Goal: Task Accomplishment & Management: Manage account settings

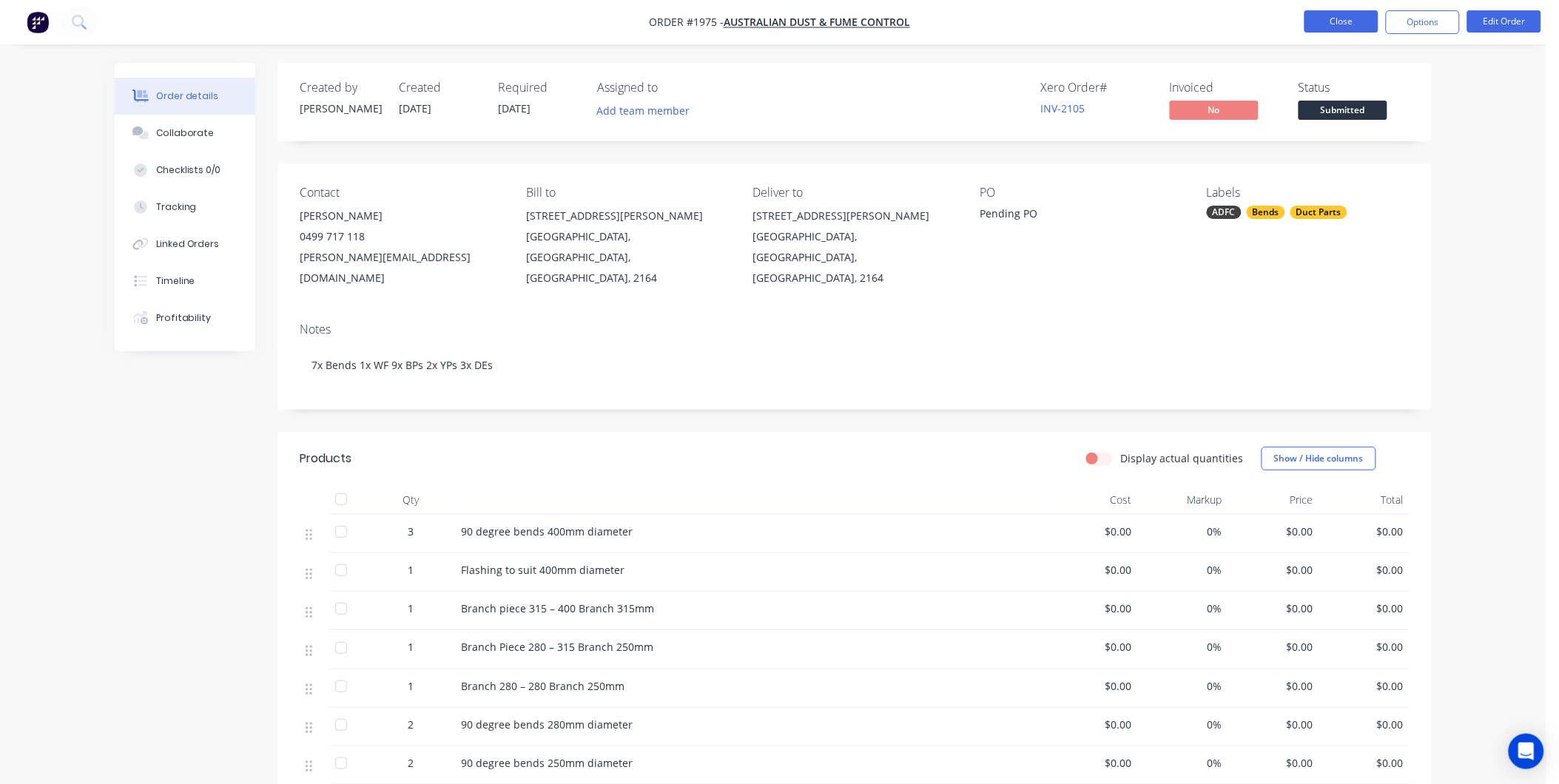
click at [1342, 18] on button "Close" at bounding box center [1341, 21] width 74 height 22
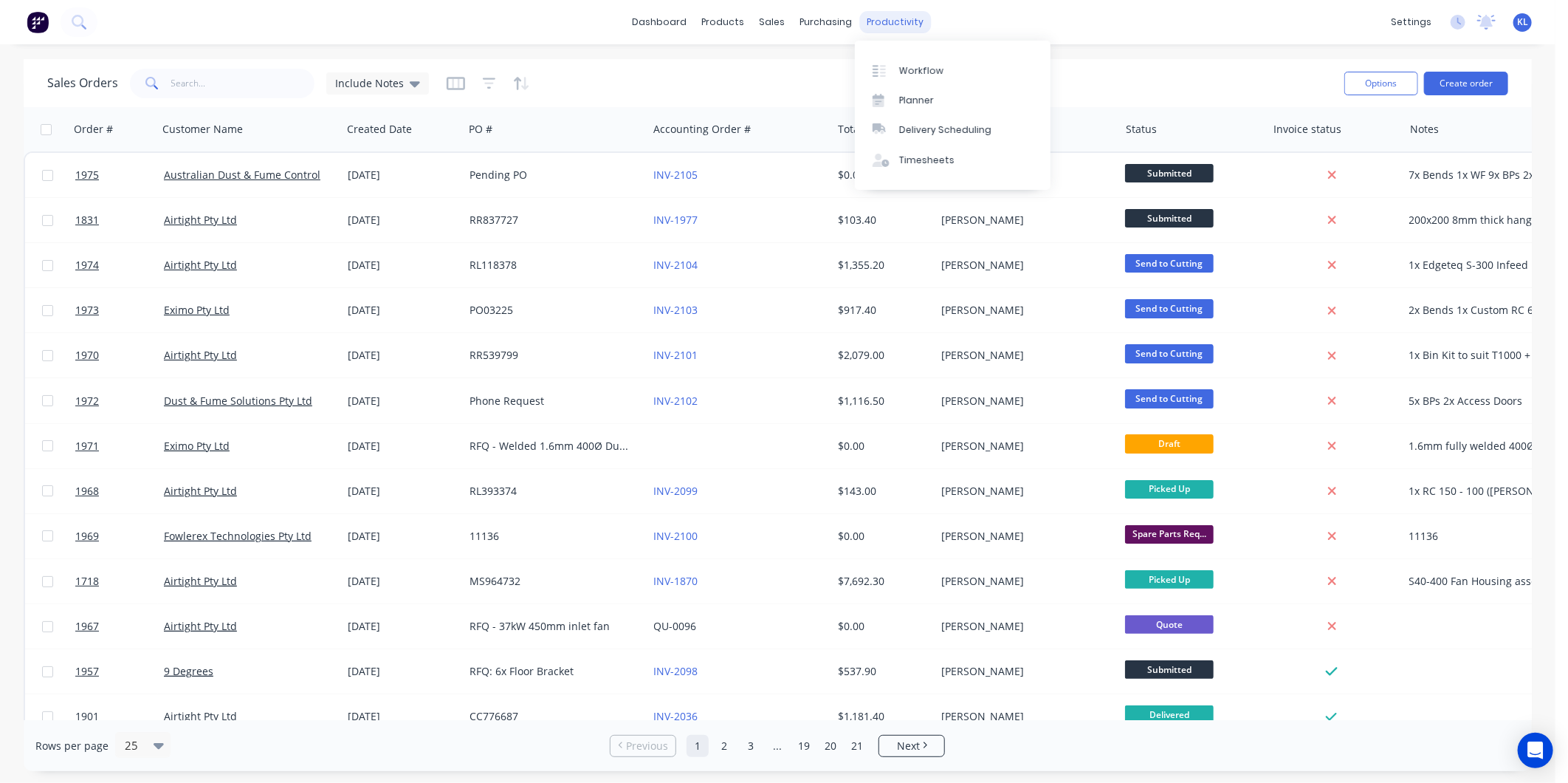
click at [866, 25] on div "productivity" at bounding box center [895, 21] width 71 height 22
click at [899, 67] on div "Workflow" at bounding box center [921, 70] width 44 height 13
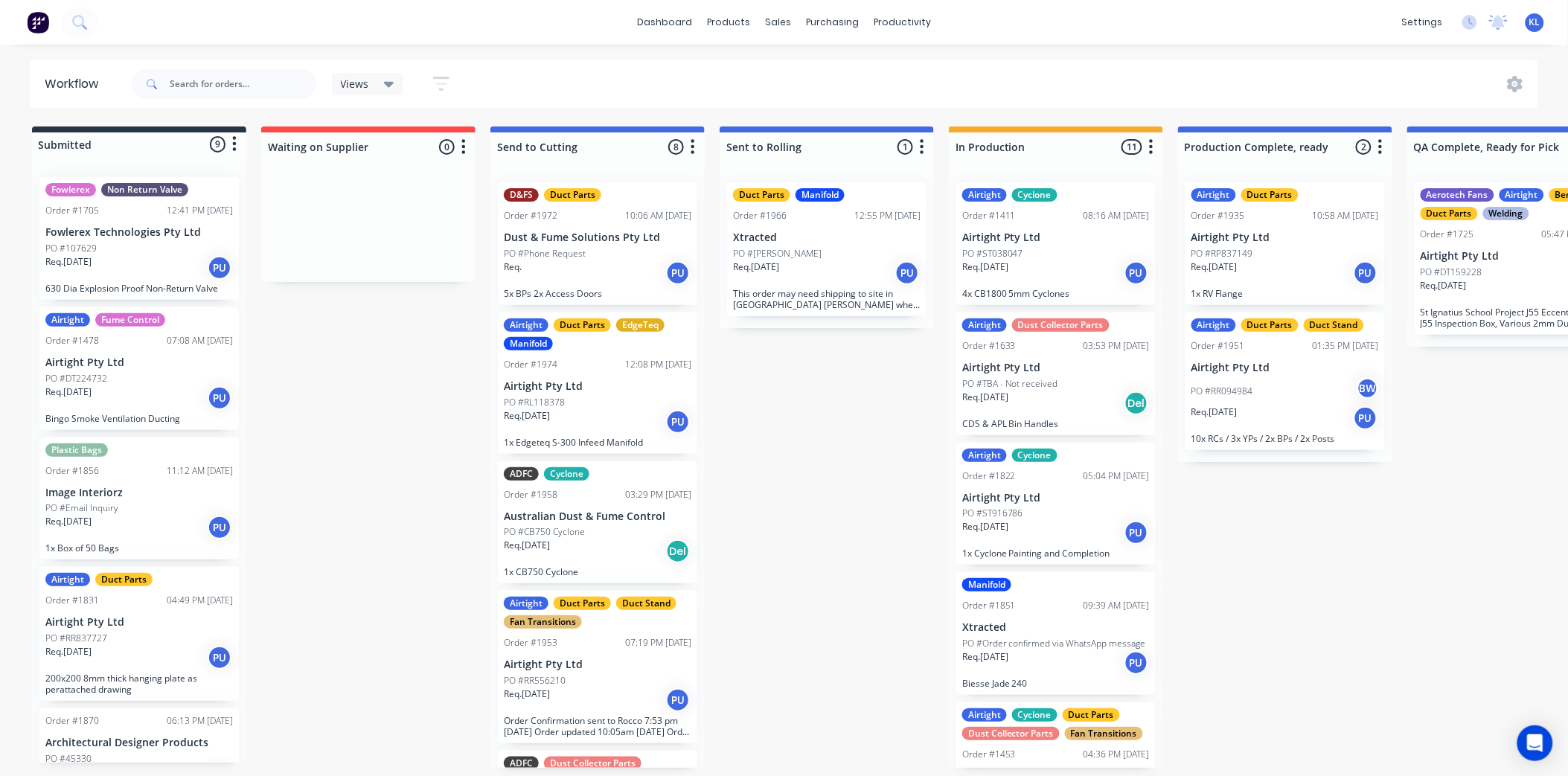
scroll to position [4, 0]
click at [566, 251] on p "PO #Phone Request" at bounding box center [544, 253] width 82 height 13
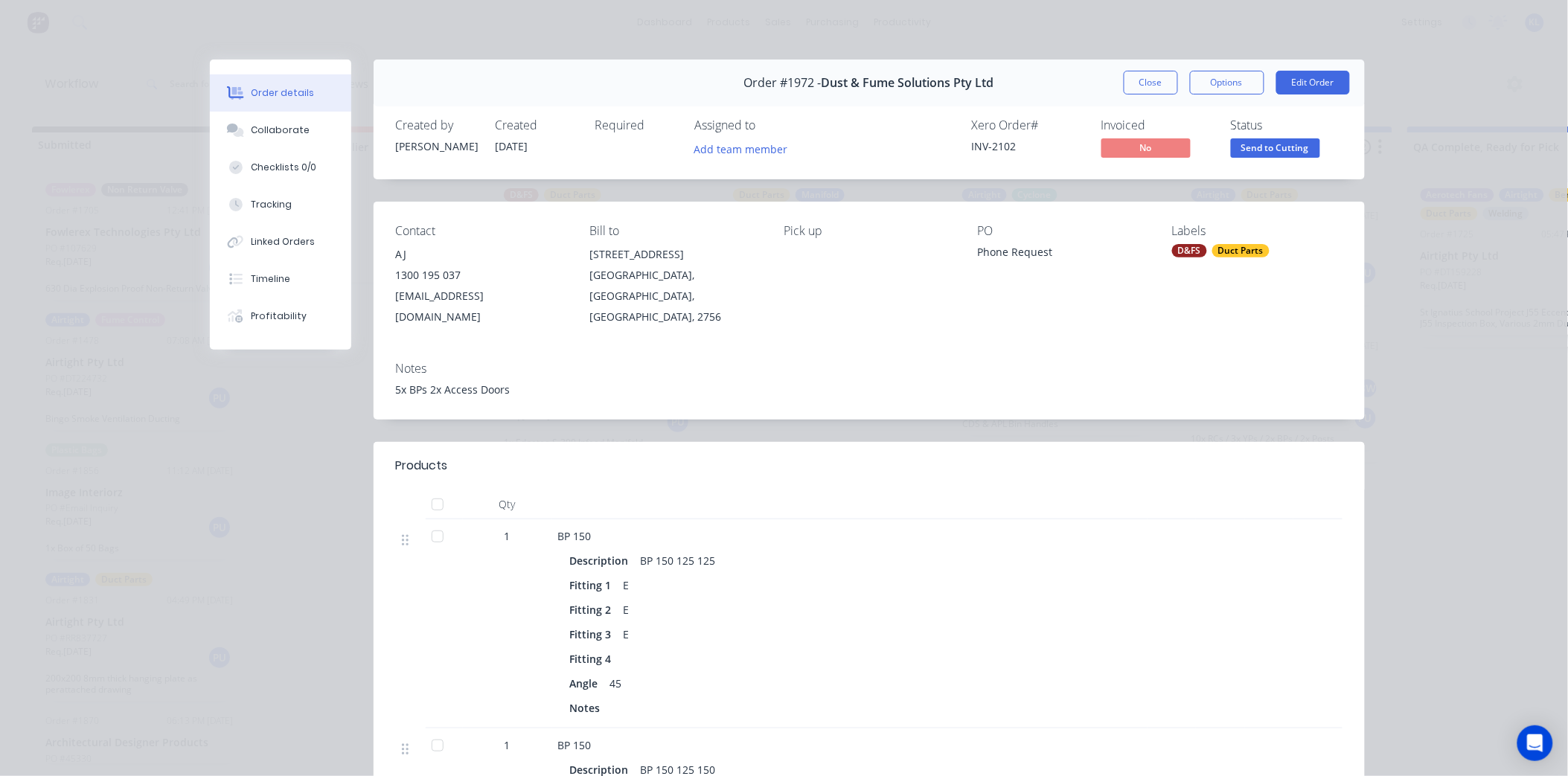
click at [1262, 153] on span "Send to Cutting" at bounding box center [1275, 147] width 90 height 19
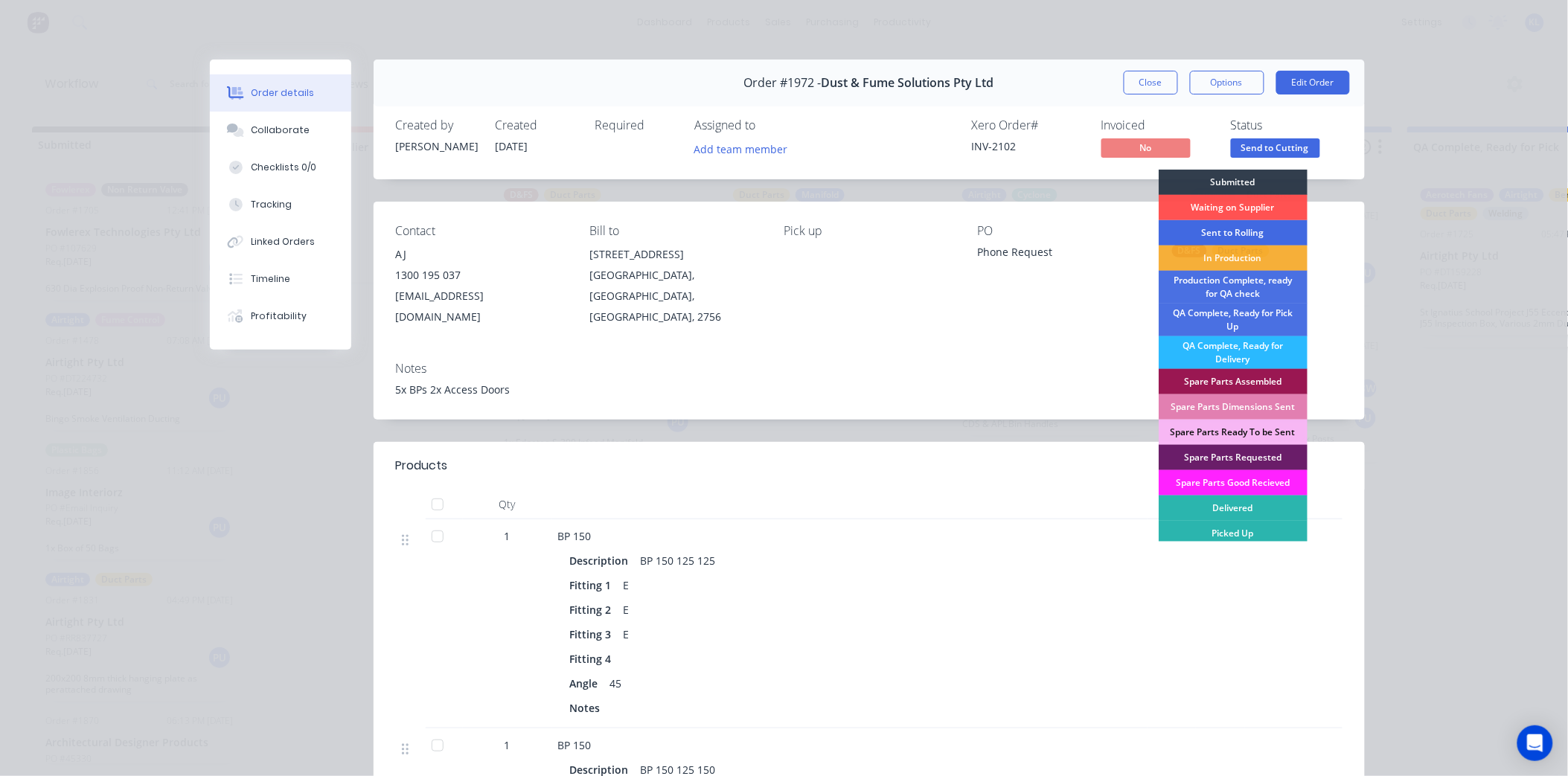
click at [1237, 231] on div "Sent to Rolling" at bounding box center [1233, 232] width 149 height 25
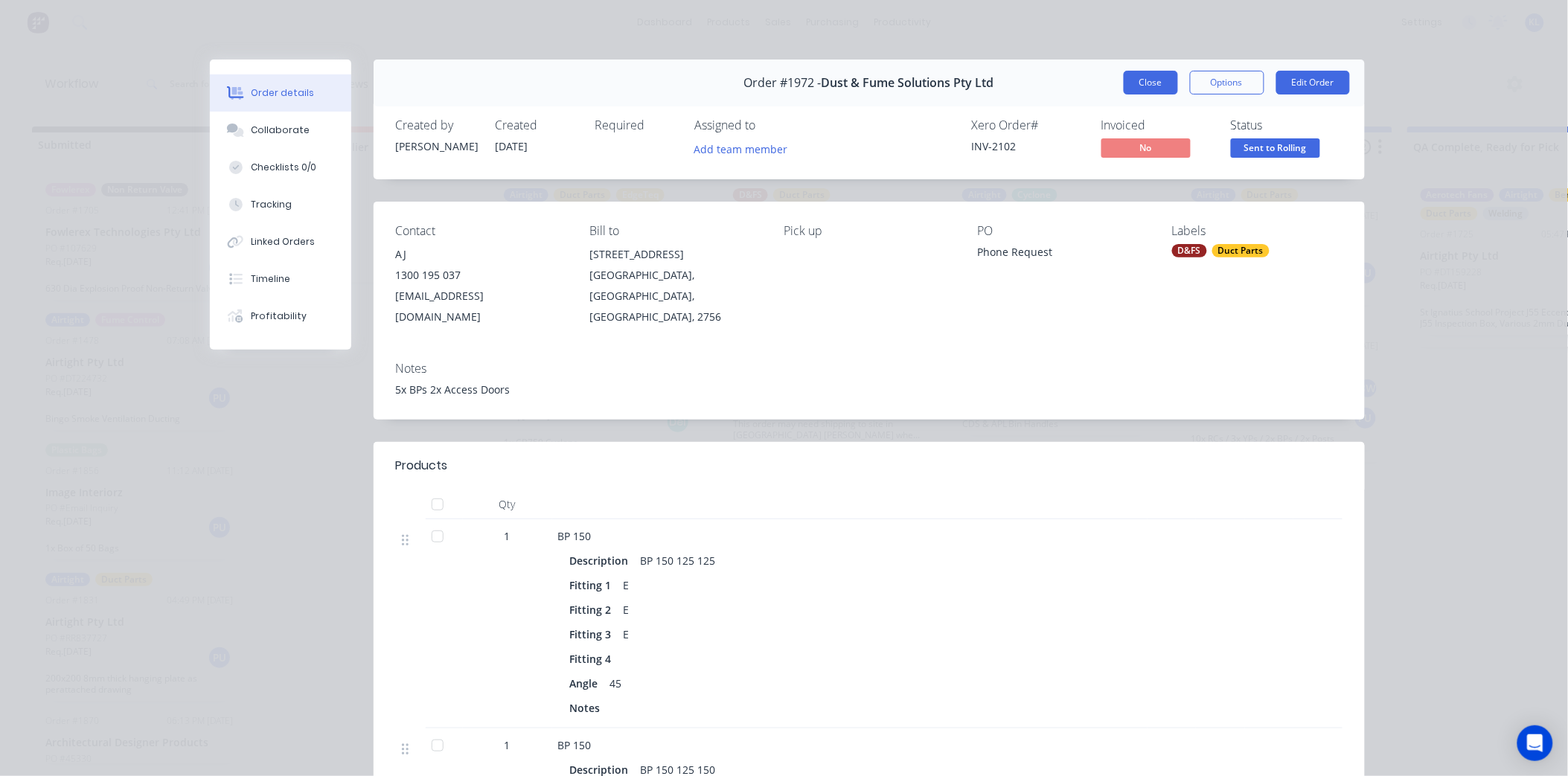
click at [1137, 83] on button "Close" at bounding box center [1150, 83] width 54 height 24
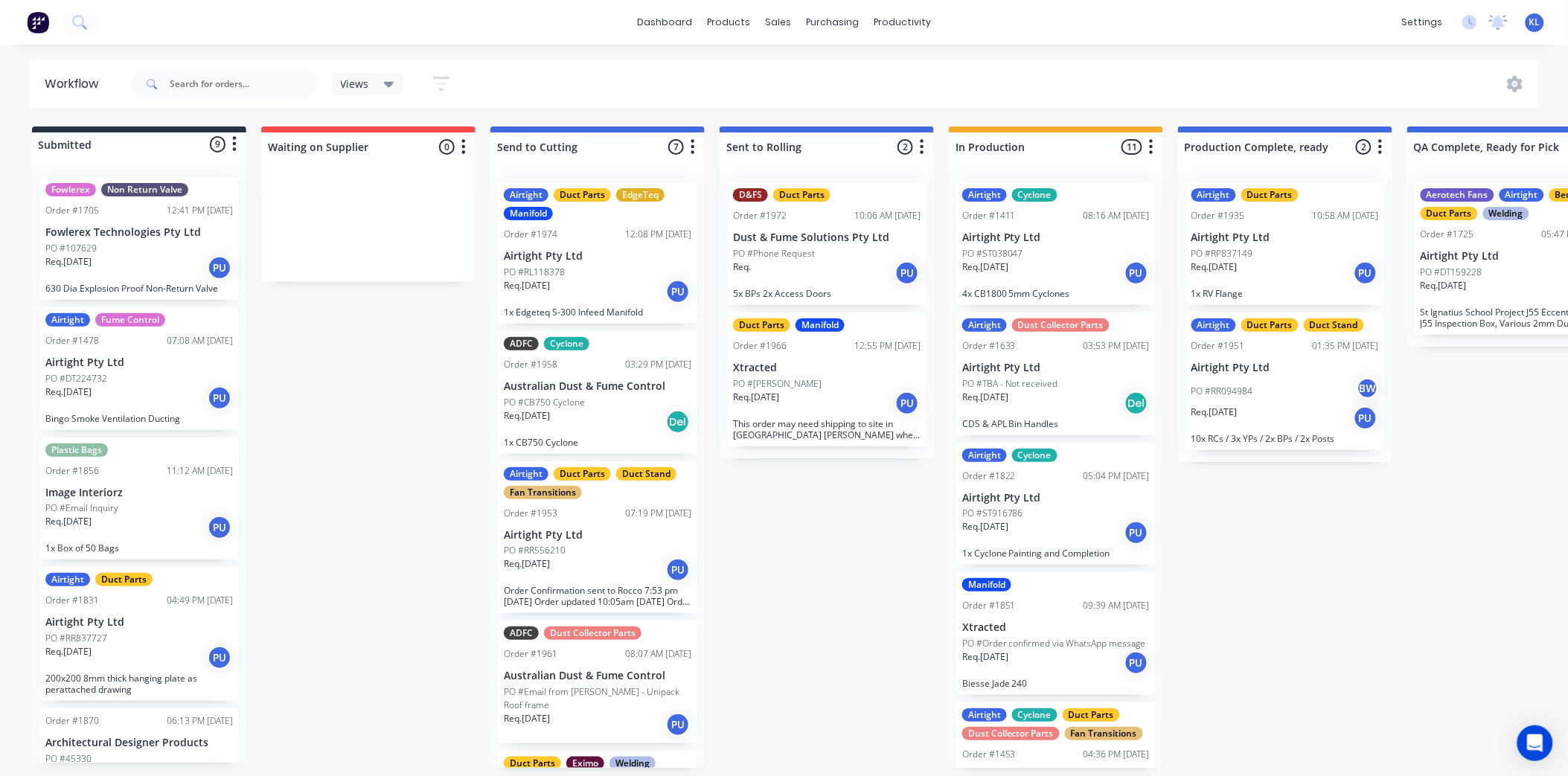
click at [627, 266] on div "PO #RL118378" at bounding box center [597, 272] width 188 height 13
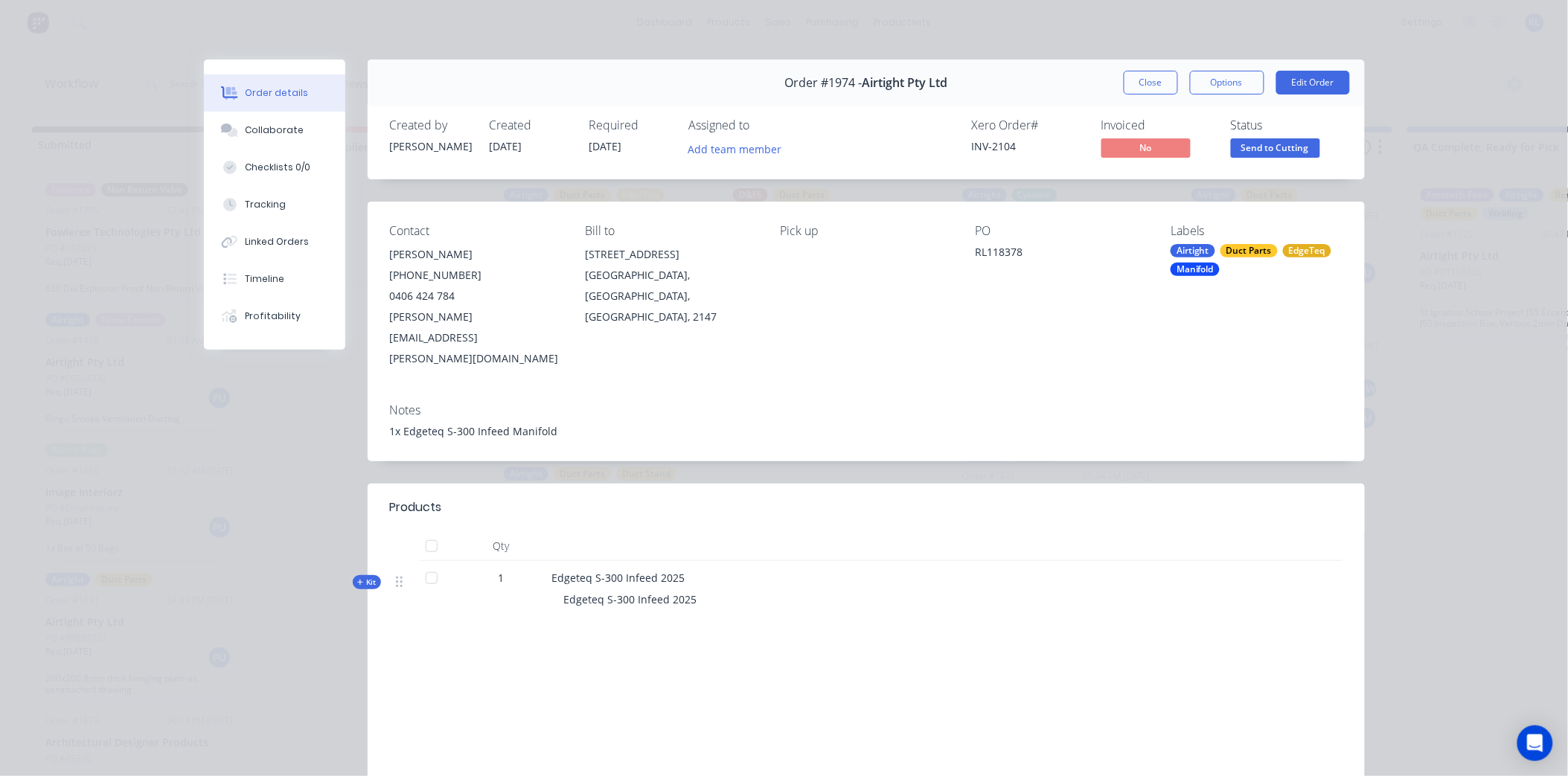
click at [1299, 139] on span "Send to Cutting" at bounding box center [1275, 147] width 90 height 19
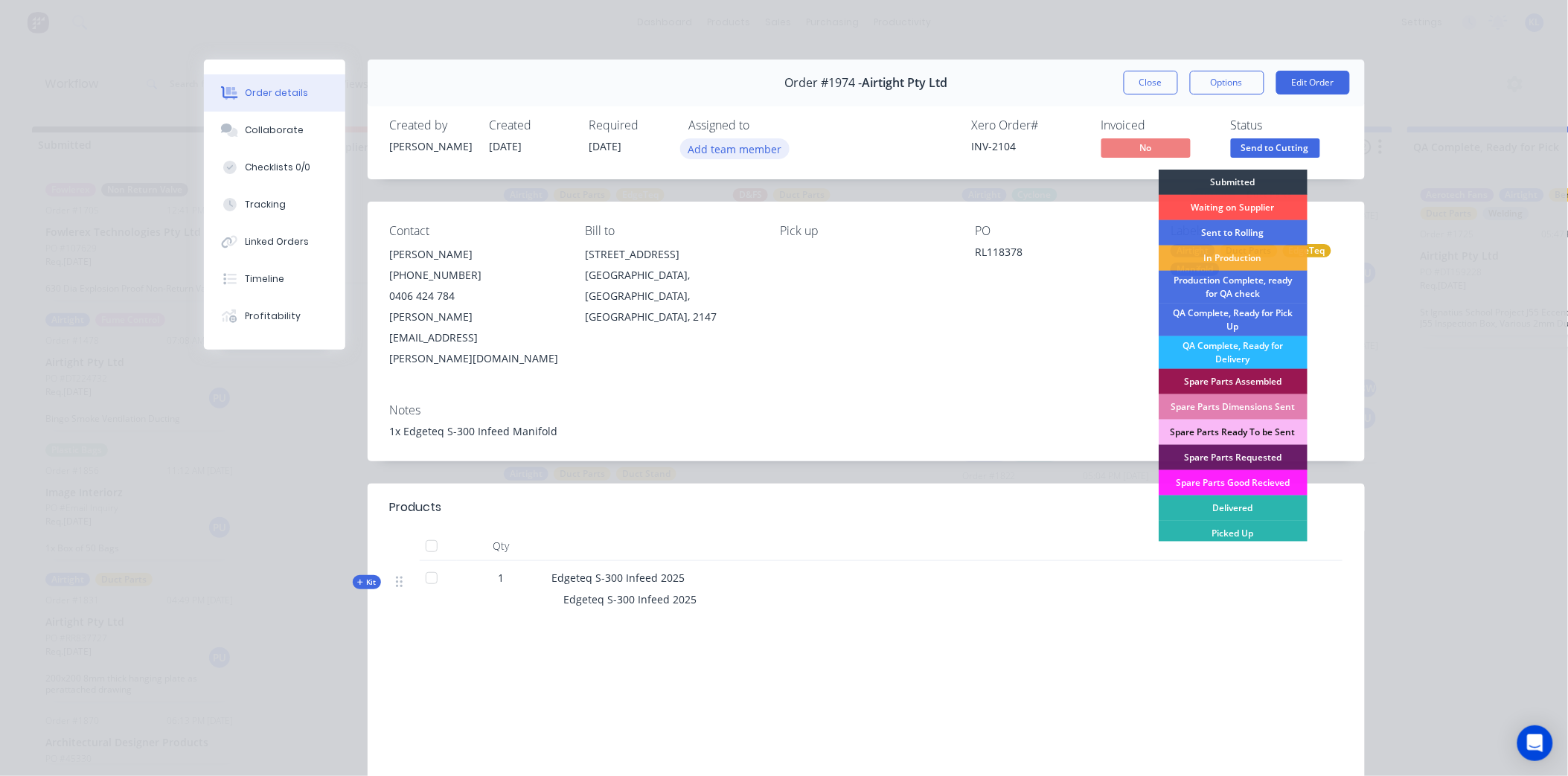
click at [743, 143] on button "Add team member" at bounding box center [735, 148] width 110 height 20
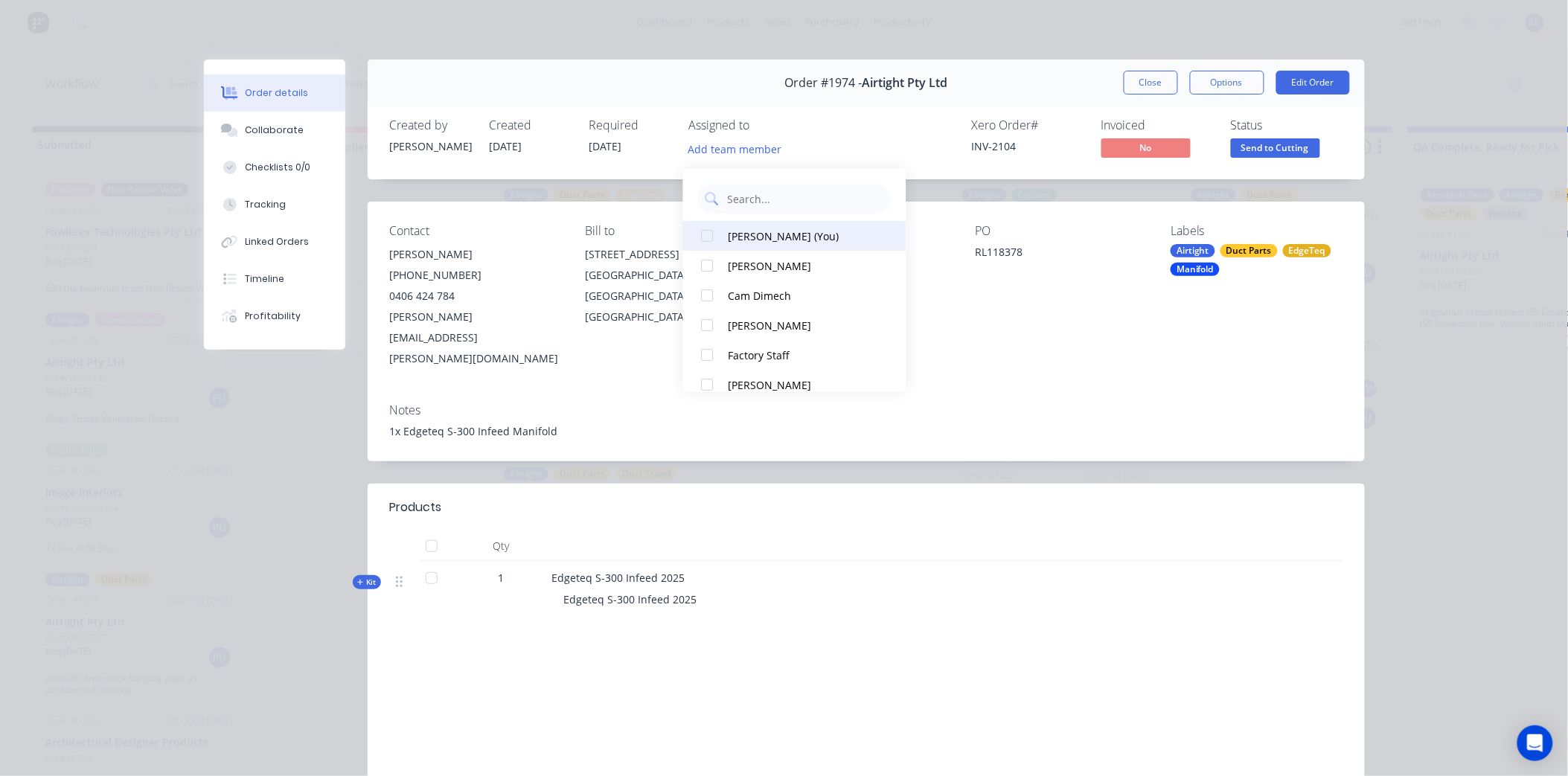
click at [753, 221] on button "[PERSON_NAME] (You)" at bounding box center [794, 236] width 223 height 30
click at [1250, 158] on button "Send to Cutting" at bounding box center [1275, 149] width 90 height 22
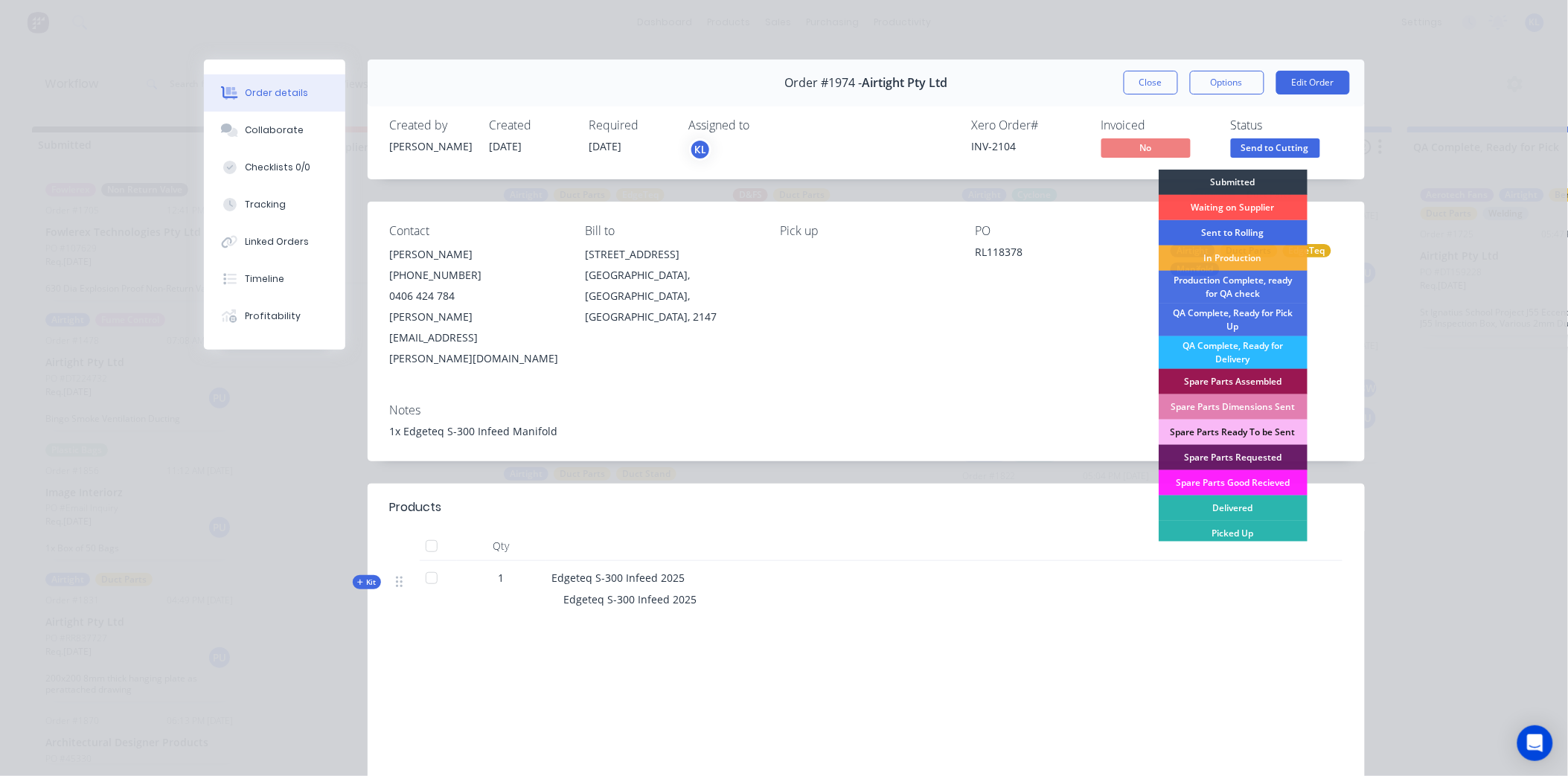
click at [1236, 236] on div "Sent to Rolling" at bounding box center [1233, 232] width 149 height 25
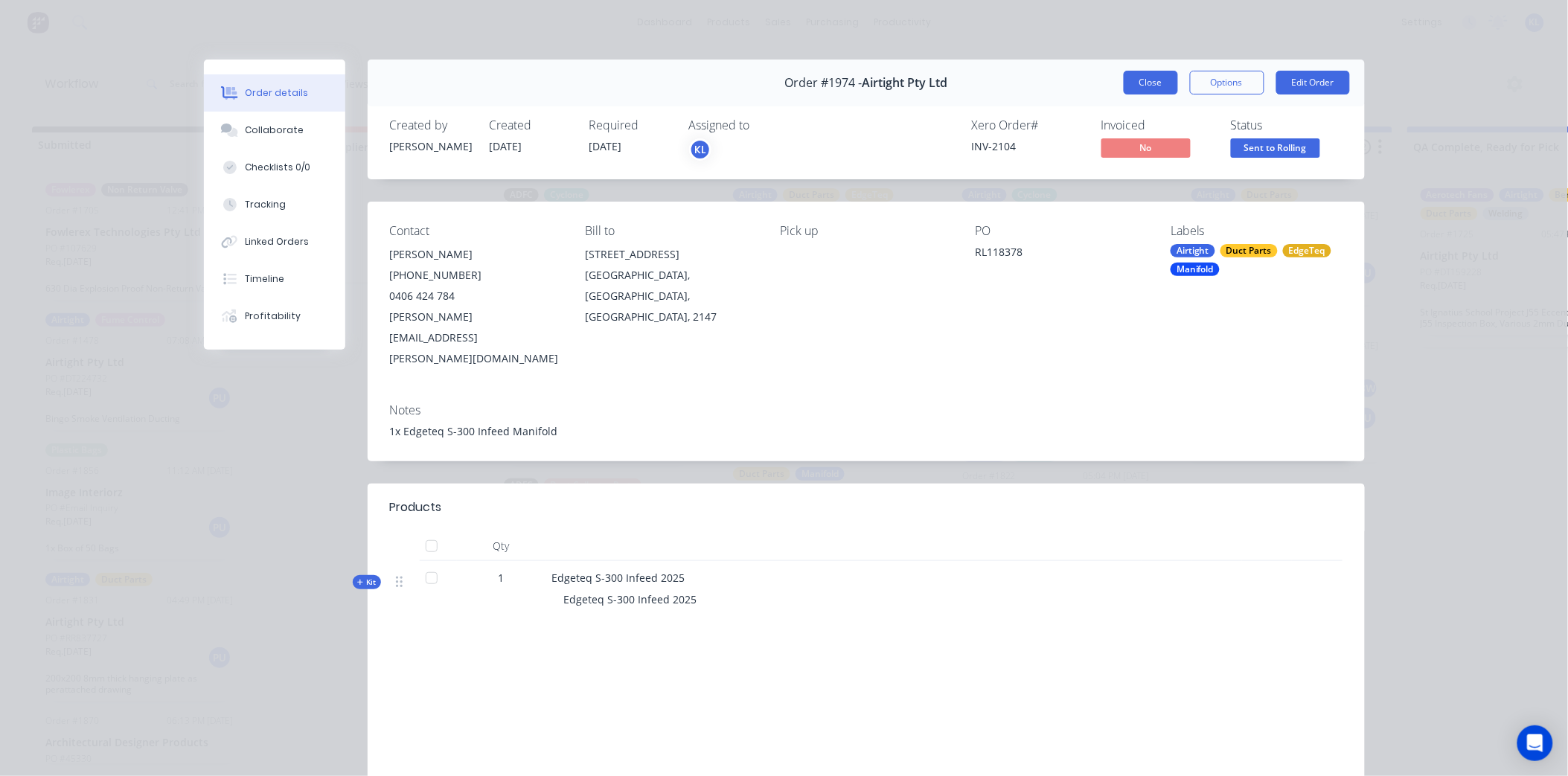
click at [1136, 93] on button "Close" at bounding box center [1150, 83] width 54 height 24
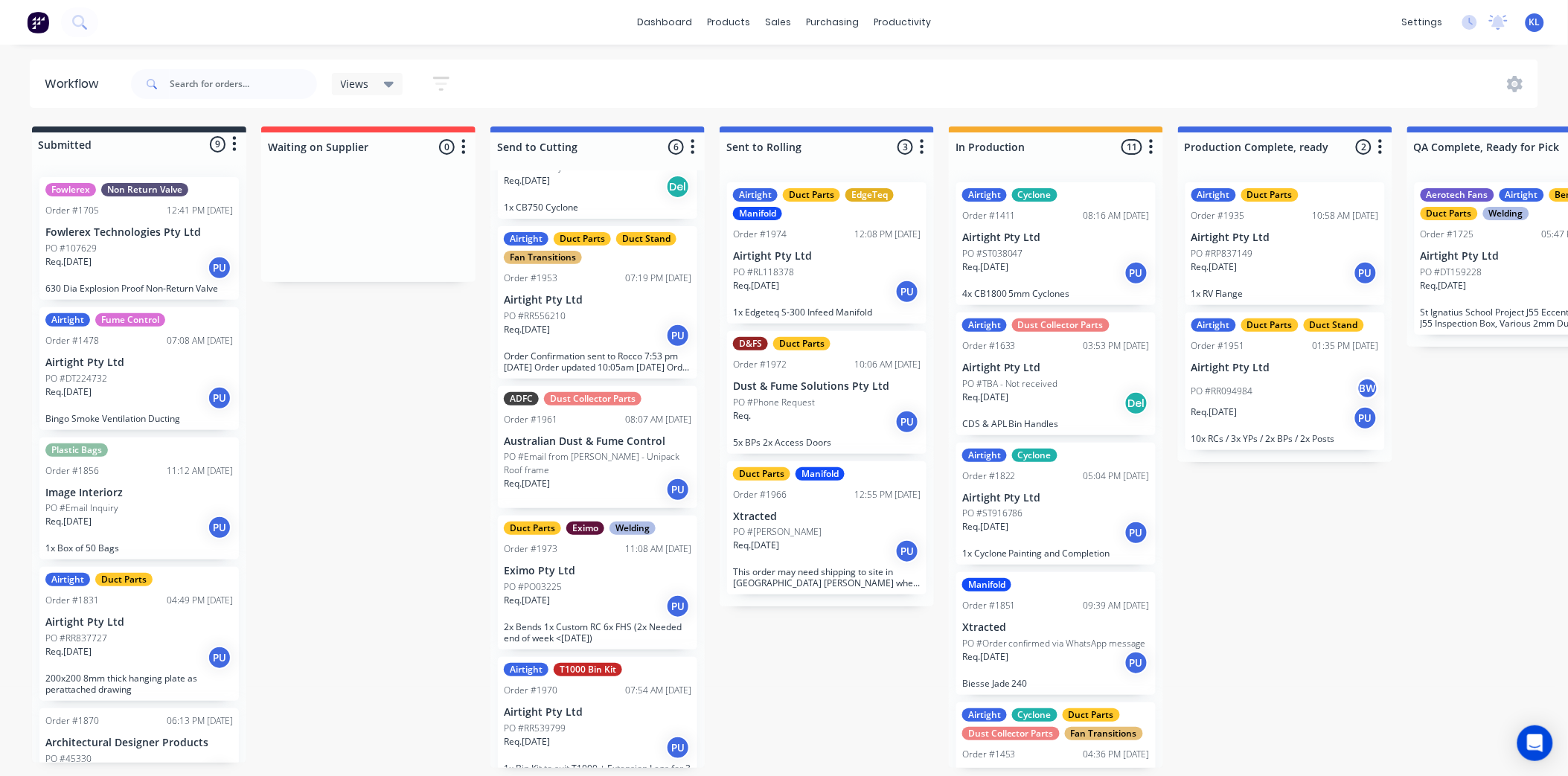
scroll to position [212, 0]
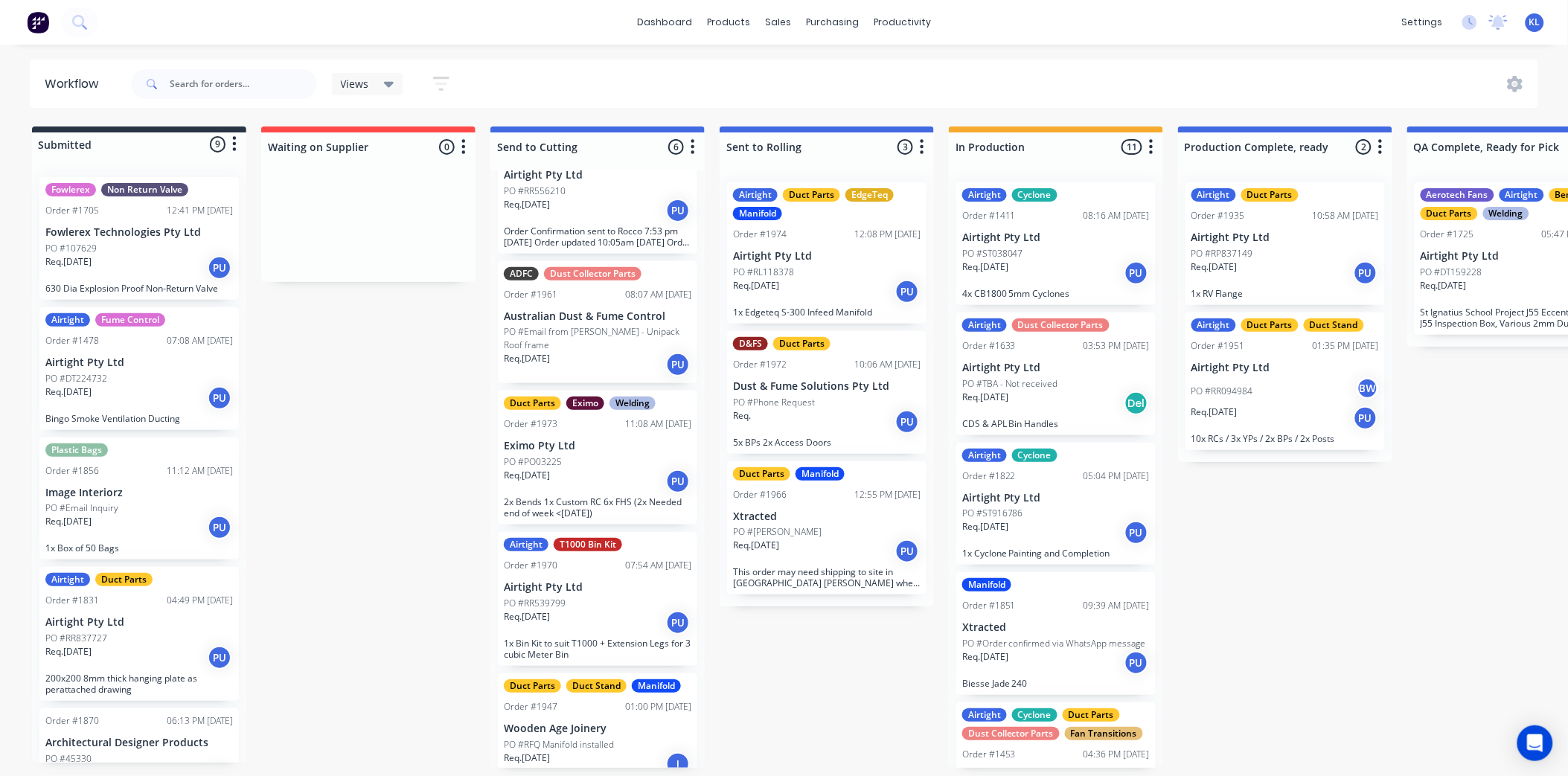
click at [607, 469] on div "Req. [DATE] PU" at bounding box center [597, 481] width 188 height 25
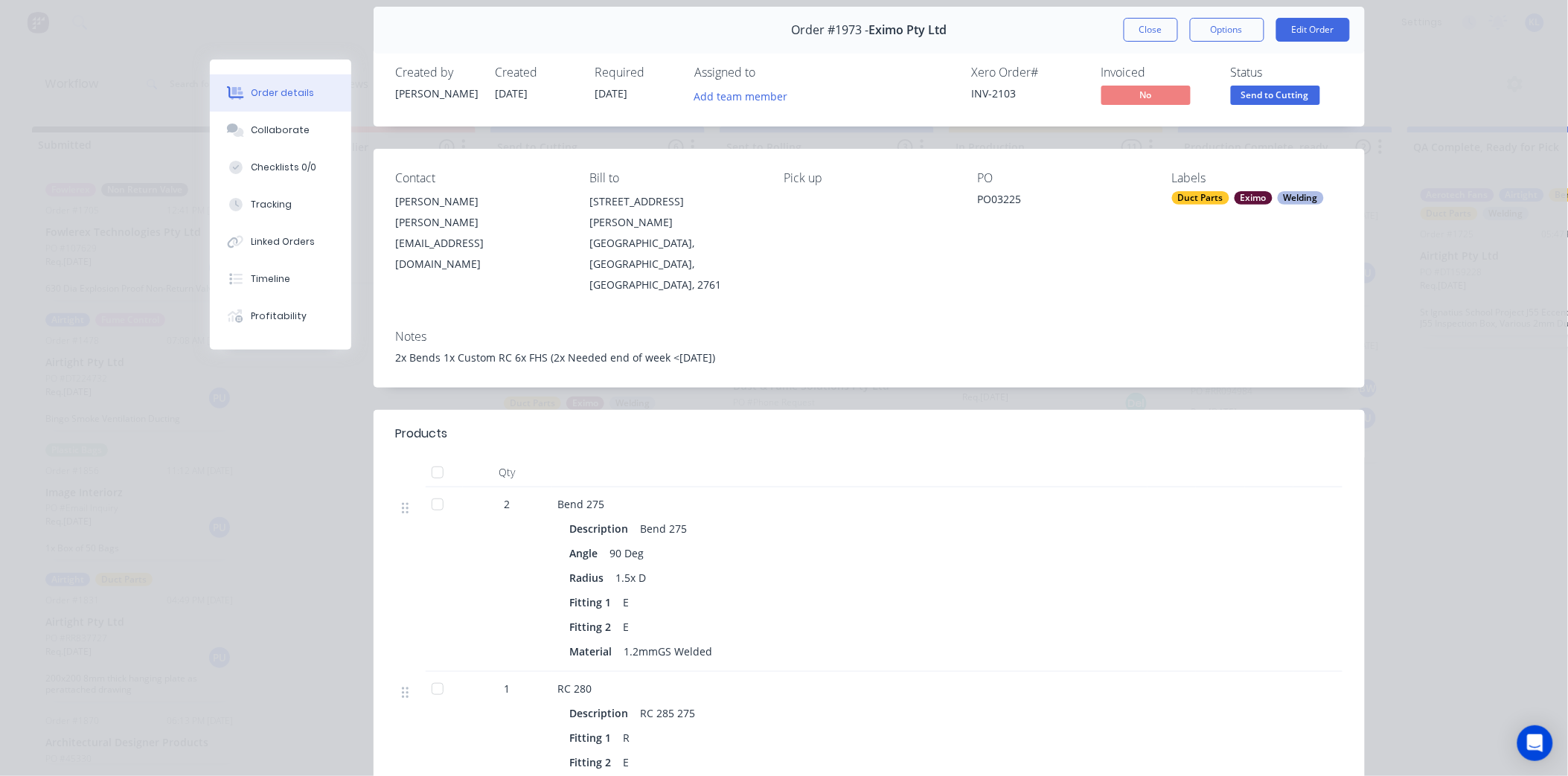
scroll to position [0, 0]
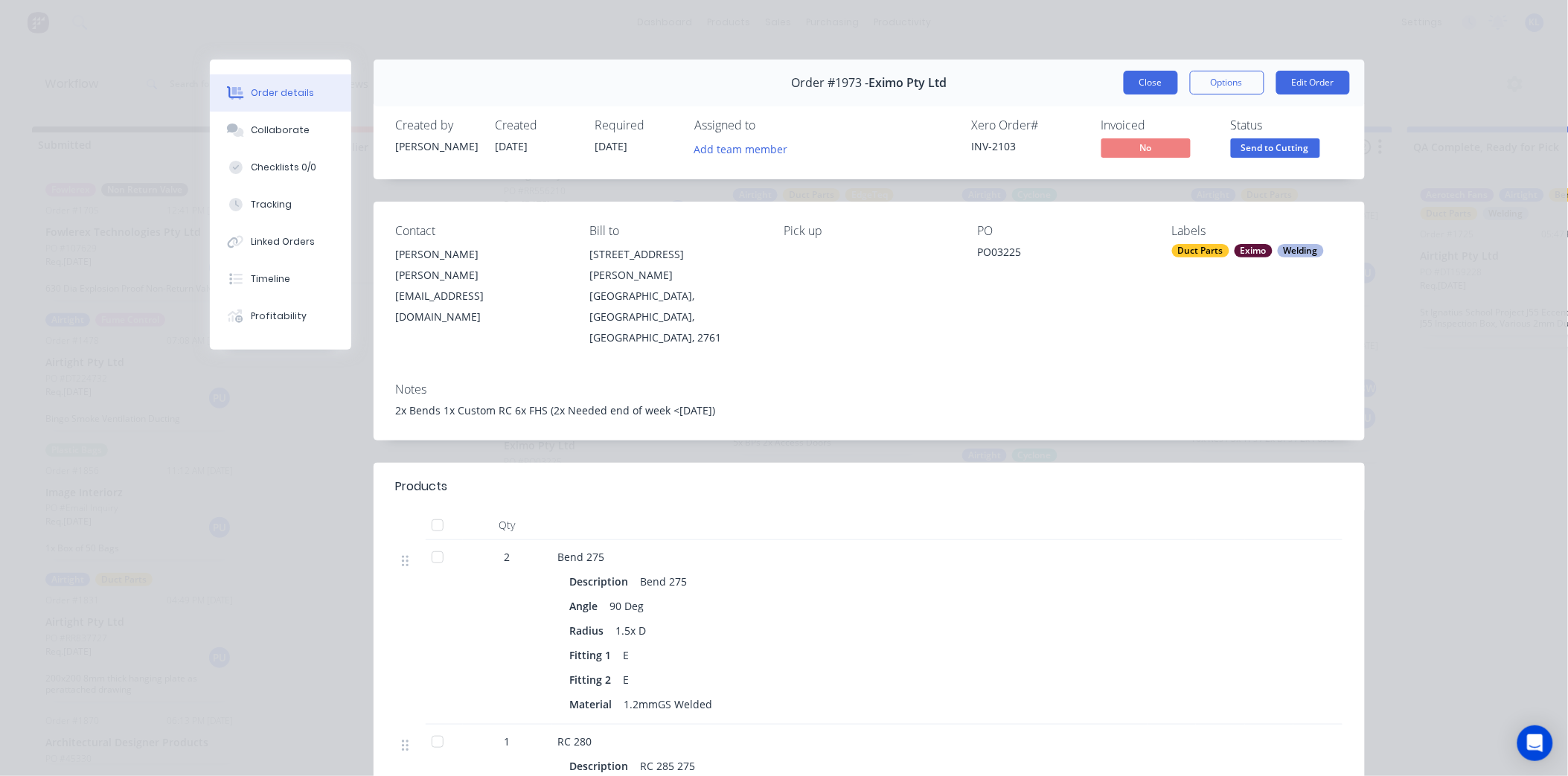
click at [1139, 75] on button "Close" at bounding box center [1150, 83] width 54 height 24
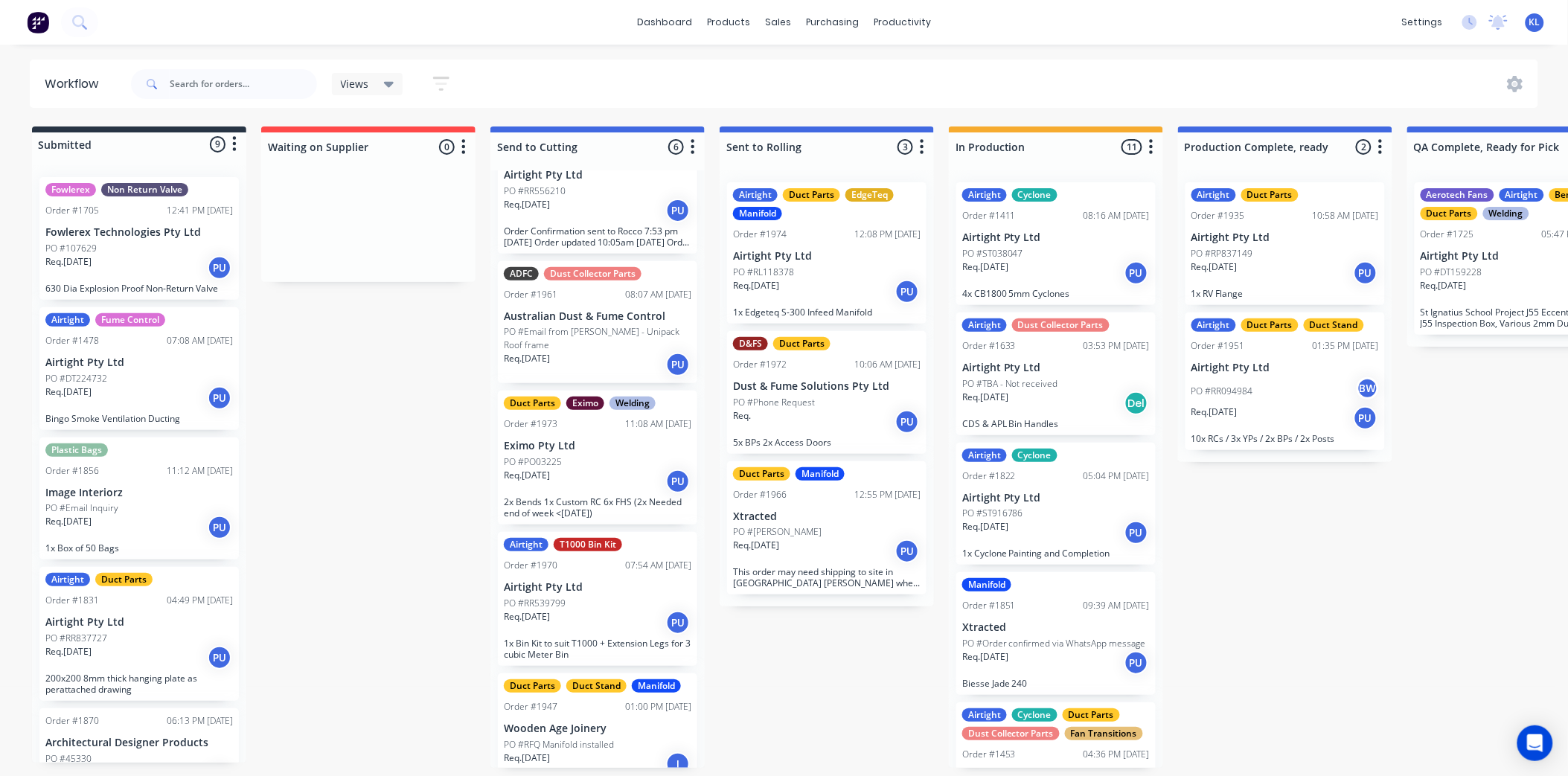
click at [593, 456] on div "PO #PO03225" at bounding box center [597, 462] width 188 height 13
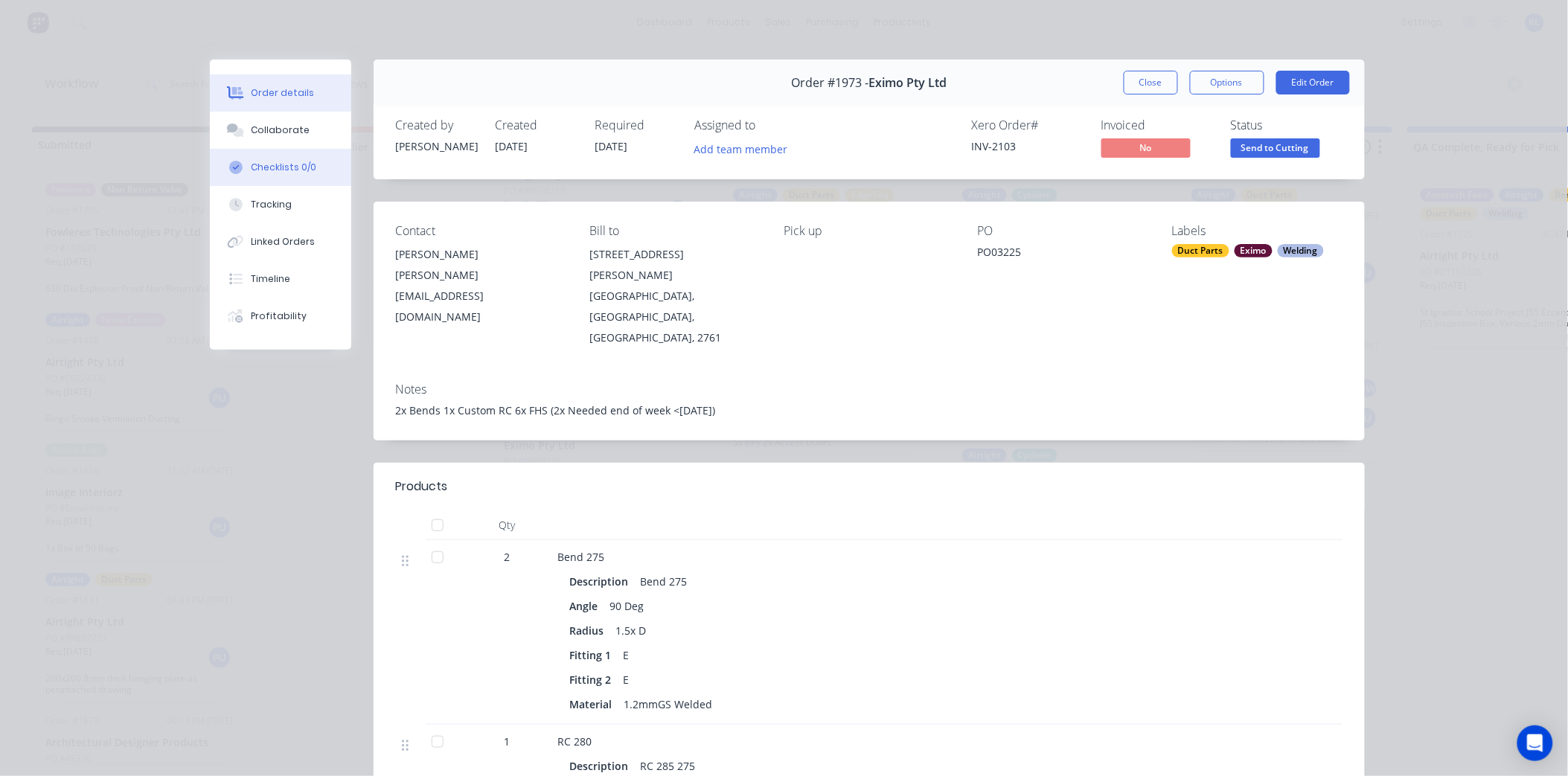
click at [273, 158] on button "Checklists 0/0" at bounding box center [280, 168] width 141 height 37
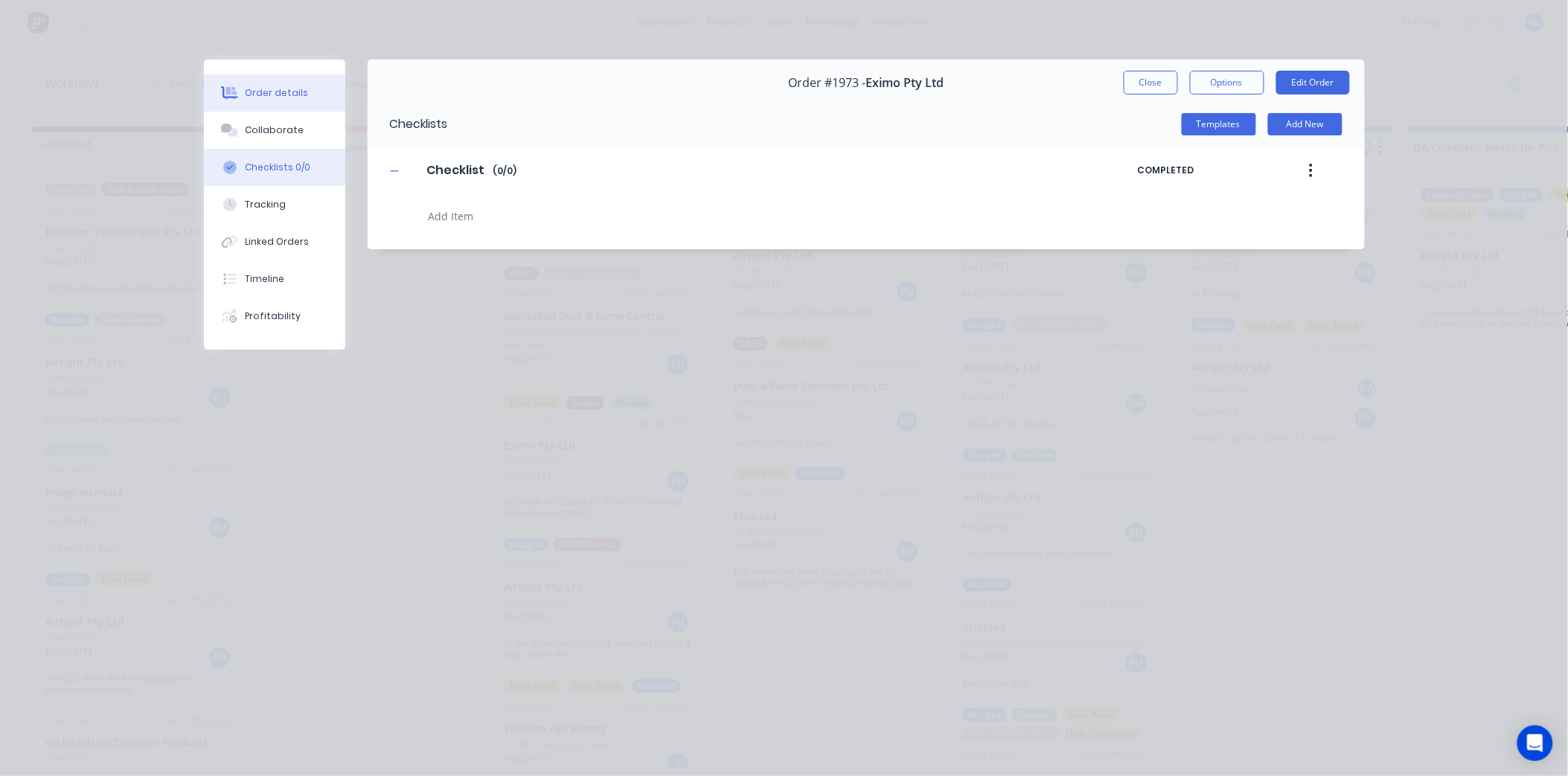
click at [262, 91] on div "Order details" at bounding box center [276, 93] width 63 height 13
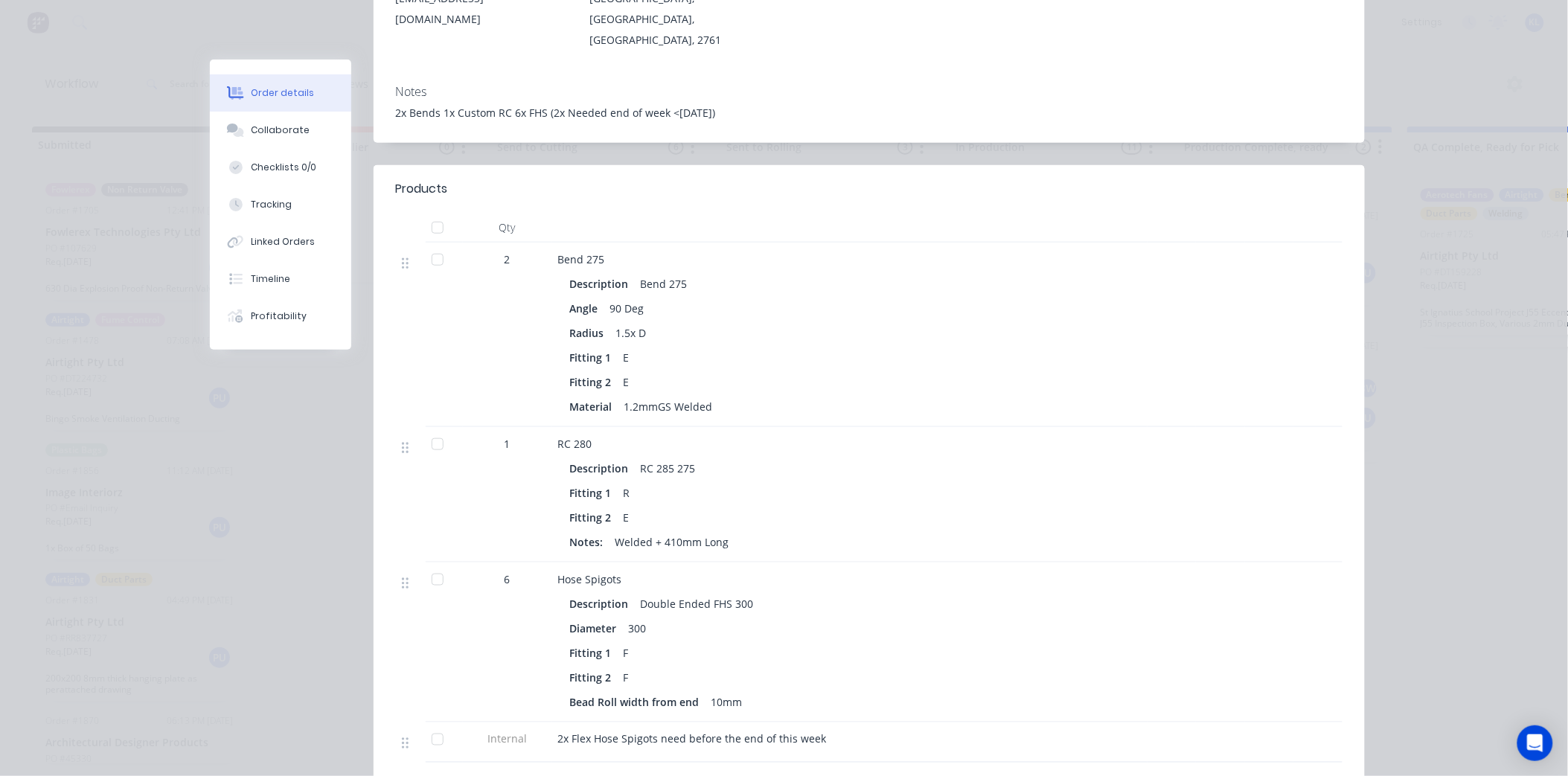
scroll to position [330, 0]
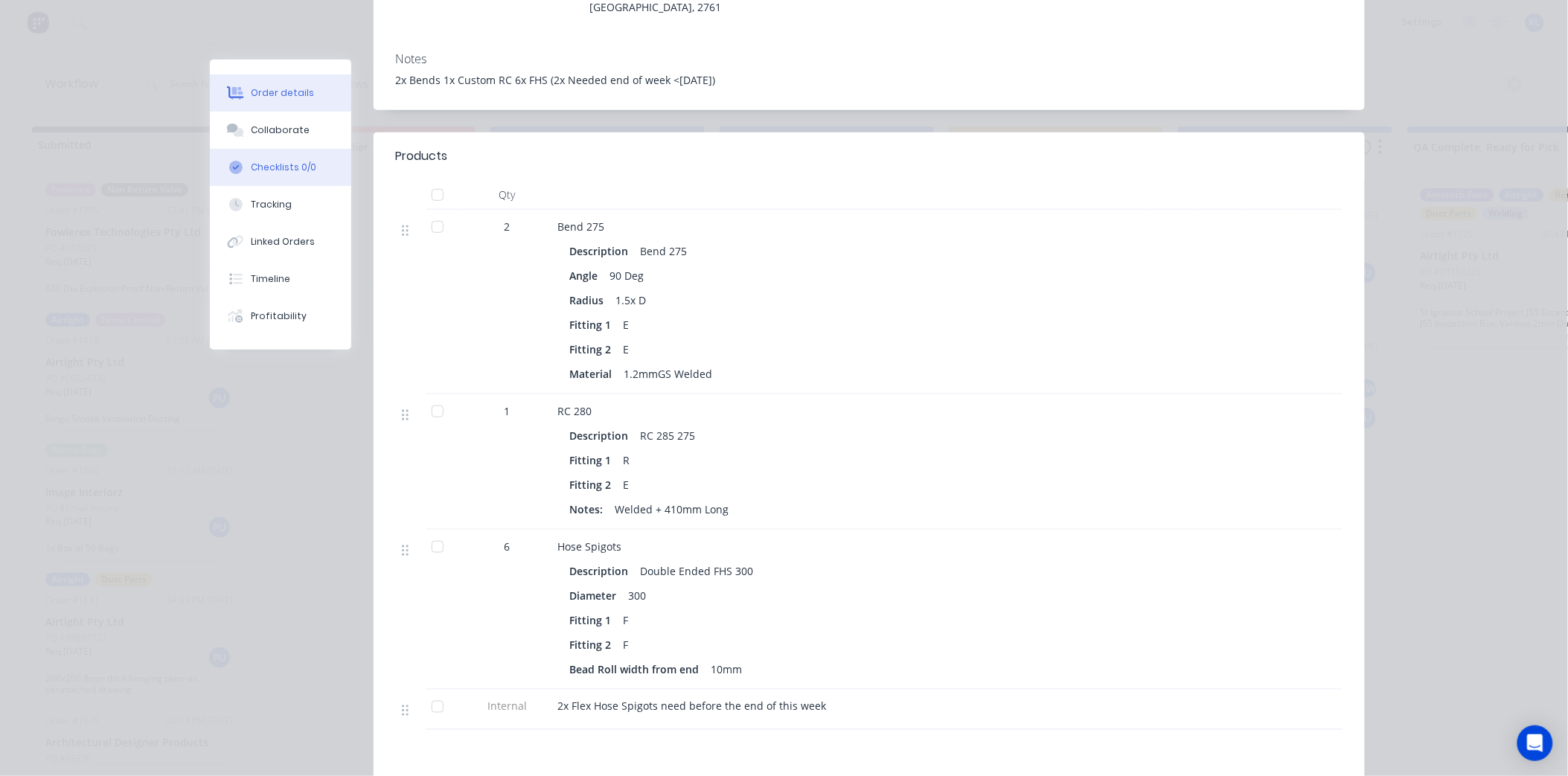
click at [287, 168] on div "Checklists 0/0" at bounding box center [283, 167] width 66 height 13
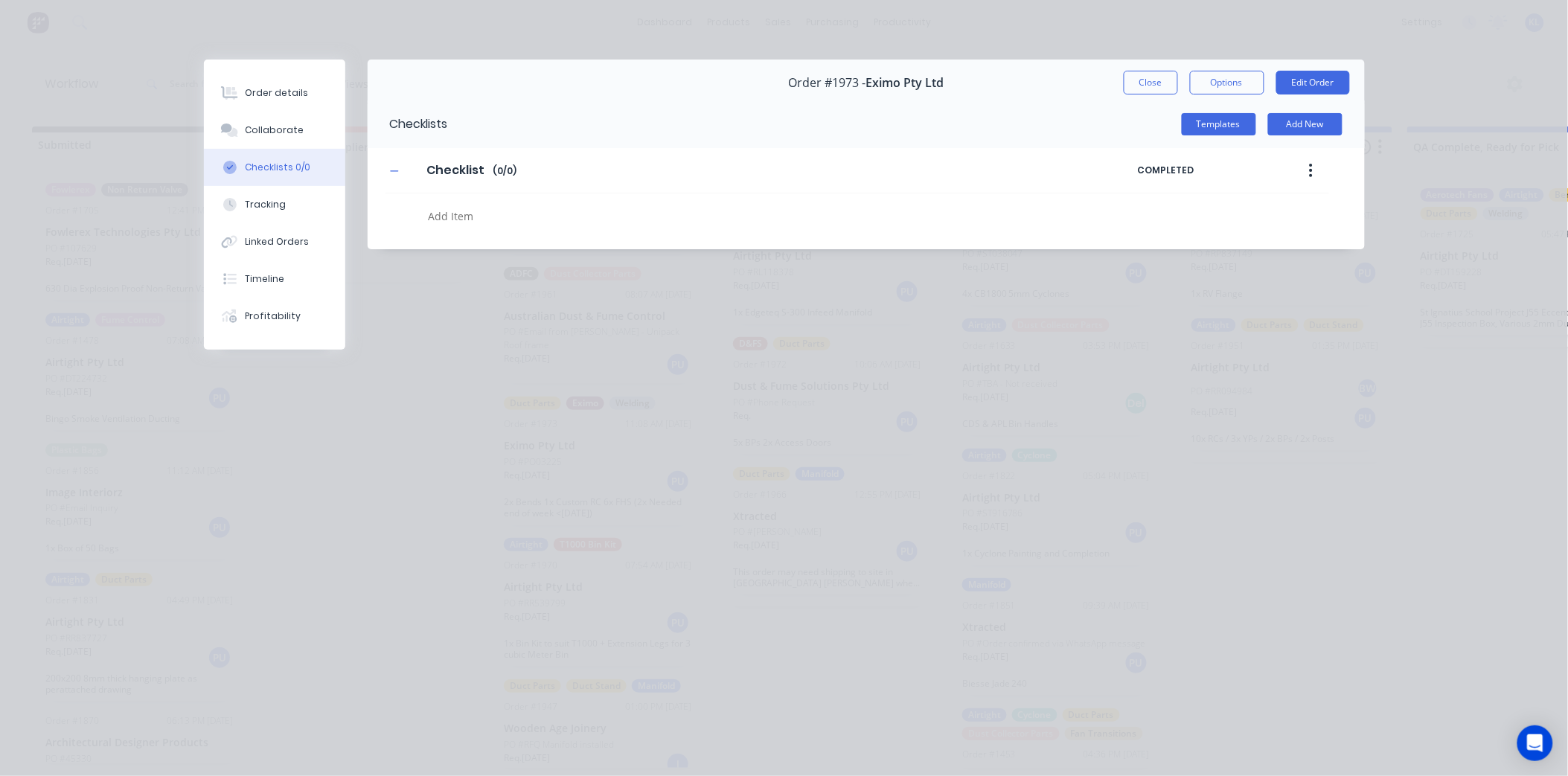
scroll to position [0, 0]
click at [473, 219] on textarea at bounding box center [722, 216] width 601 height 22
type textarea "x"
type textarea "1"
type textarea "x"
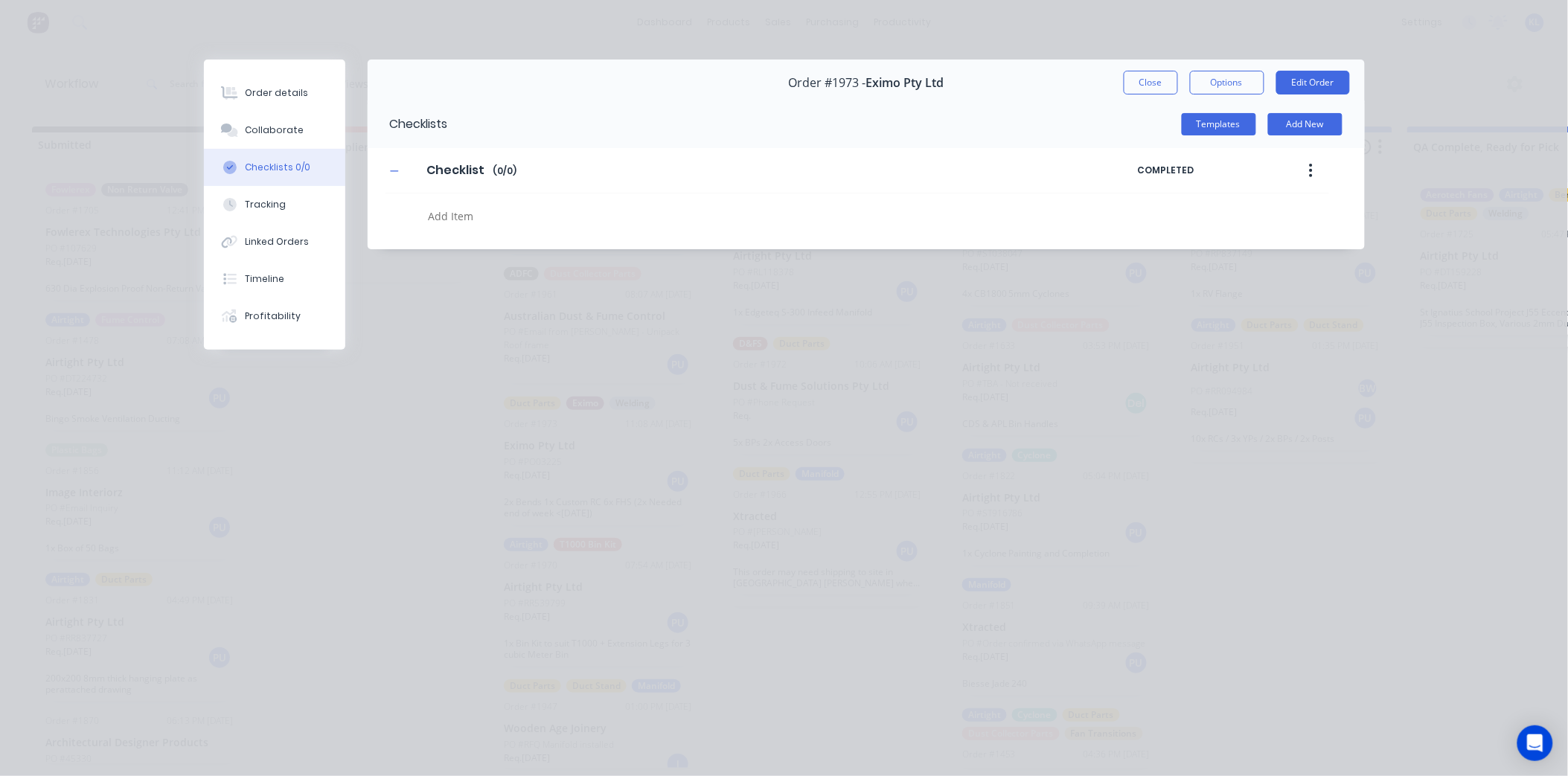
type textarea "x"
type textarea "B"
type textarea "x"
type textarea "Be"
type textarea "x"
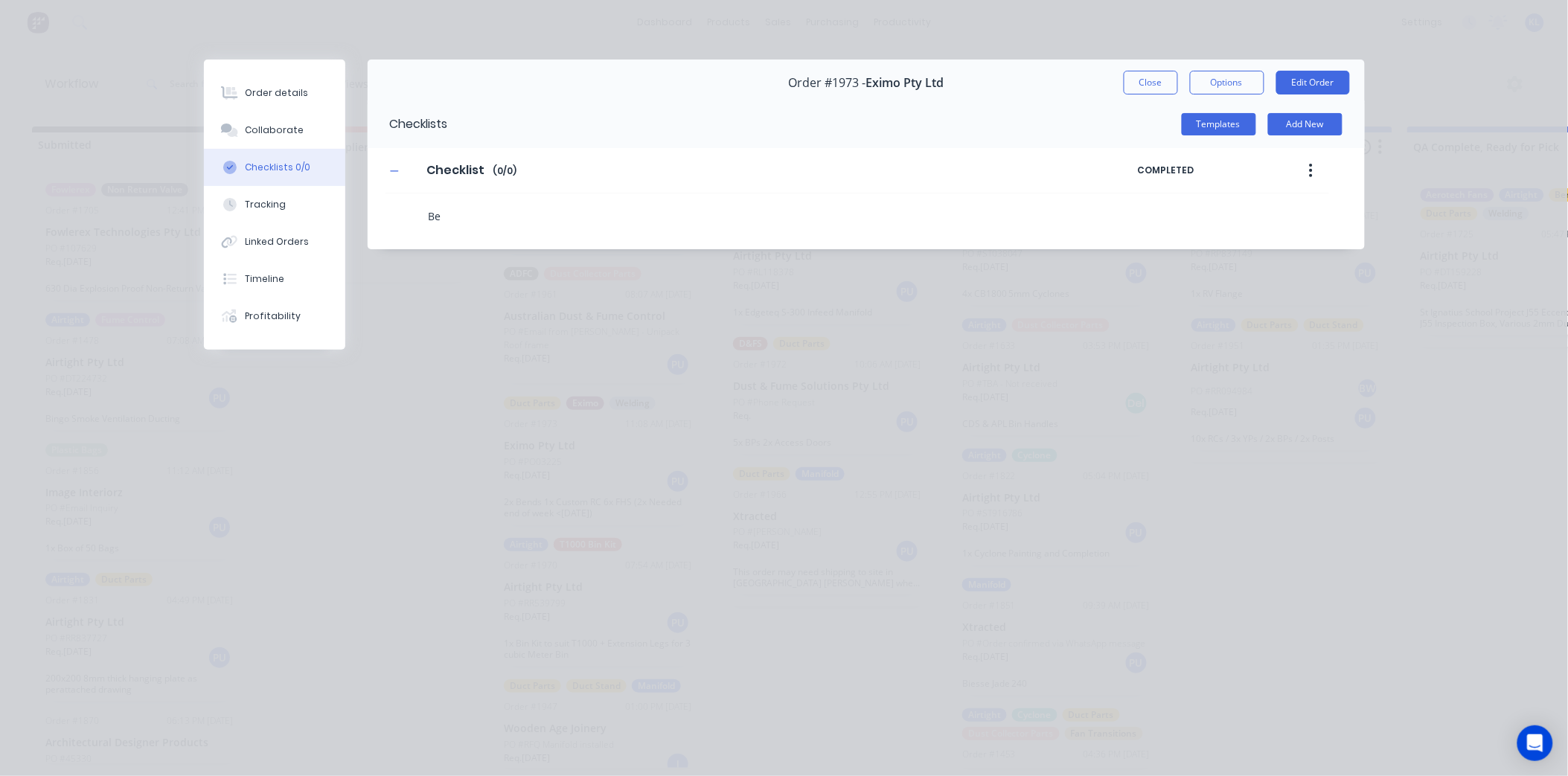
type textarea "Ben"
type textarea "x"
type textarea "Bend"
type textarea "x"
type textarea "Bend"
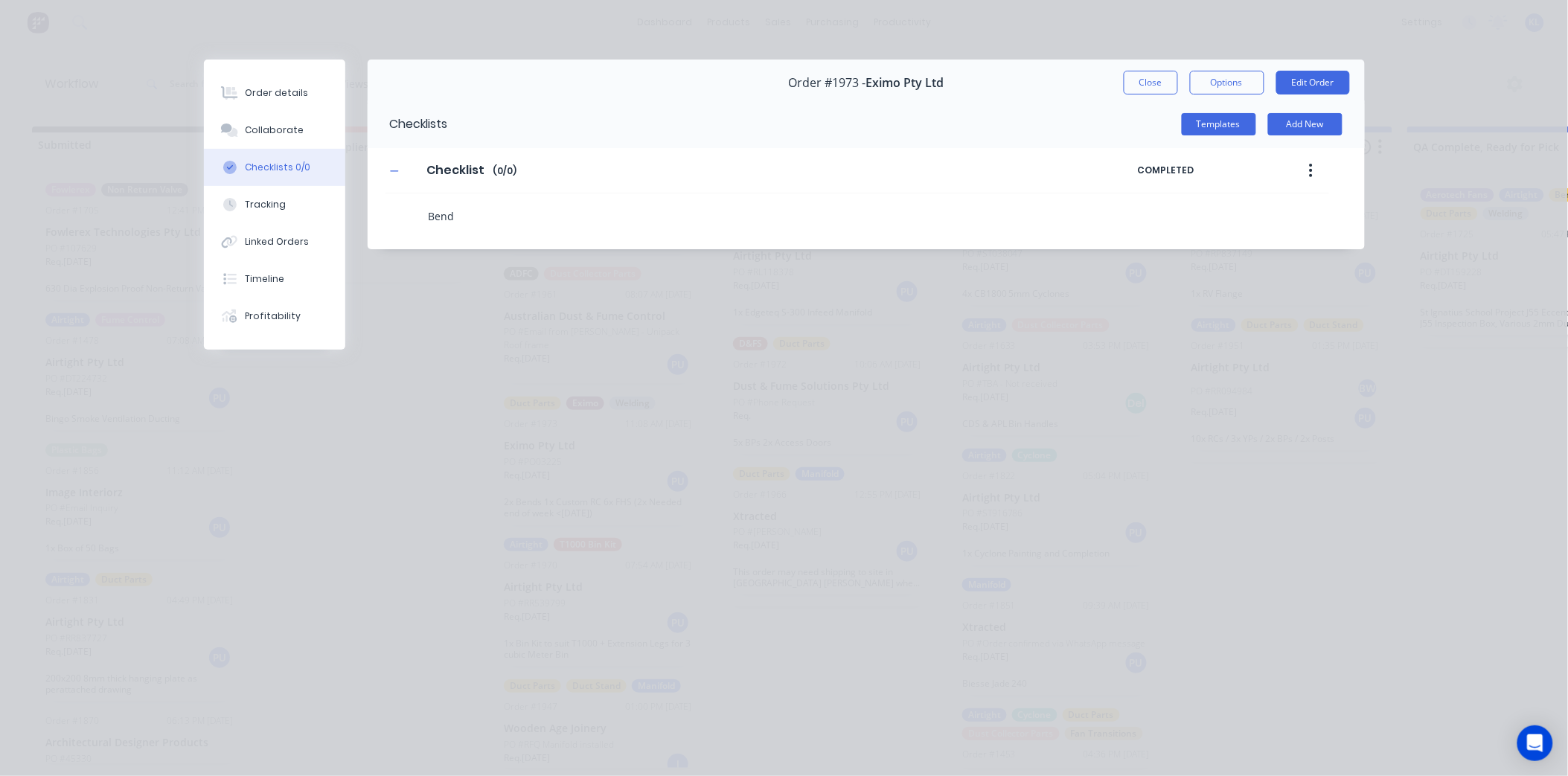
type textarea "x"
type textarea "Bend C"
type textarea "x"
type textarea "Bend Cu"
type textarea "x"
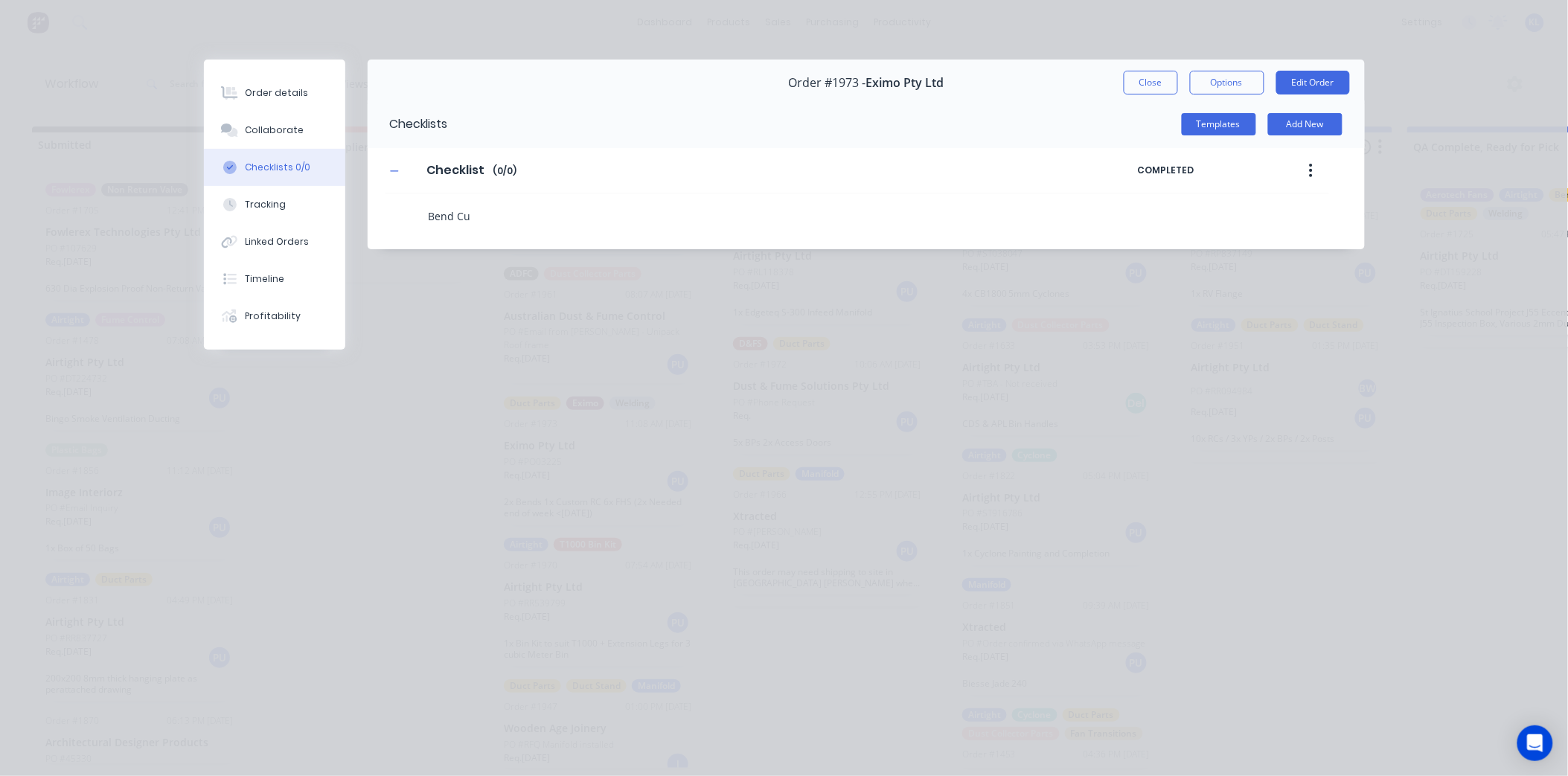
type textarea "Bend Cut"
type textarea "x"
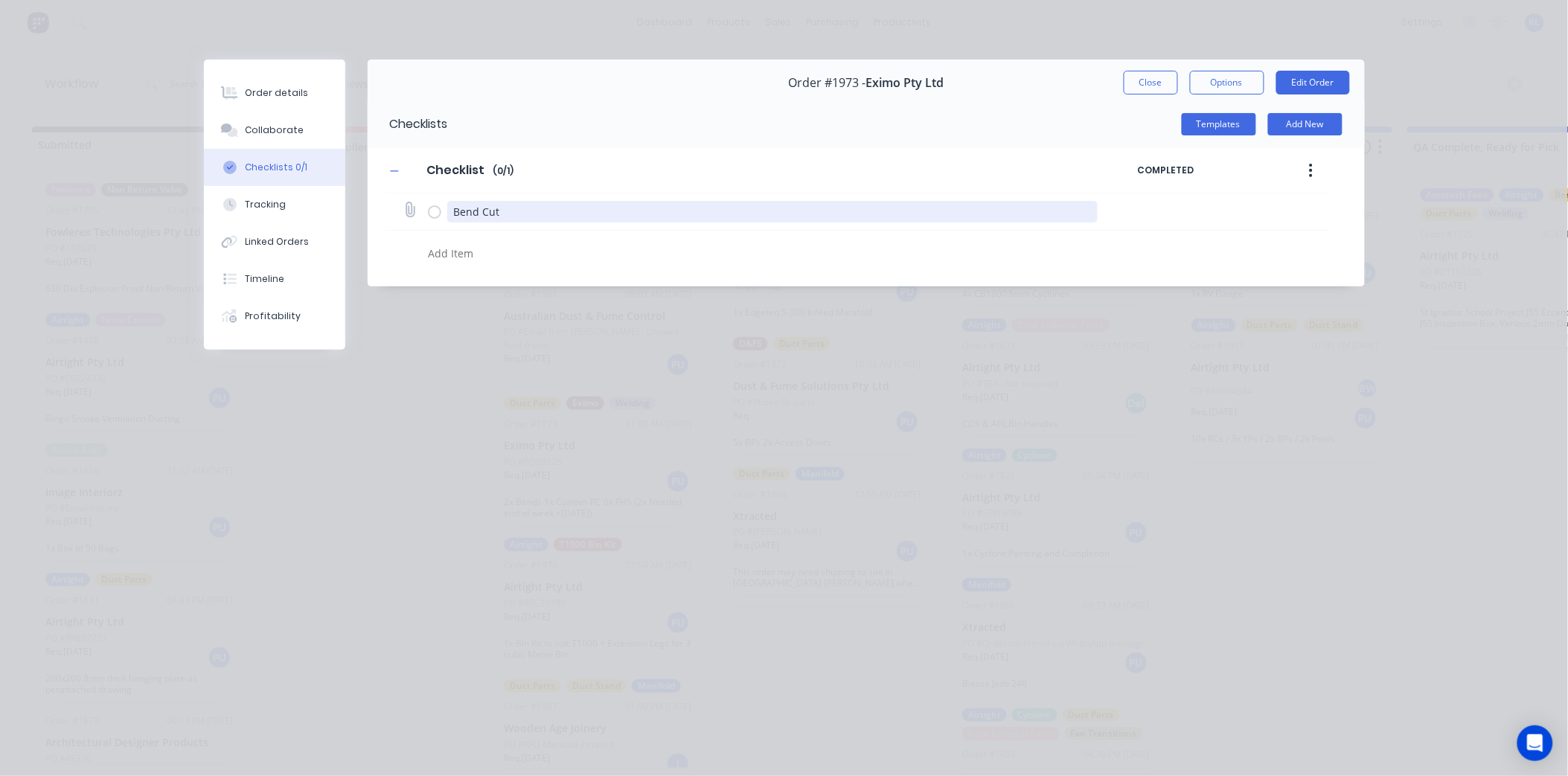
drag, startPoint x: 507, startPoint y: 211, endPoint x: 450, endPoint y: 211, distance: 57.0
click at [450, 211] on textarea "Bend Cut" at bounding box center [772, 212] width 650 height 22
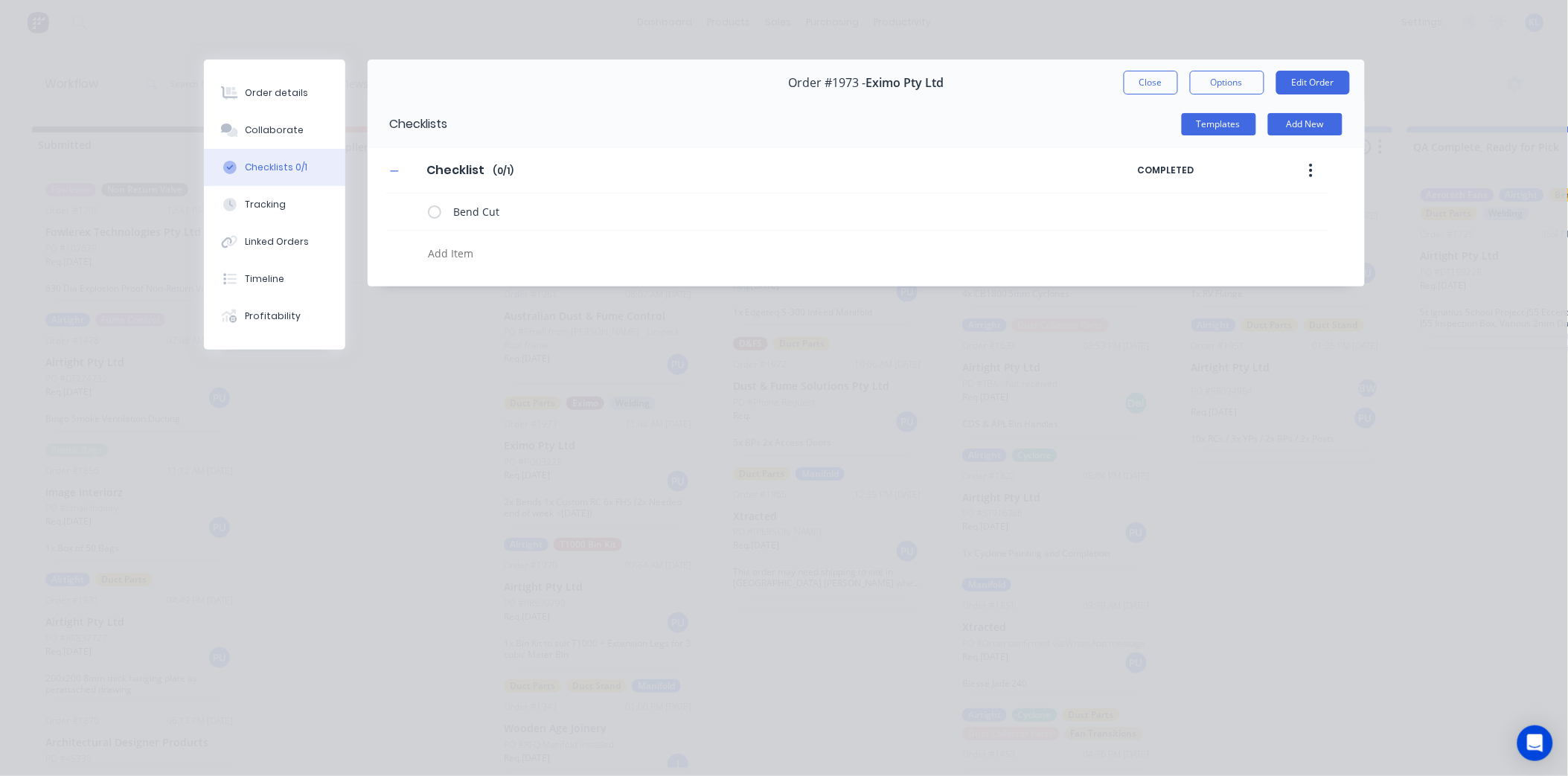
click at [441, 254] on textarea at bounding box center [722, 253] width 601 height 22
paste textarea "Bend Cut"
type textarea "x"
type textarea "Bend Cut"
type textarea "x"
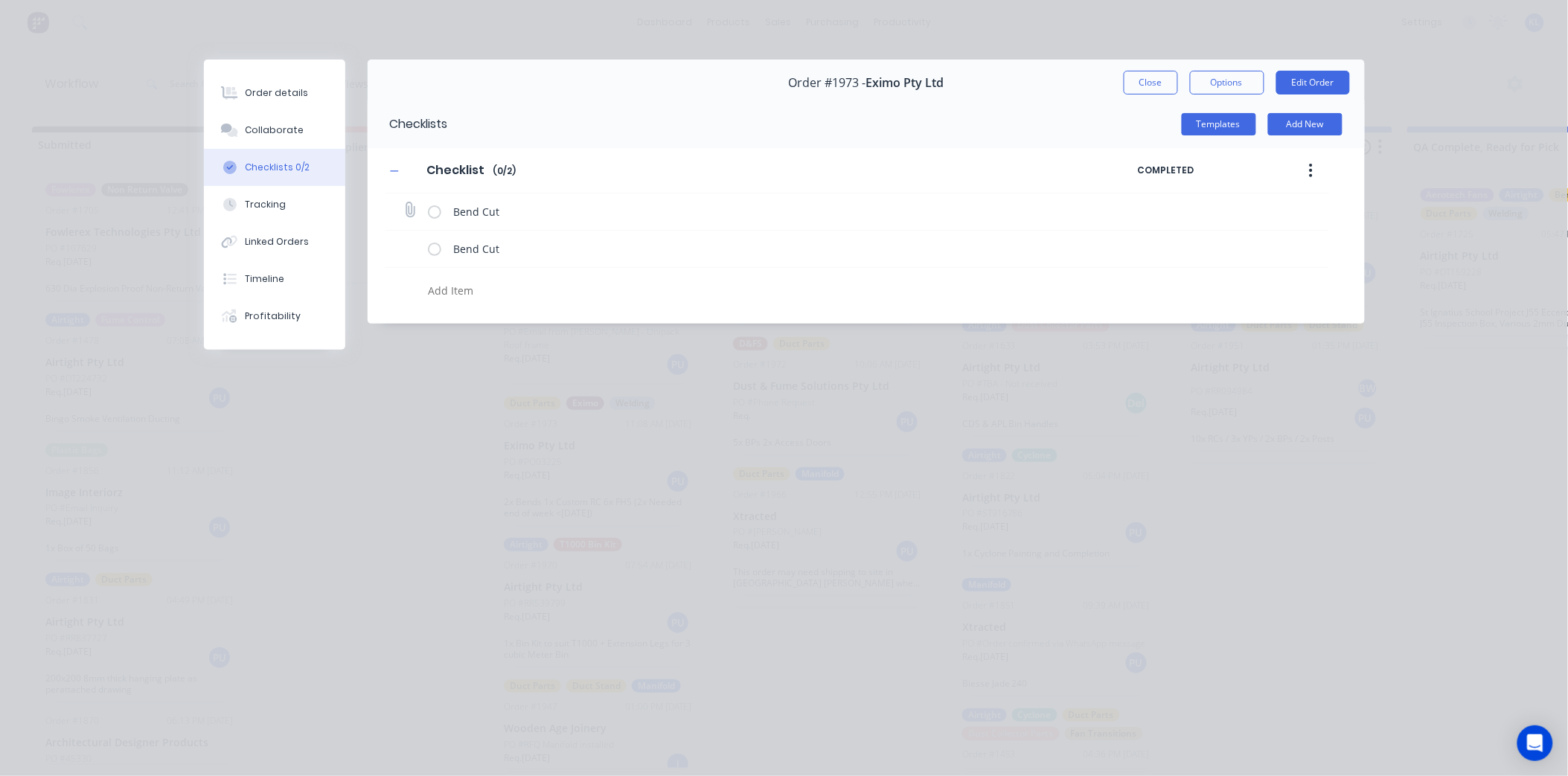
click at [435, 210] on label at bounding box center [434, 212] width 13 height 15
click at [0, 0] on input "checkbox" at bounding box center [0, 0] width 0 height 0
click at [458, 280] on textarea at bounding box center [722, 290] width 601 height 22
click at [456, 283] on textarea at bounding box center [722, 290] width 601 height 22
type textarea "x"
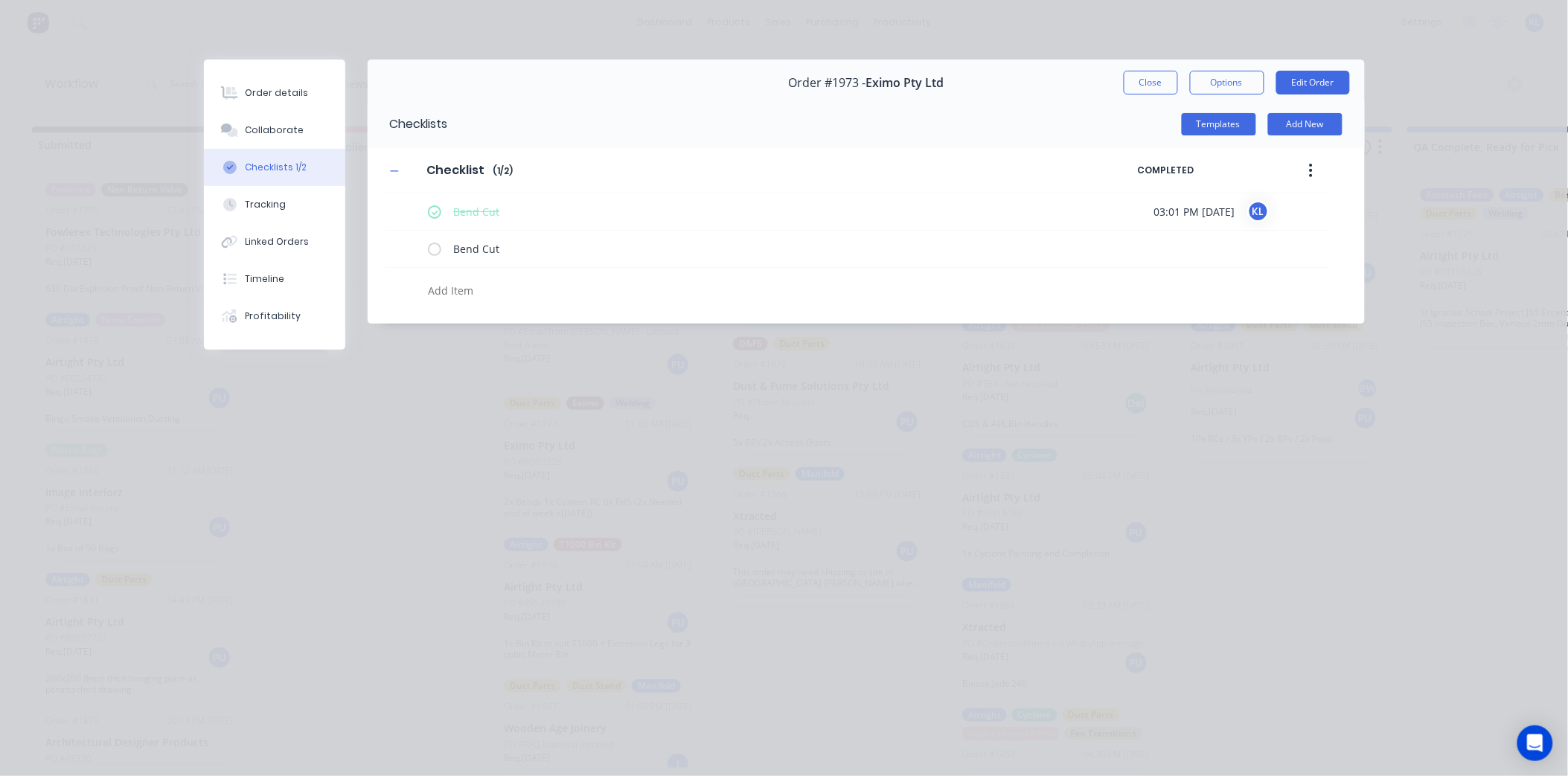
type textarea "F"
type textarea "x"
type textarea "Fl"
type textarea "x"
type textarea "Fle"
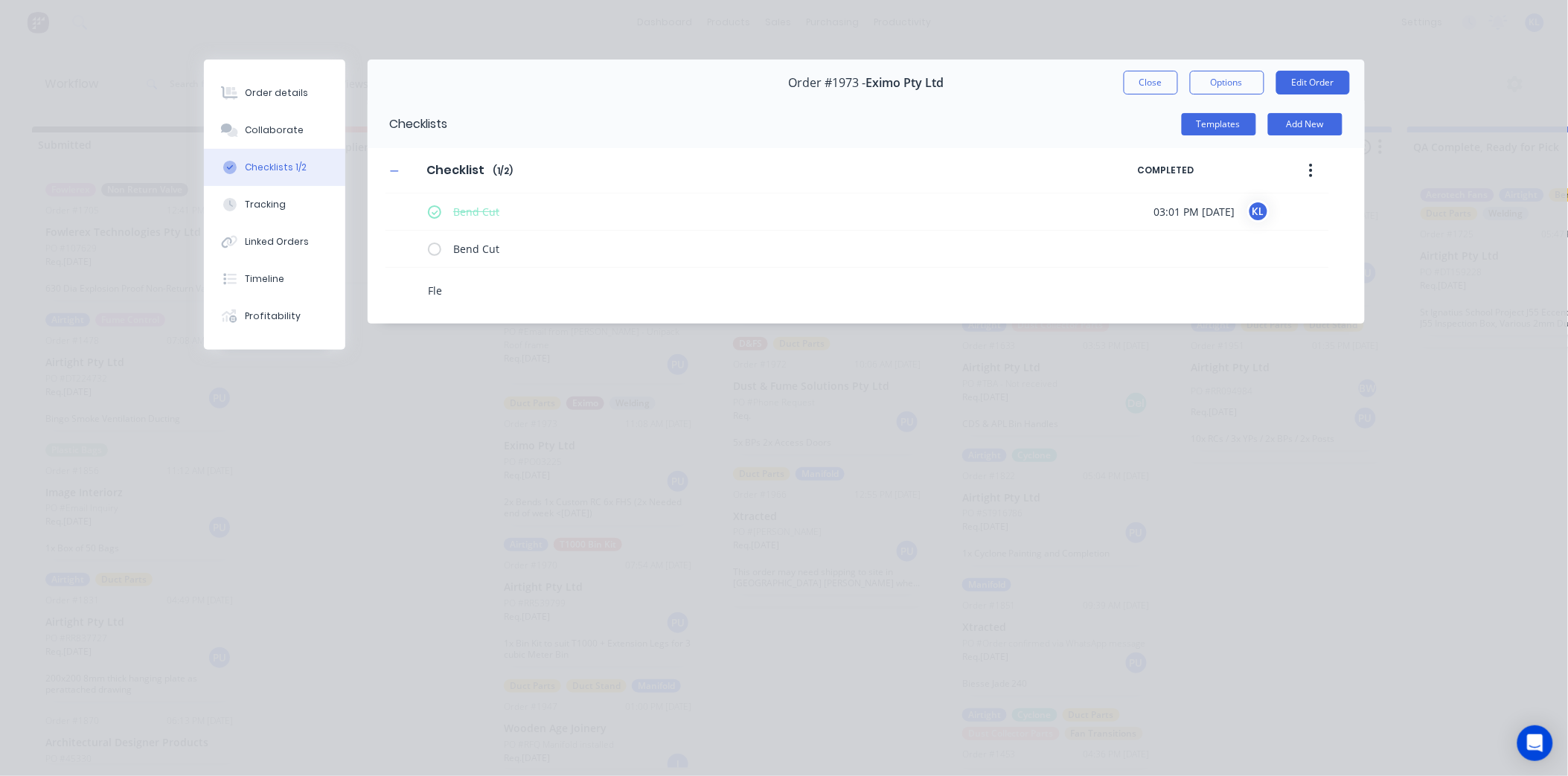
type textarea "x"
type textarea "Flex"
type textarea "x"
type textarea "Flex"
type textarea "x"
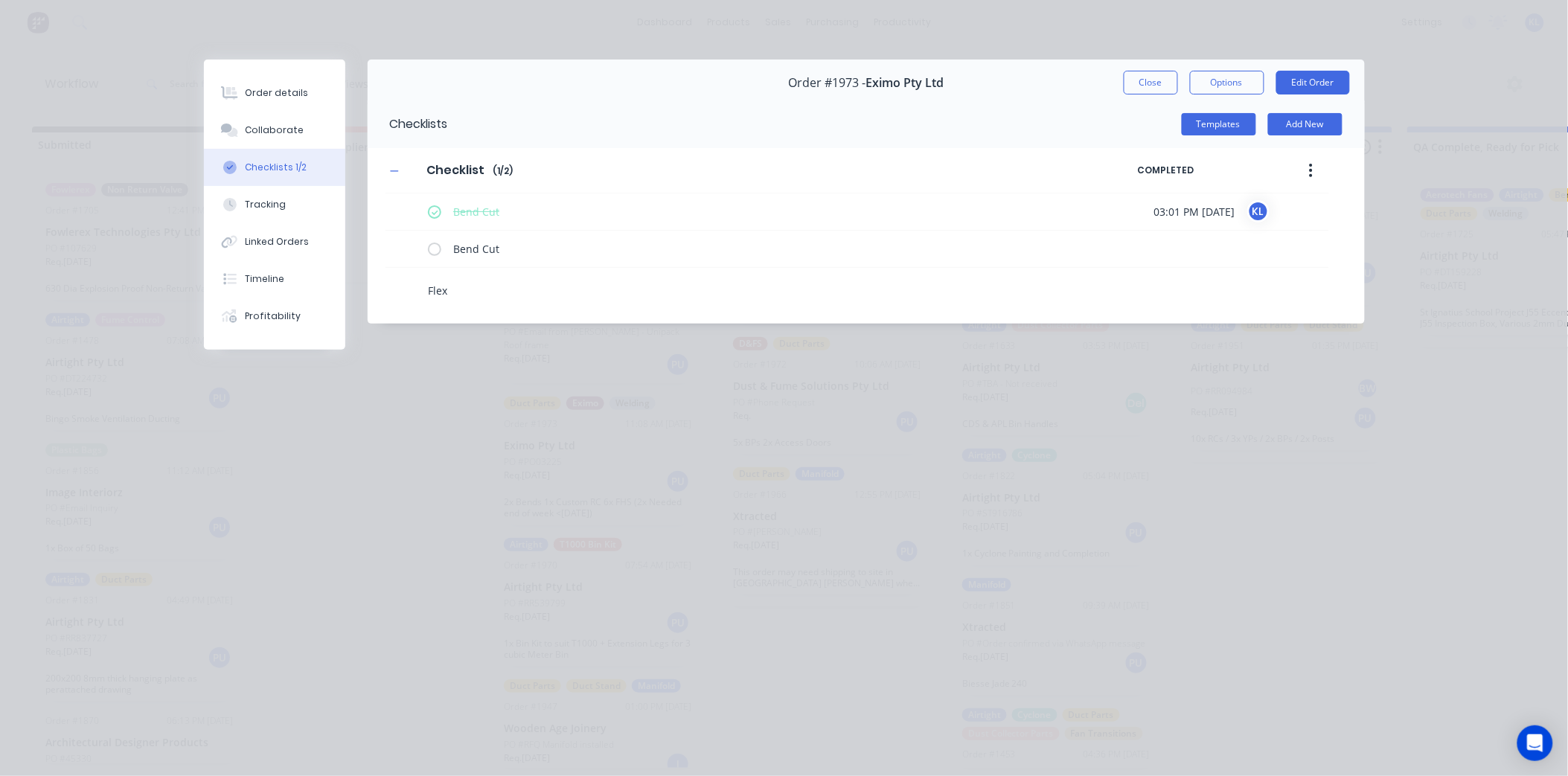
type textarea "Flex H"
type textarea "x"
type textarea "Flex Ho"
type textarea "x"
type textarea "Flex Hos"
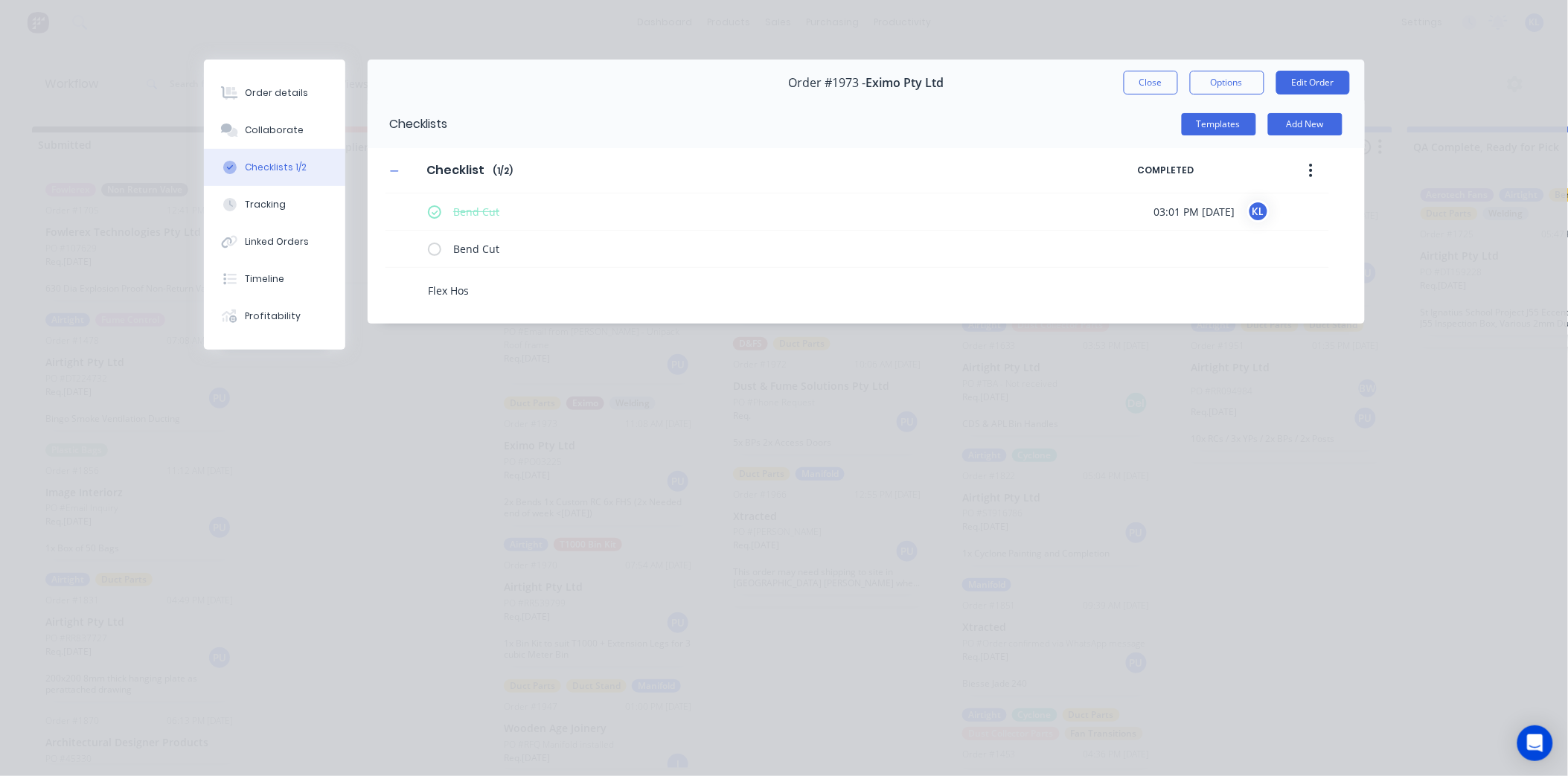
type textarea "x"
type textarea "Flex Hose"
type textarea "x"
type textarea "Flex Hose"
type textarea "x"
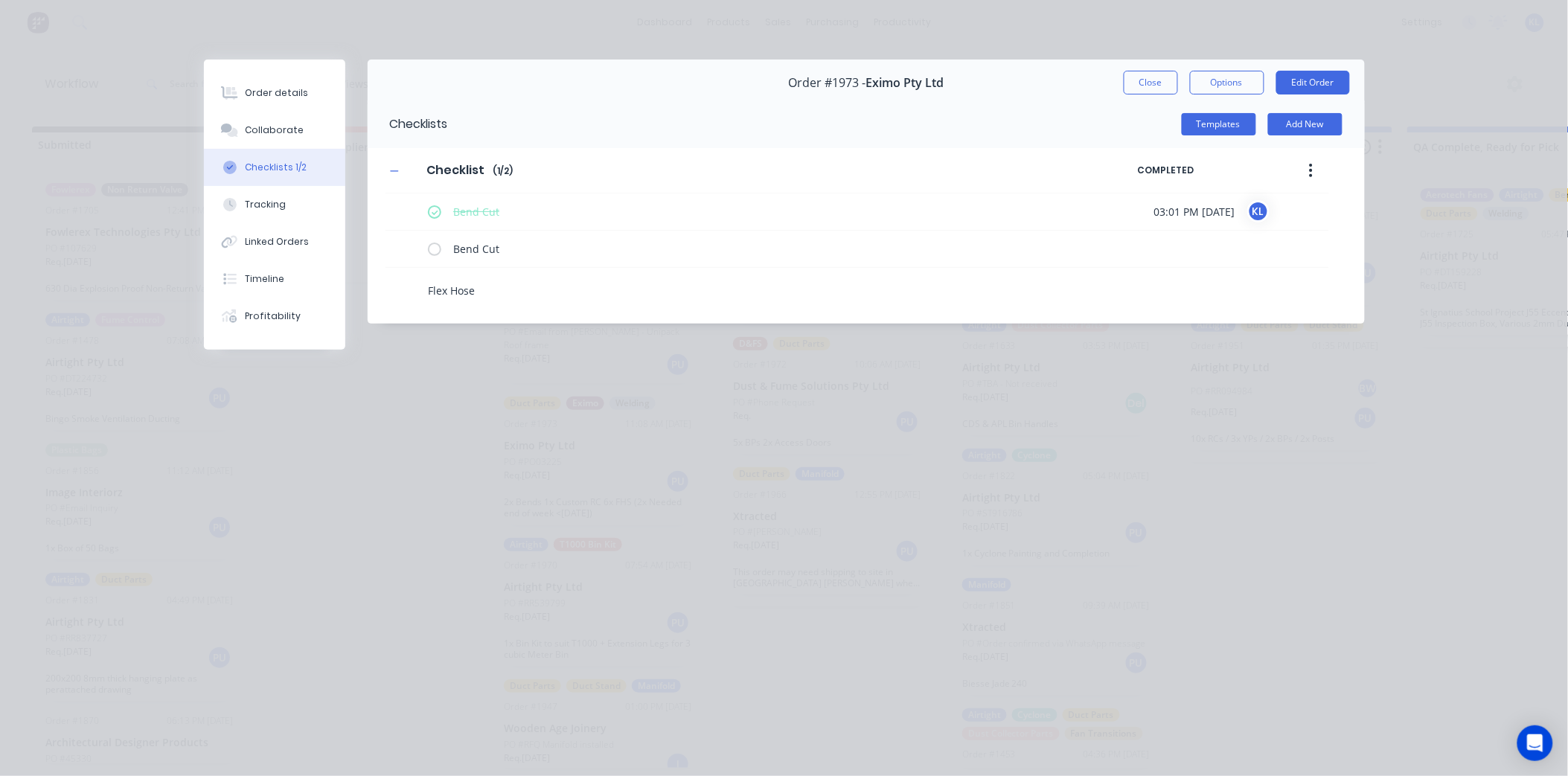
type textarea "Flex Hose C"
type textarea "x"
type textarea "Flex Hose Cu"
type textarea "x"
type textarea "Flex Hose Cut"
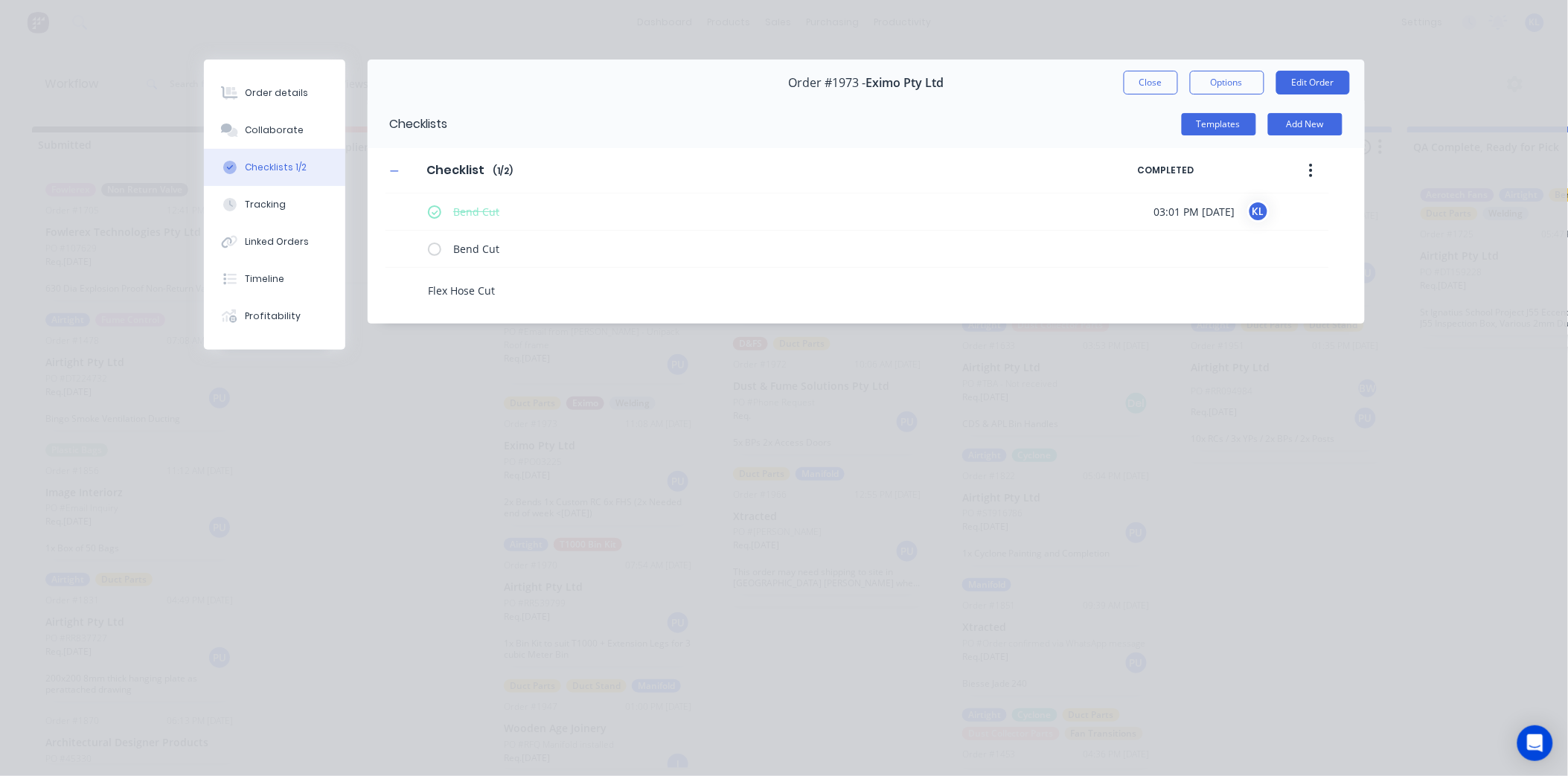
type textarea "x"
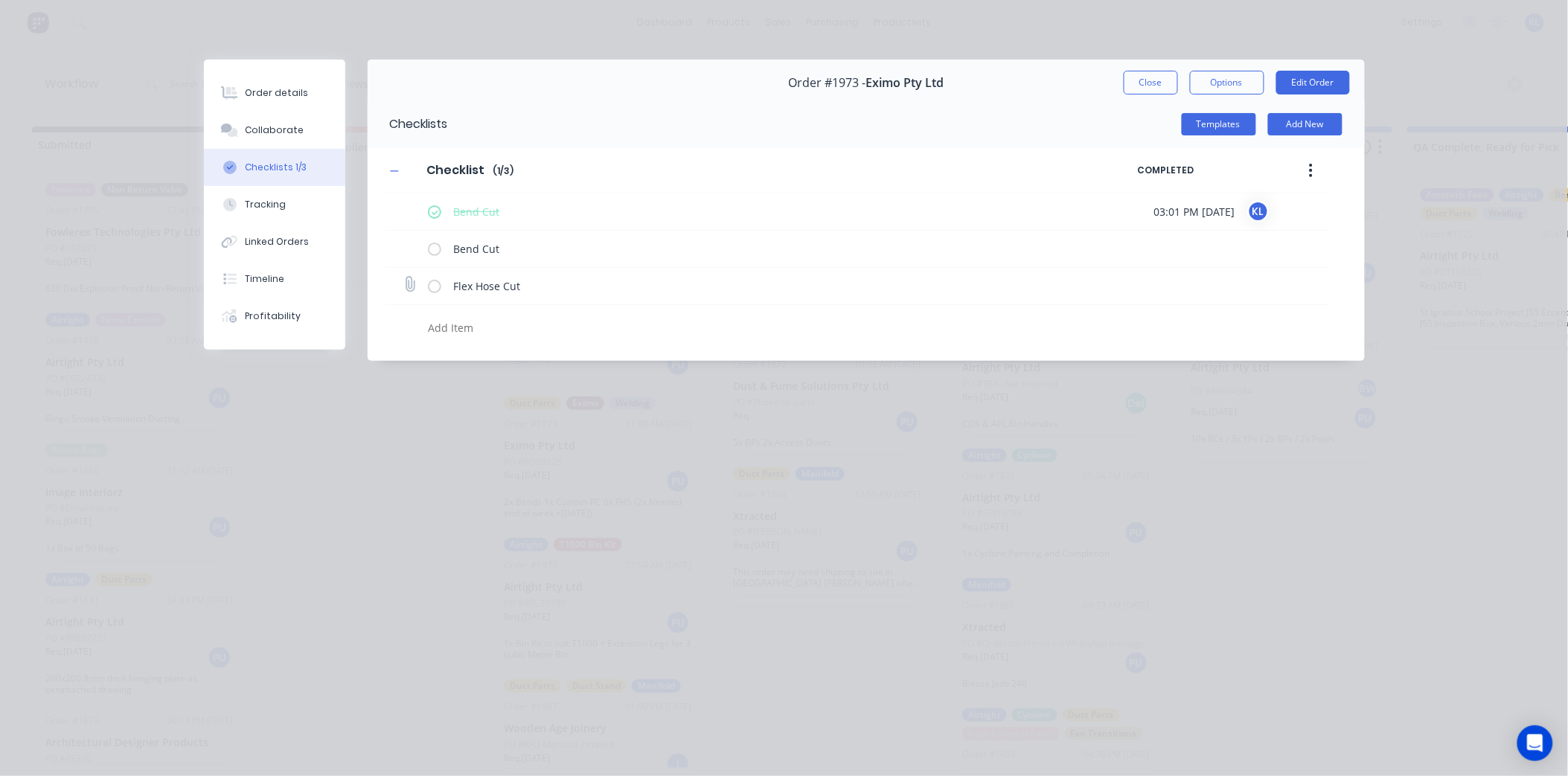
click at [439, 286] on label at bounding box center [434, 286] width 13 height 15
click at [0, 0] on input "checkbox" at bounding box center [0, 0] width 0 height 0
click at [268, 92] on div "Order details" at bounding box center [276, 93] width 63 height 13
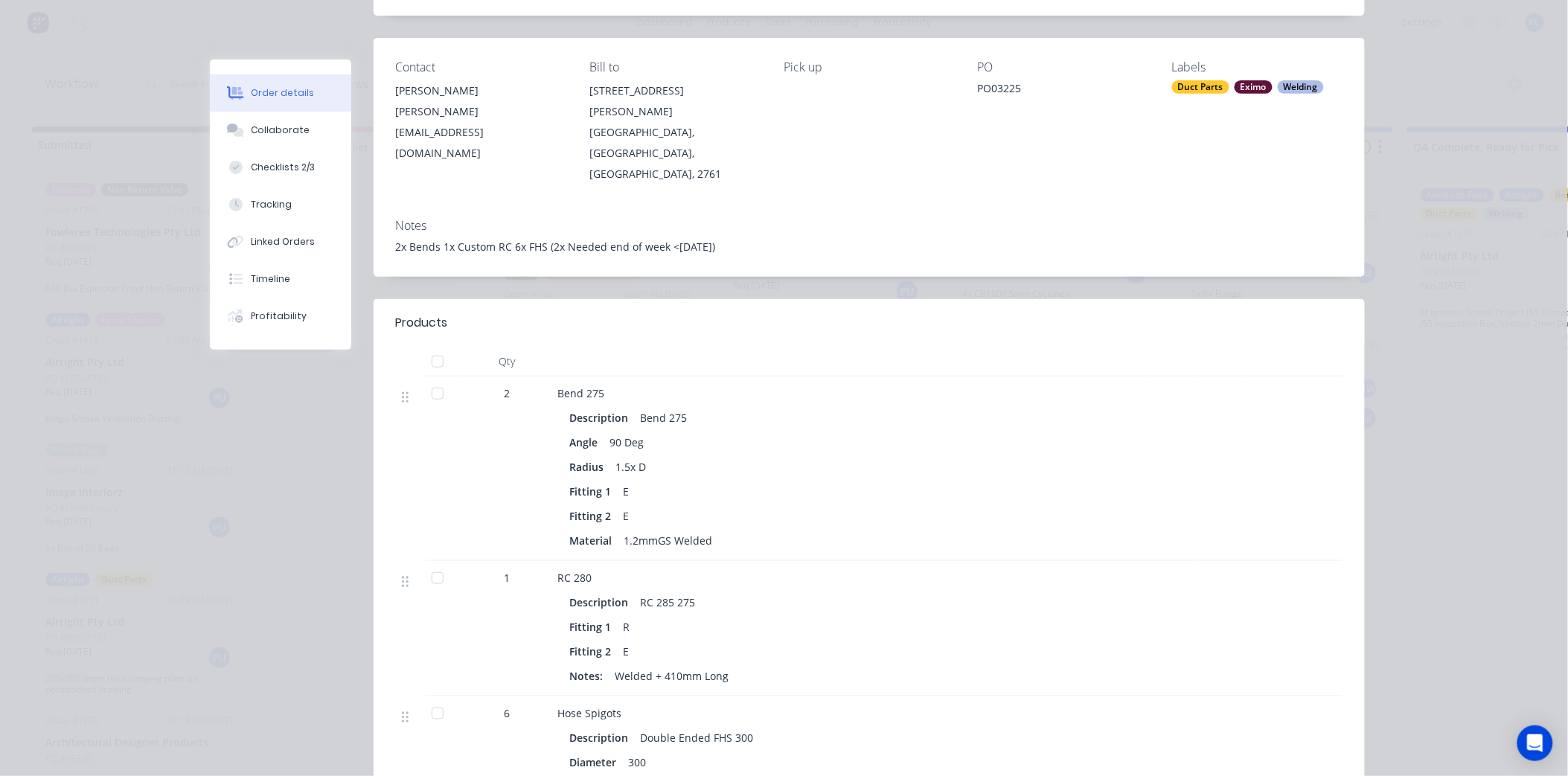
scroll to position [413, 0]
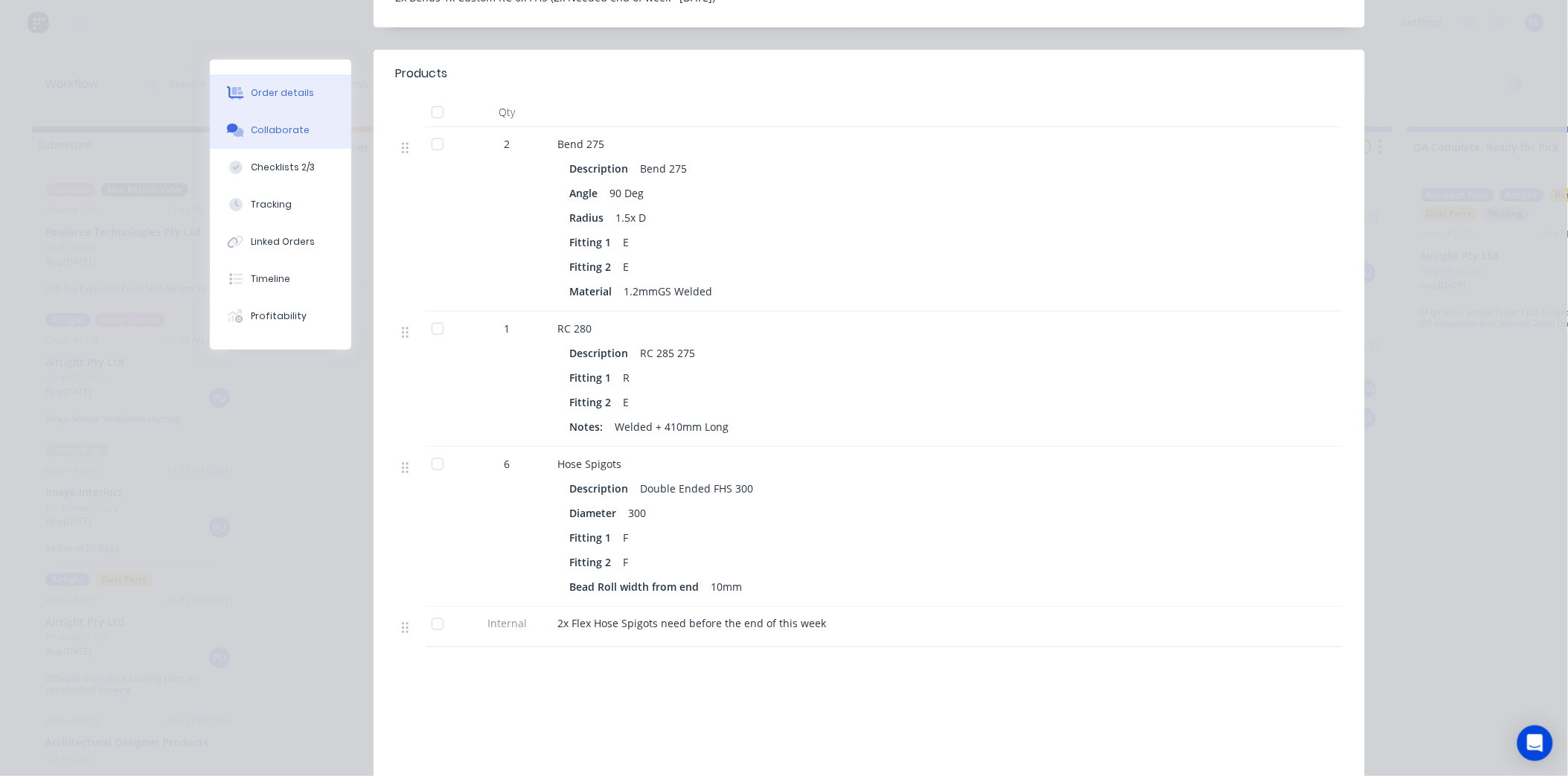
click at [272, 137] on button "Collaborate" at bounding box center [280, 130] width 141 height 37
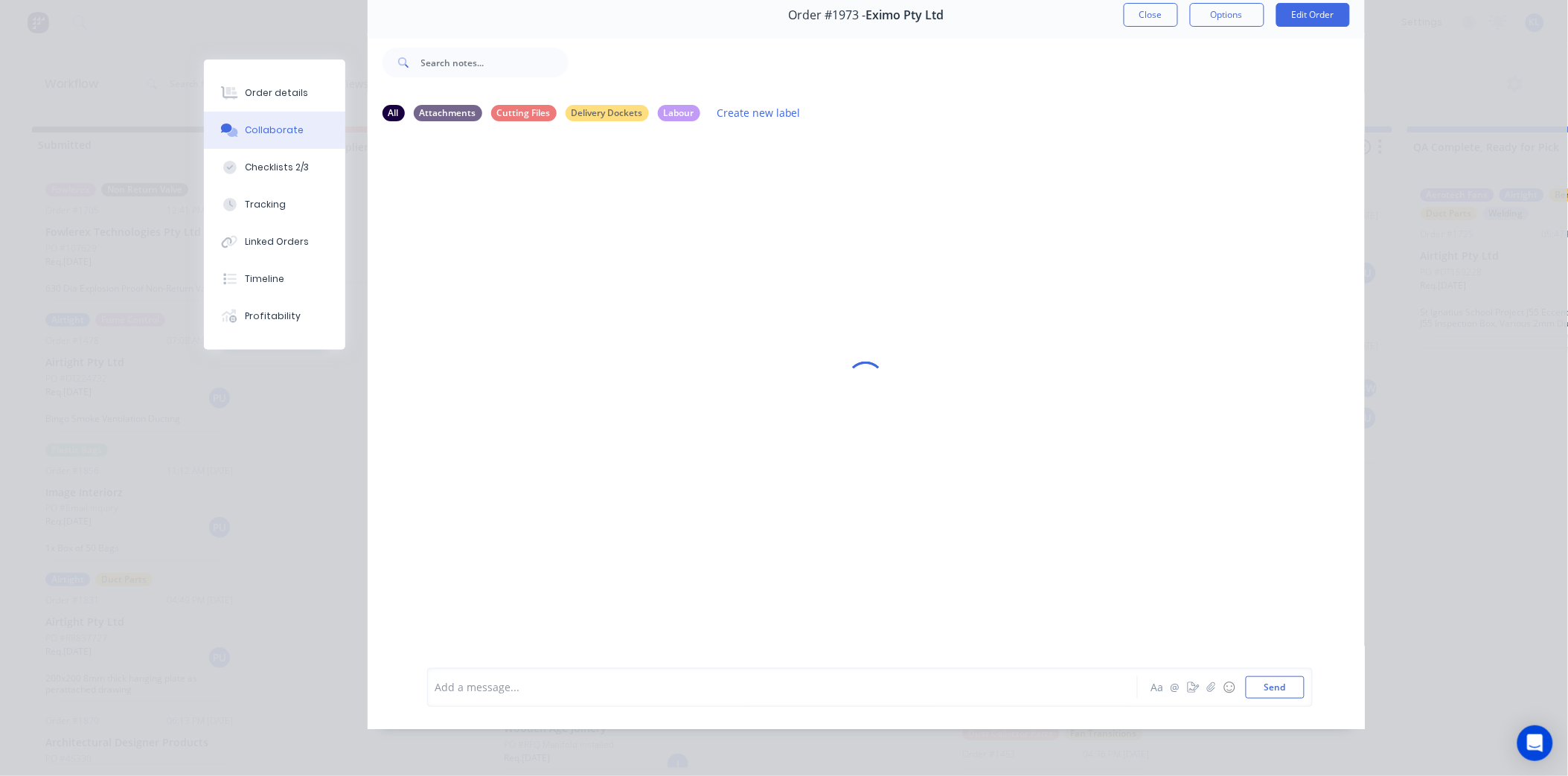
scroll to position [0, 0]
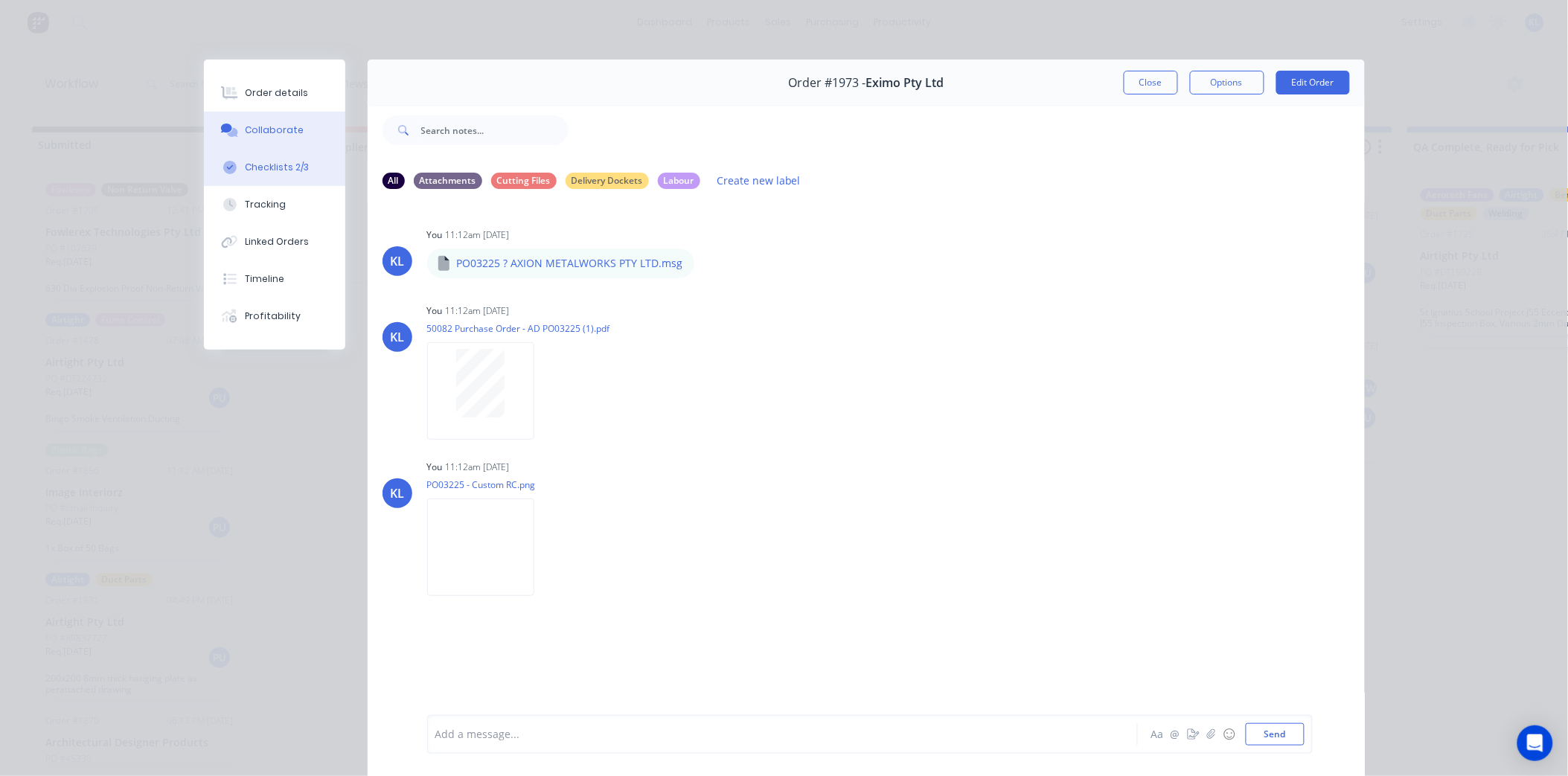
click at [271, 166] on div "Checklists 2/3" at bounding box center [276, 167] width 64 height 13
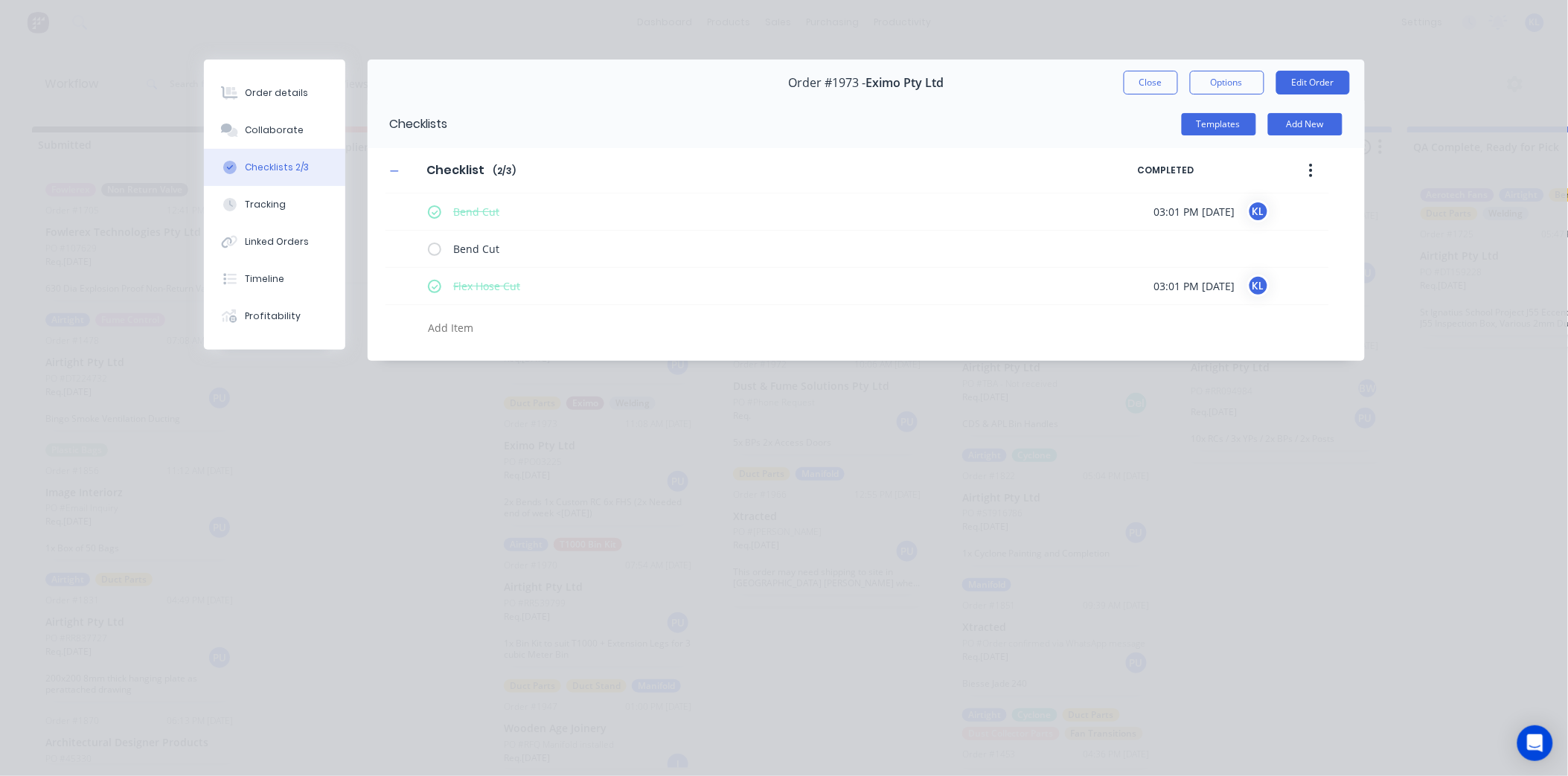
click at [476, 320] on textarea at bounding box center [722, 328] width 601 height 22
type textarea "x"
type textarea "R"
type textarea "x"
type textarea "RC"
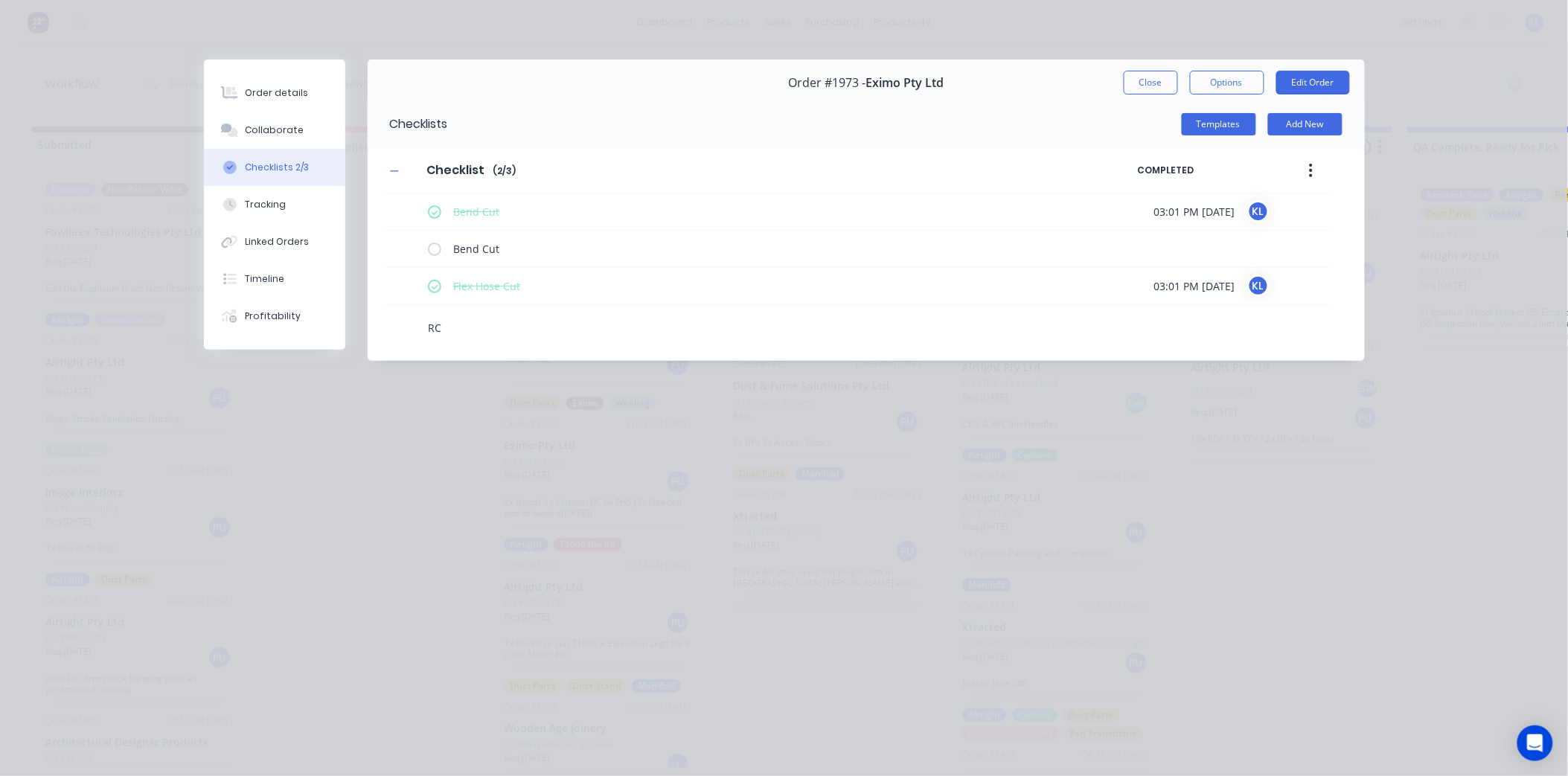
type textarea "x"
type textarea "RC"
type textarea "x"
type textarea "RC C"
type textarea "x"
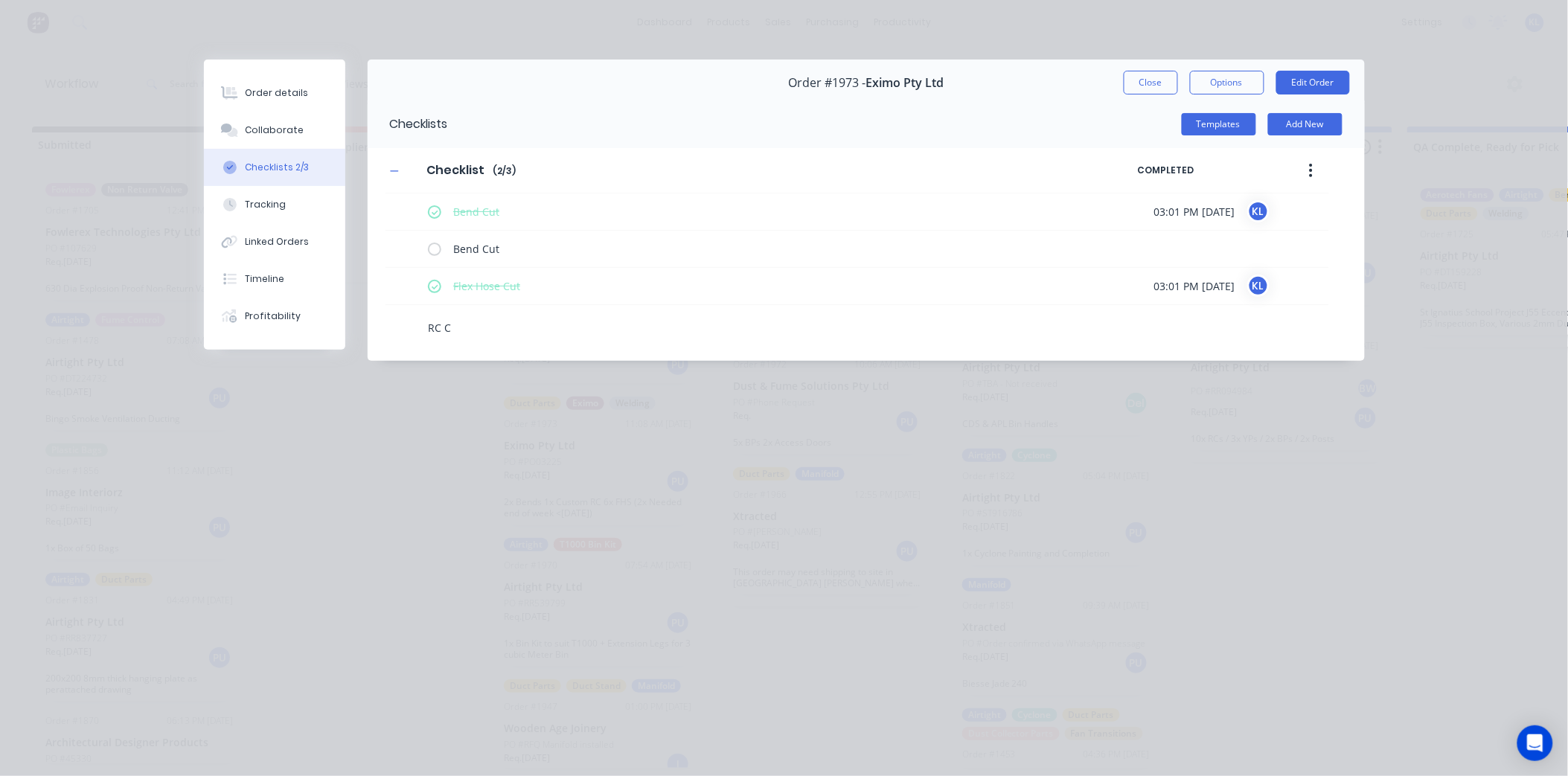
type textarea "RC Cu"
type textarea "x"
type textarea "RC Cut"
type textarea "x"
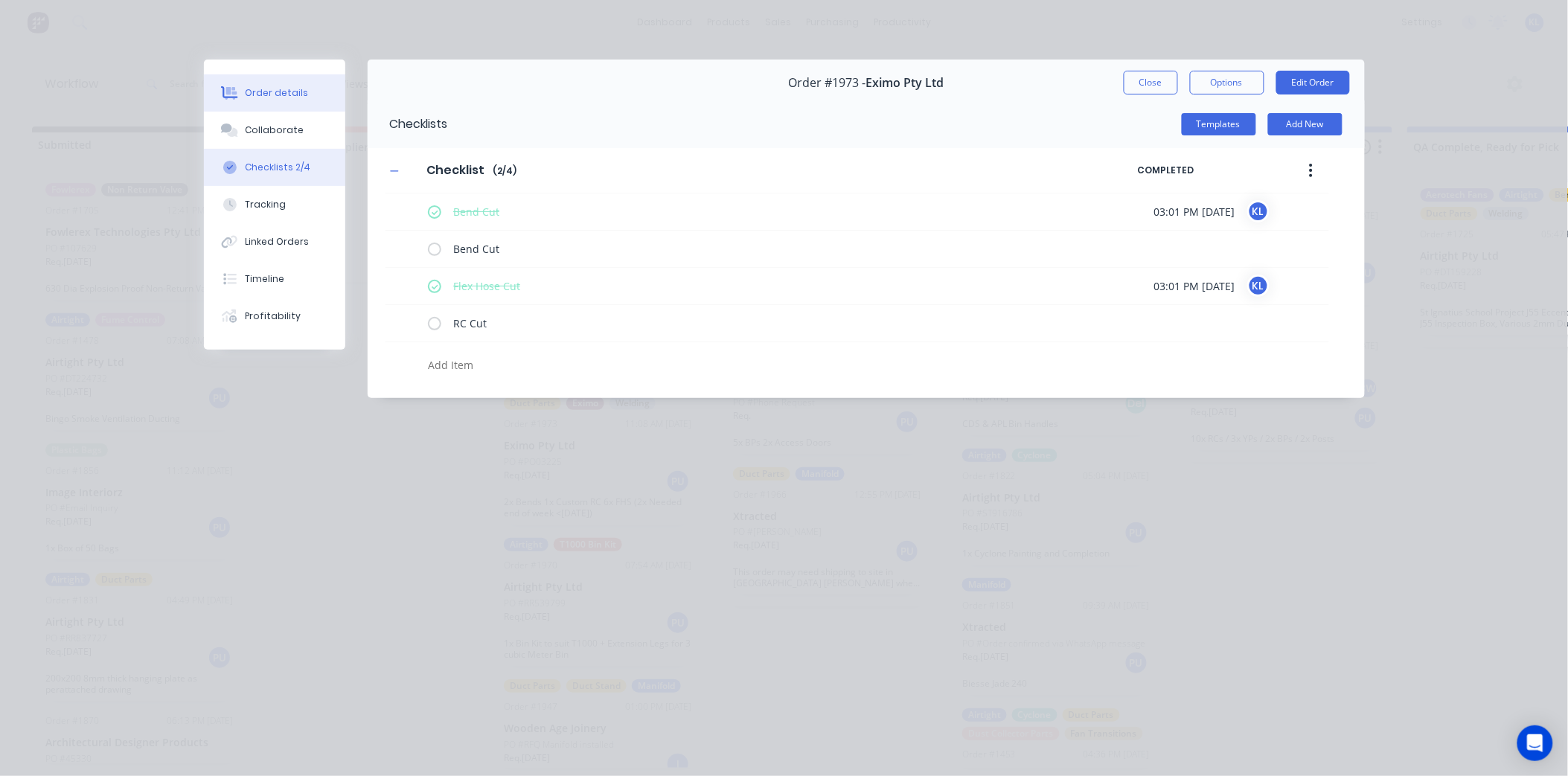
click at [285, 99] on div "Order details" at bounding box center [276, 93] width 63 height 13
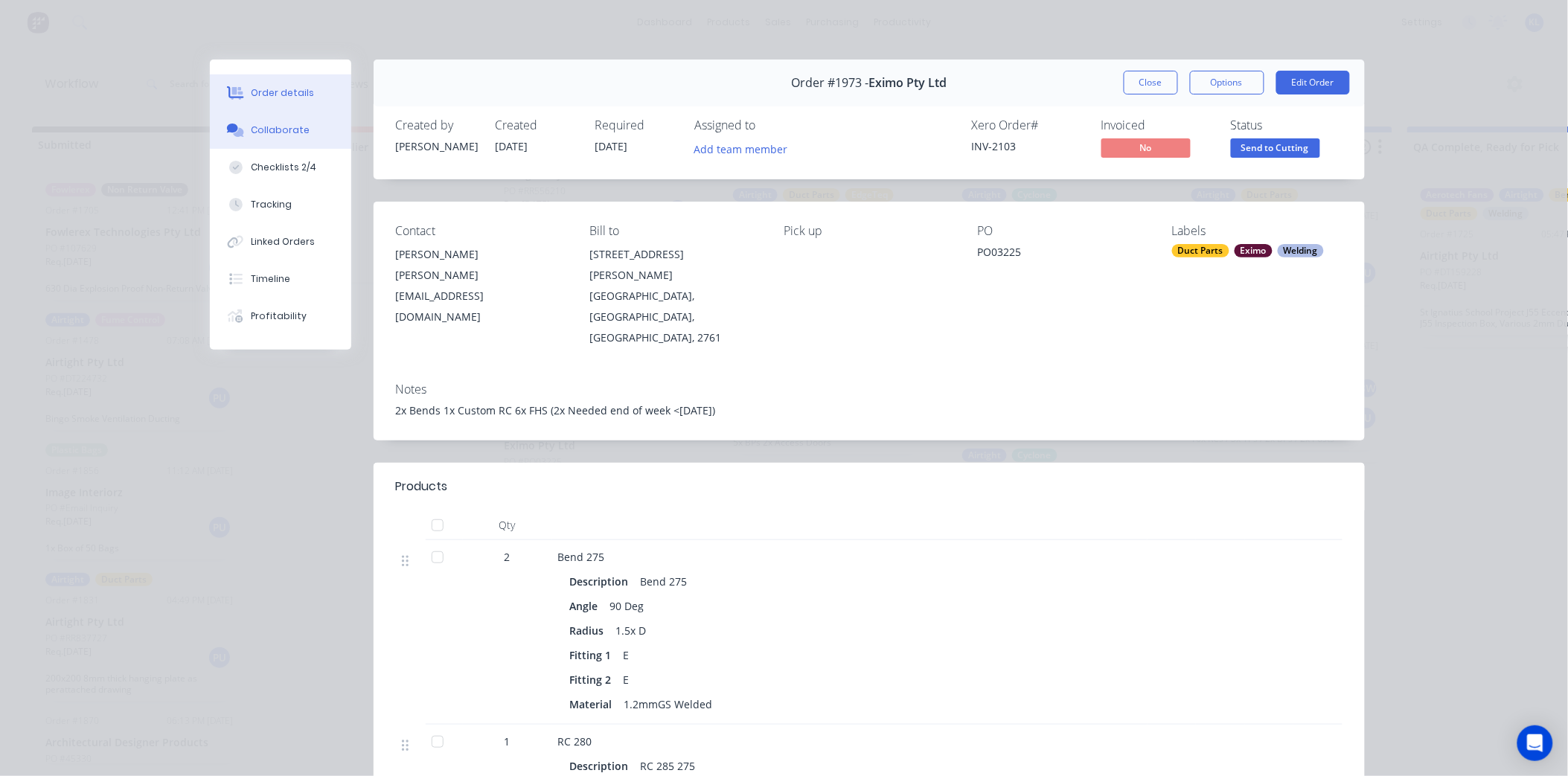
click at [274, 137] on button "Collaborate" at bounding box center [280, 130] width 141 height 37
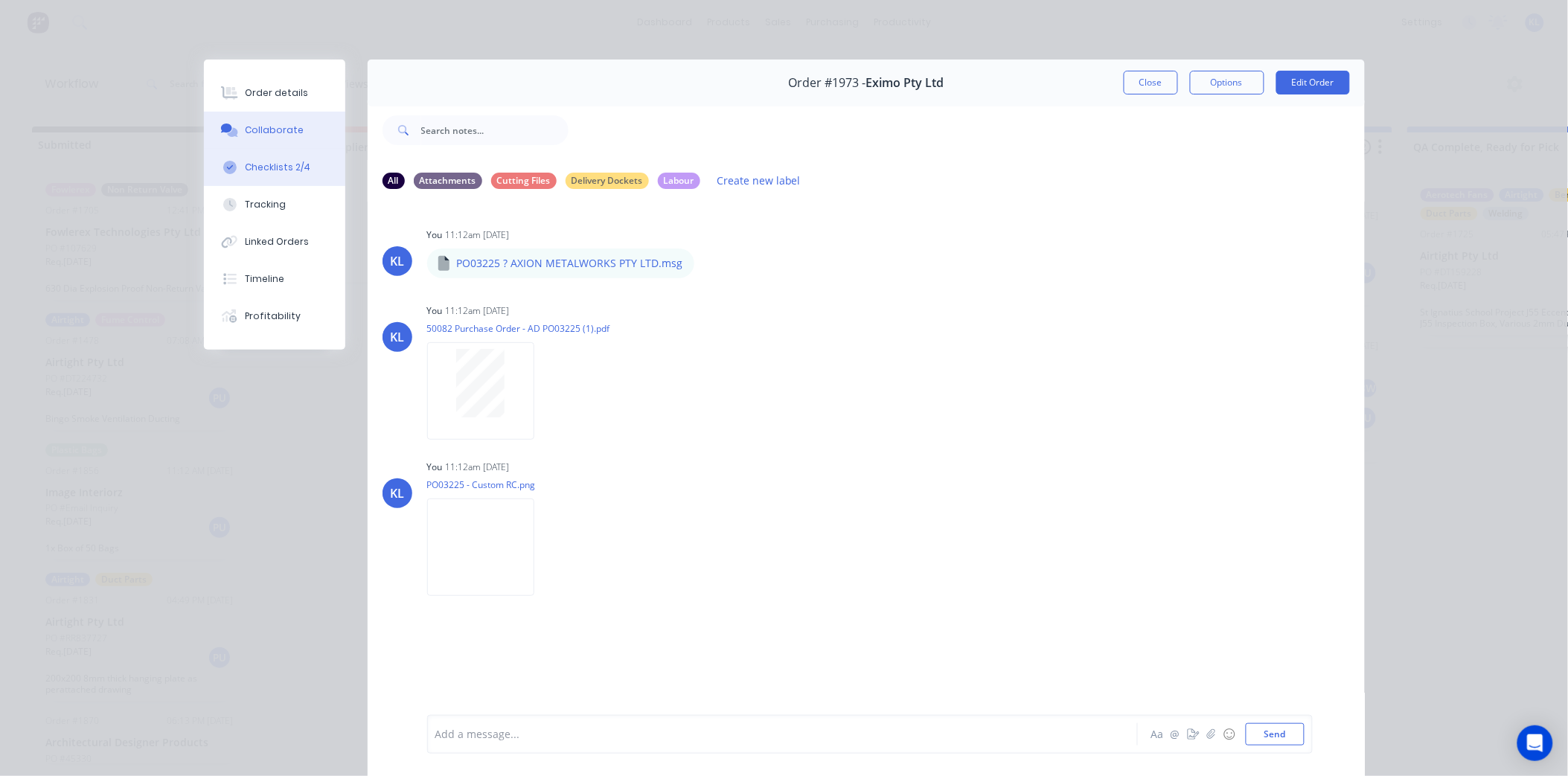
click at [284, 175] on button "Checklists 2/4" at bounding box center [274, 168] width 141 height 37
type textarea "x"
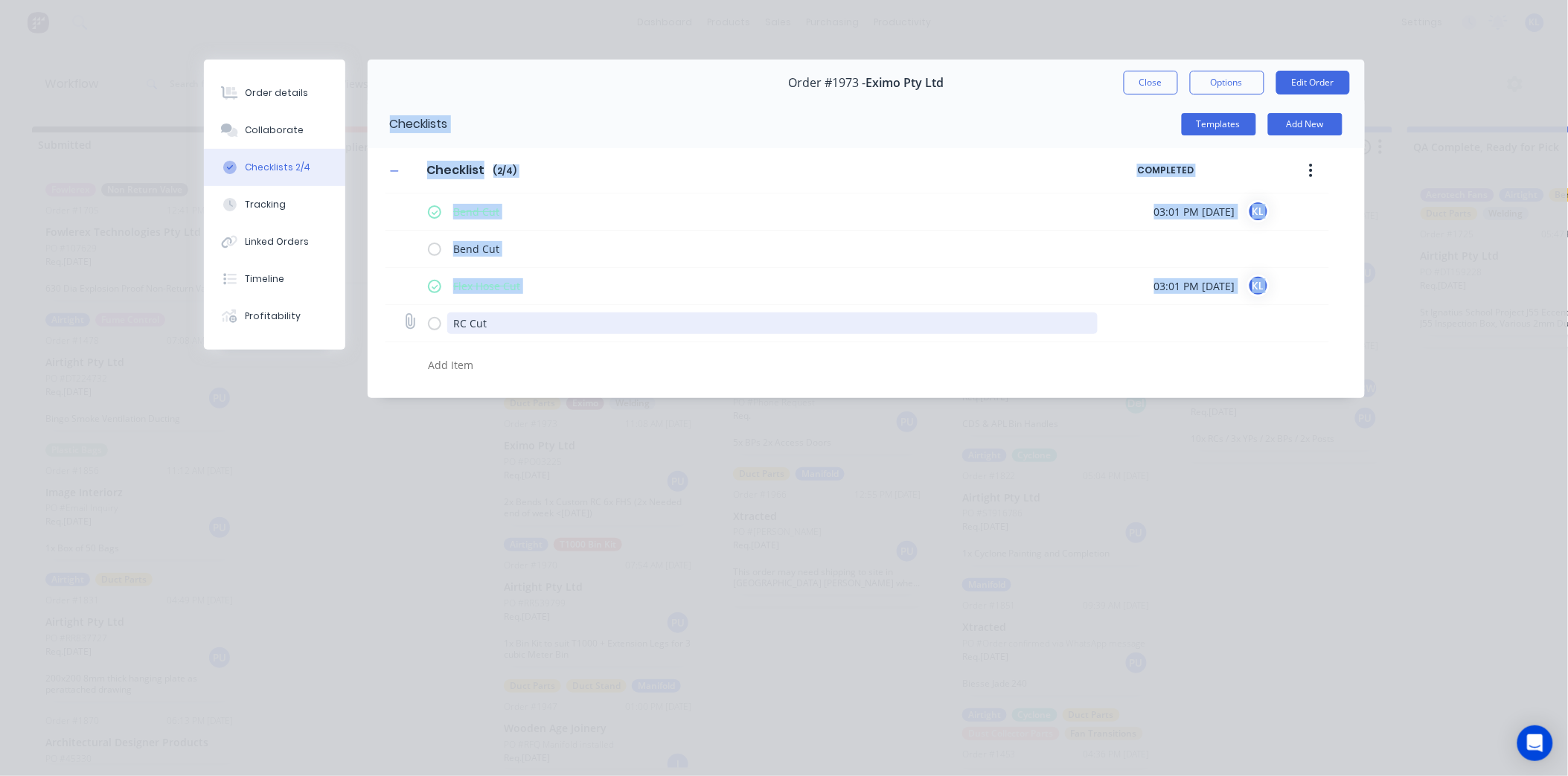
click at [464, 320] on textarea "RC Cut" at bounding box center [772, 324] width 650 height 22
click at [464, 323] on textarea "RC Cut" at bounding box center [772, 324] width 650 height 22
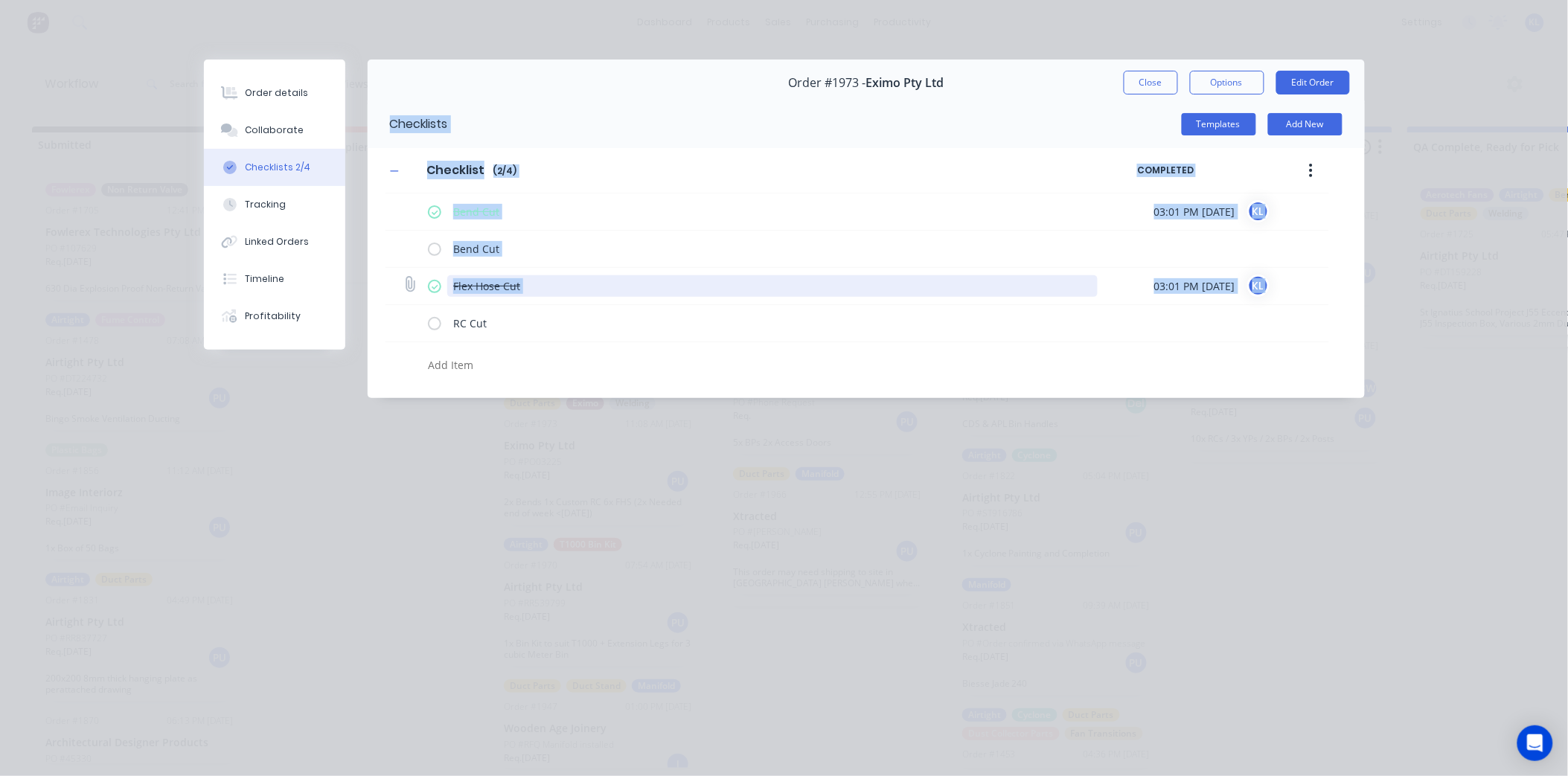
click at [530, 281] on textarea "Flex Hose Cut" at bounding box center [772, 286] width 650 height 22
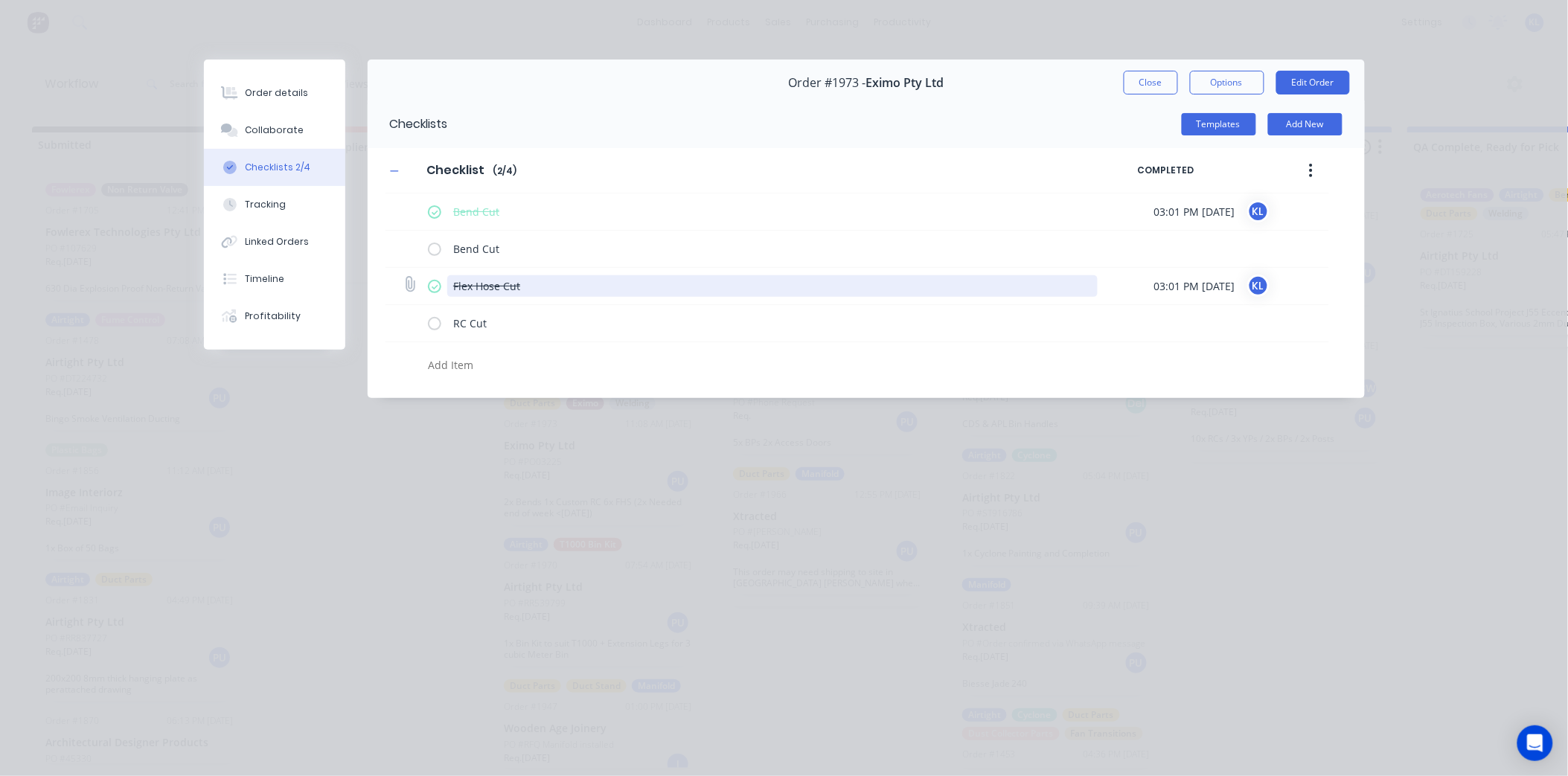
click at [499, 285] on textarea "Flex Hose Cut" at bounding box center [772, 286] width 650 height 22
type textarea "x"
type textarea "Flex Hoses Cut"
type textarea "x"
click at [1146, 74] on button "Close" at bounding box center [1150, 83] width 54 height 24
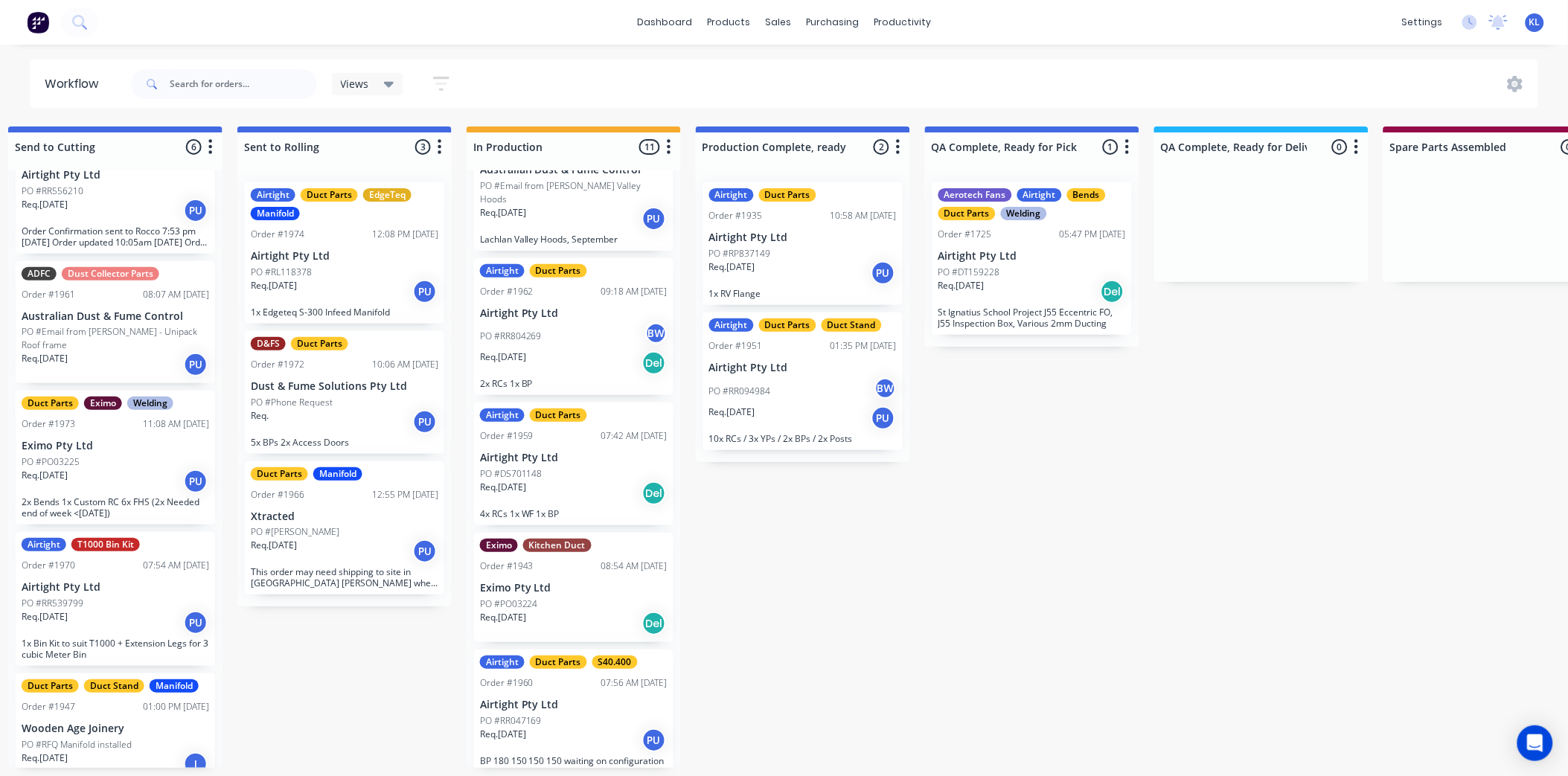
scroll to position [4, 487]
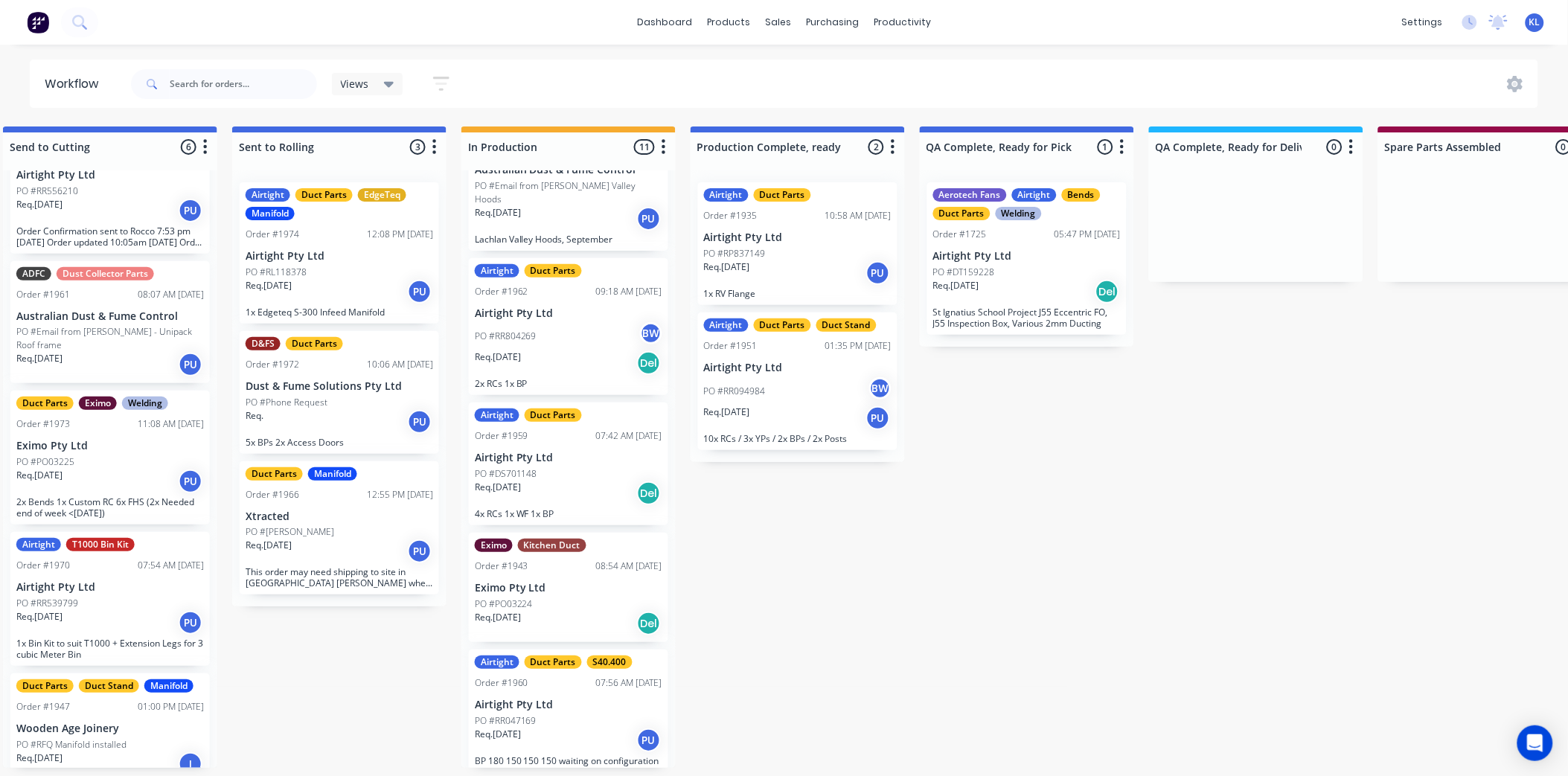
click at [804, 393] on div "PO #RR094984 BW" at bounding box center [798, 391] width 188 height 29
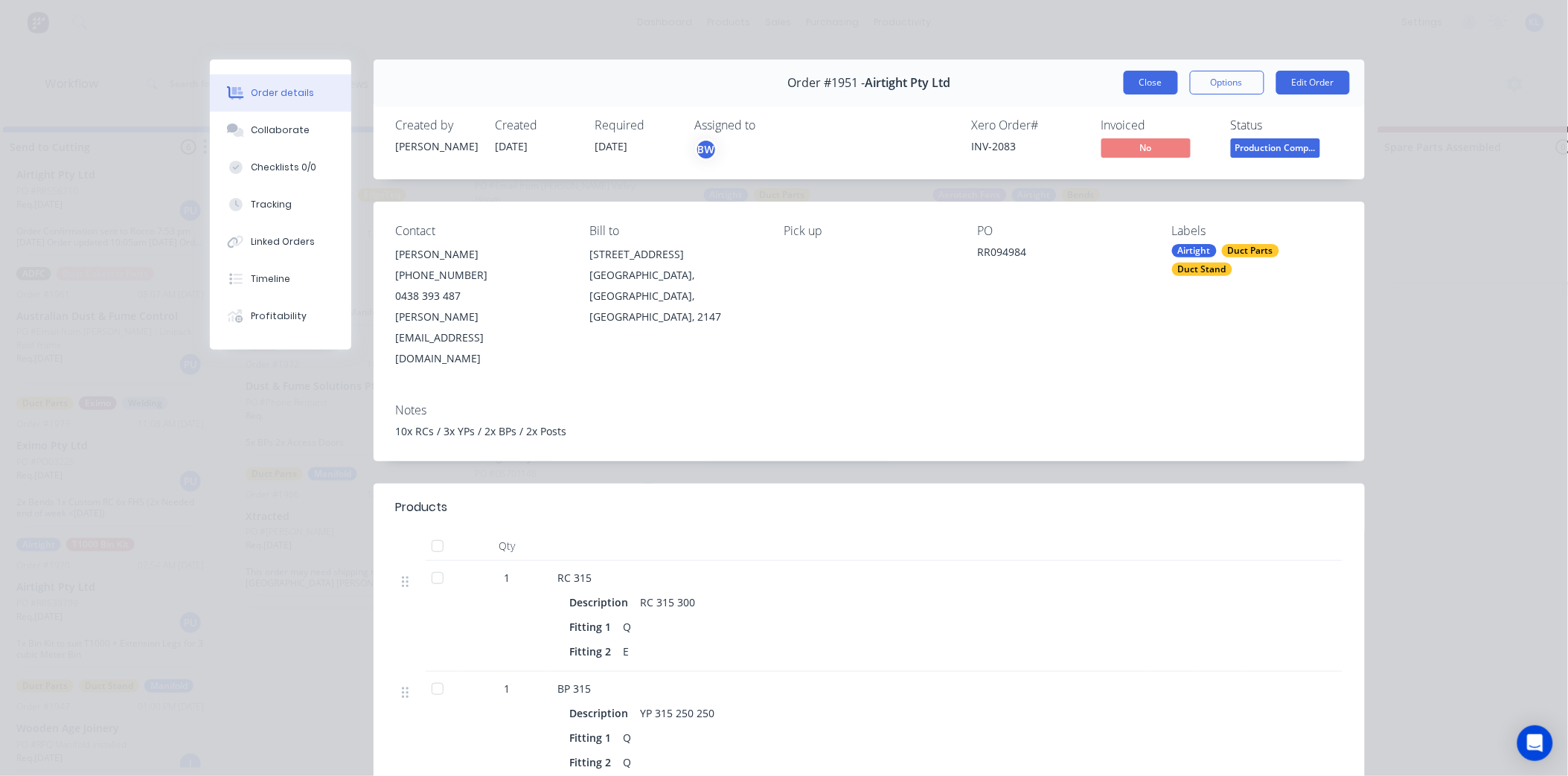
click at [1146, 84] on button "Close" at bounding box center [1150, 83] width 54 height 24
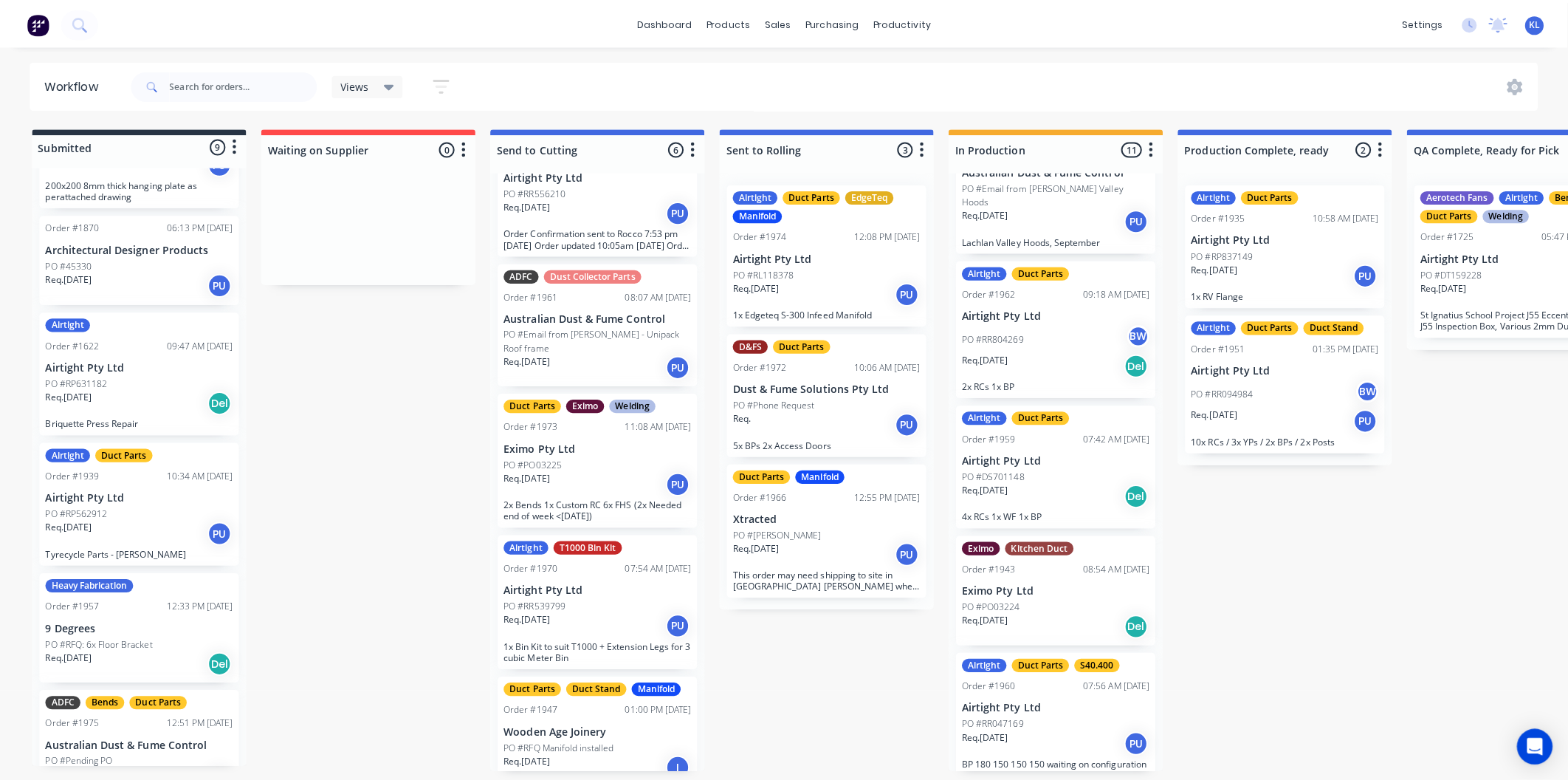
scroll to position [536, 0]
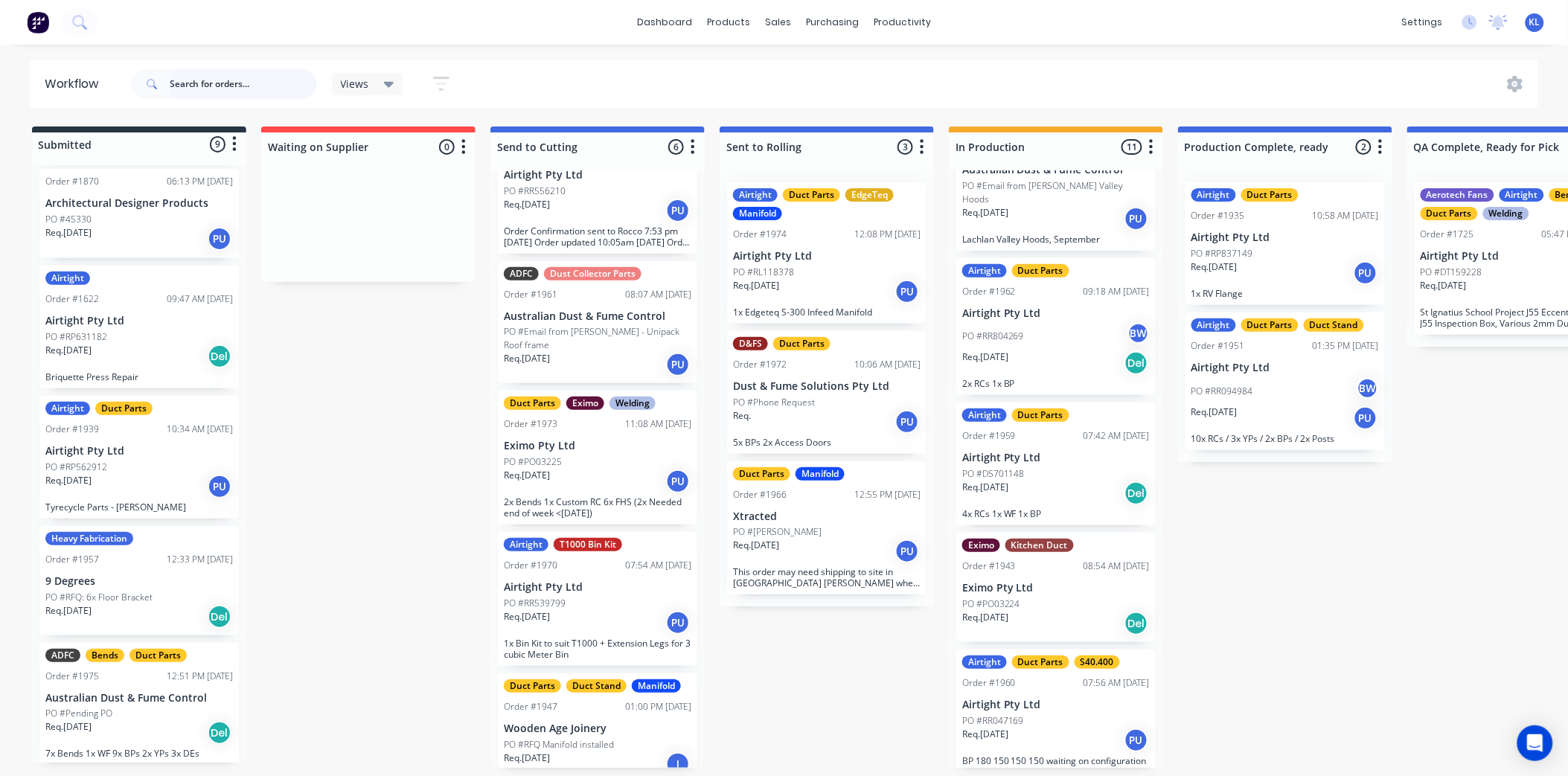
click at [235, 83] on input "text" at bounding box center [243, 84] width 147 height 30
type input "b"
drag, startPoint x: 235, startPoint y: 83, endPoint x: 220, endPoint y: 76, distance: 16.6
drag, startPoint x: 220, startPoint y: 76, endPoint x: 198, endPoint y: 97, distance: 30.4
click at [198, 97] on input "b" at bounding box center [243, 84] width 147 height 30
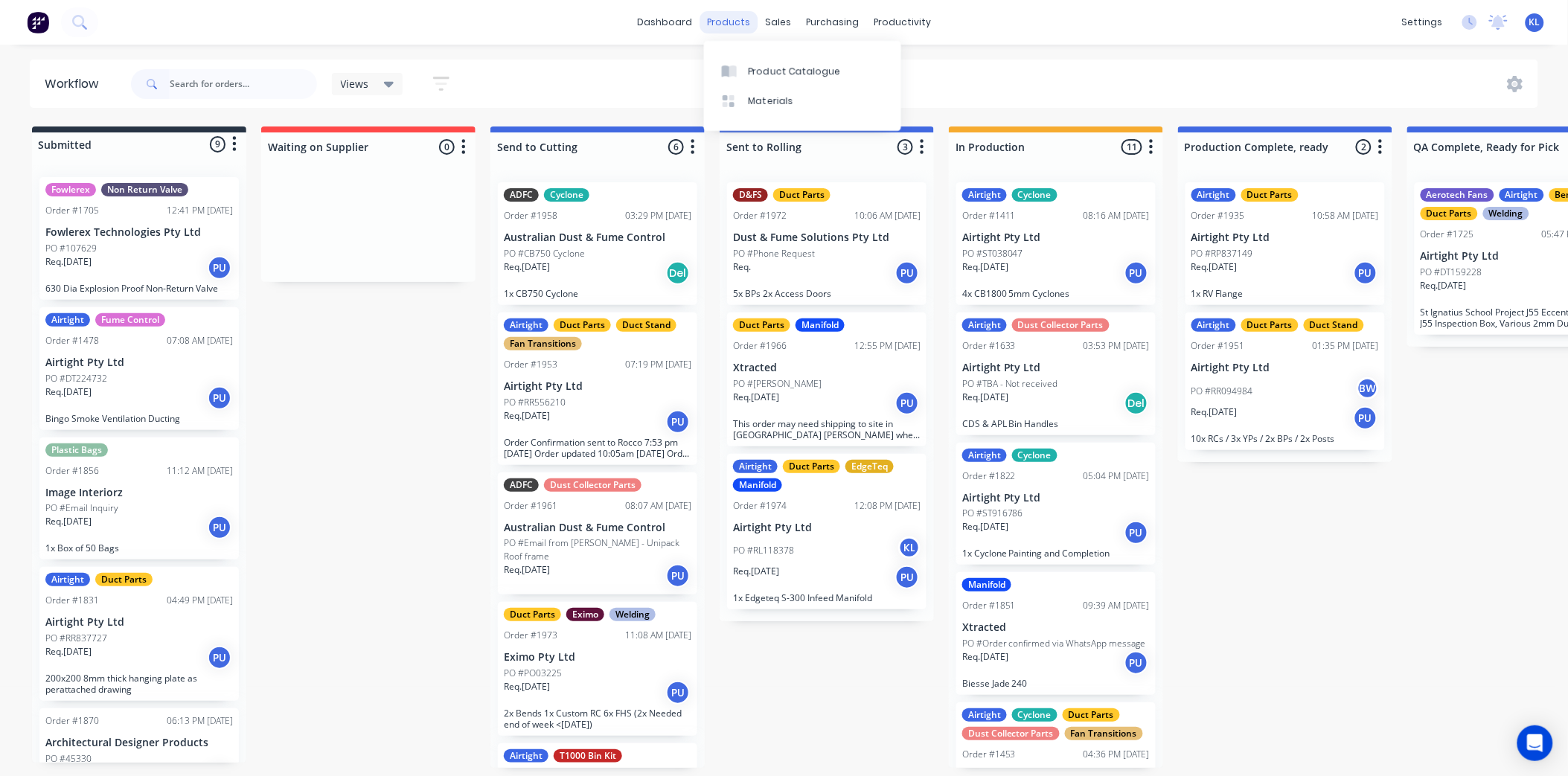
click at [728, 25] on div "products" at bounding box center [728, 22] width 58 height 22
click at [778, 70] on div "Product Catalogue" at bounding box center [795, 71] width 93 height 13
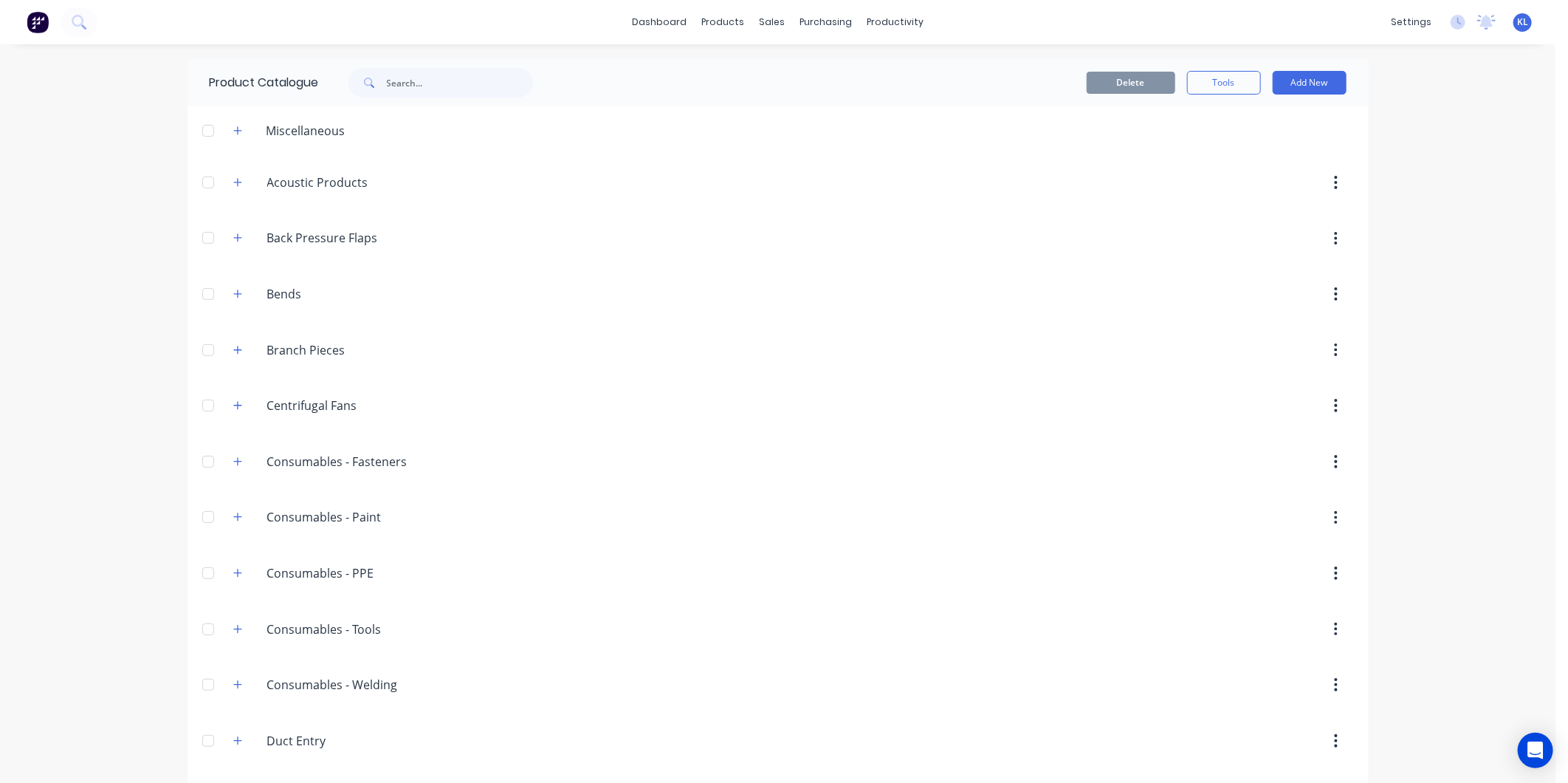
click at [221, 300] on div "Bends Bends" at bounding box center [337, 293] width 232 height 27
click at [234, 293] on icon "button" at bounding box center [238, 293] width 9 height 10
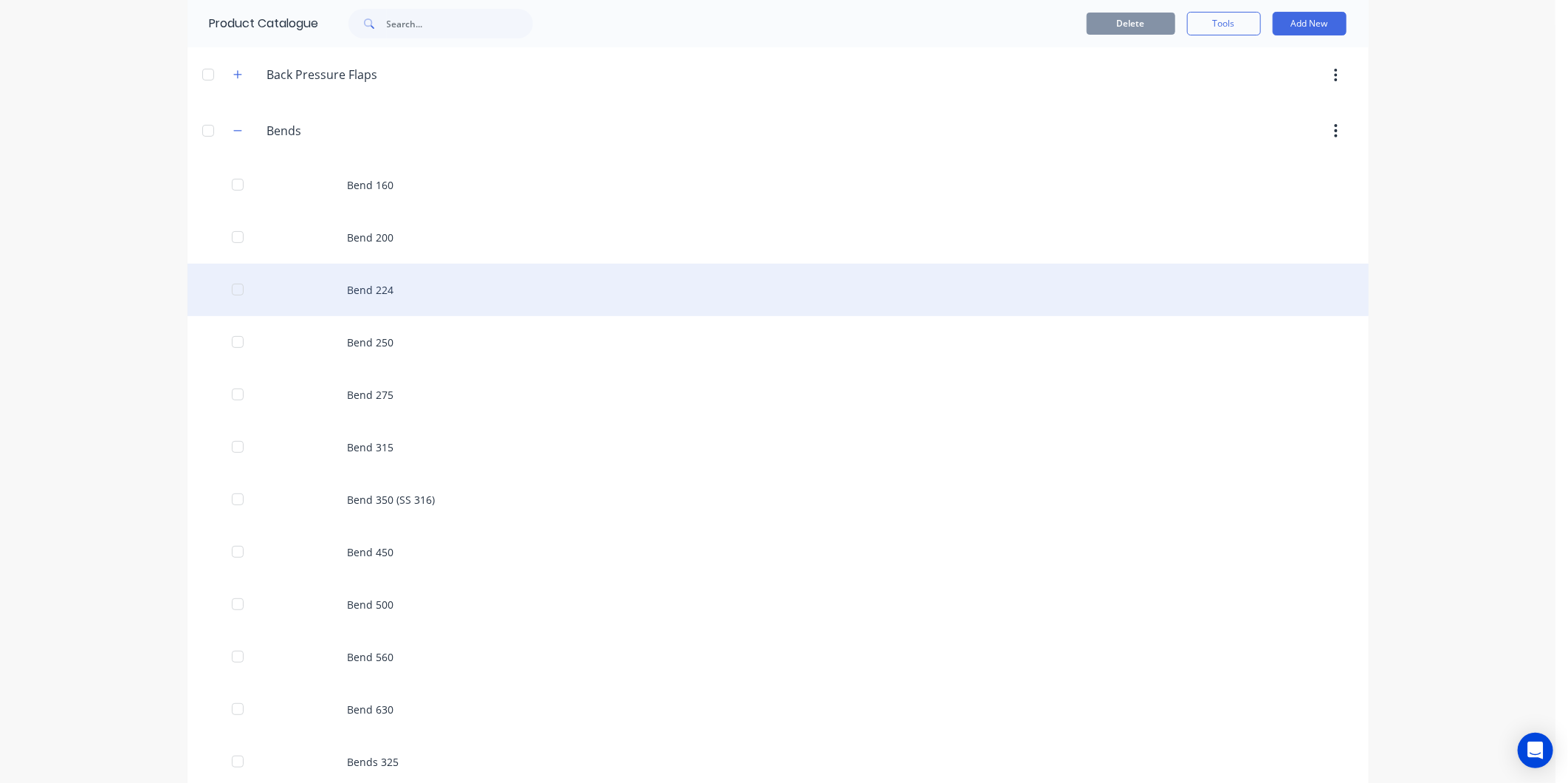
scroll to position [164, 0]
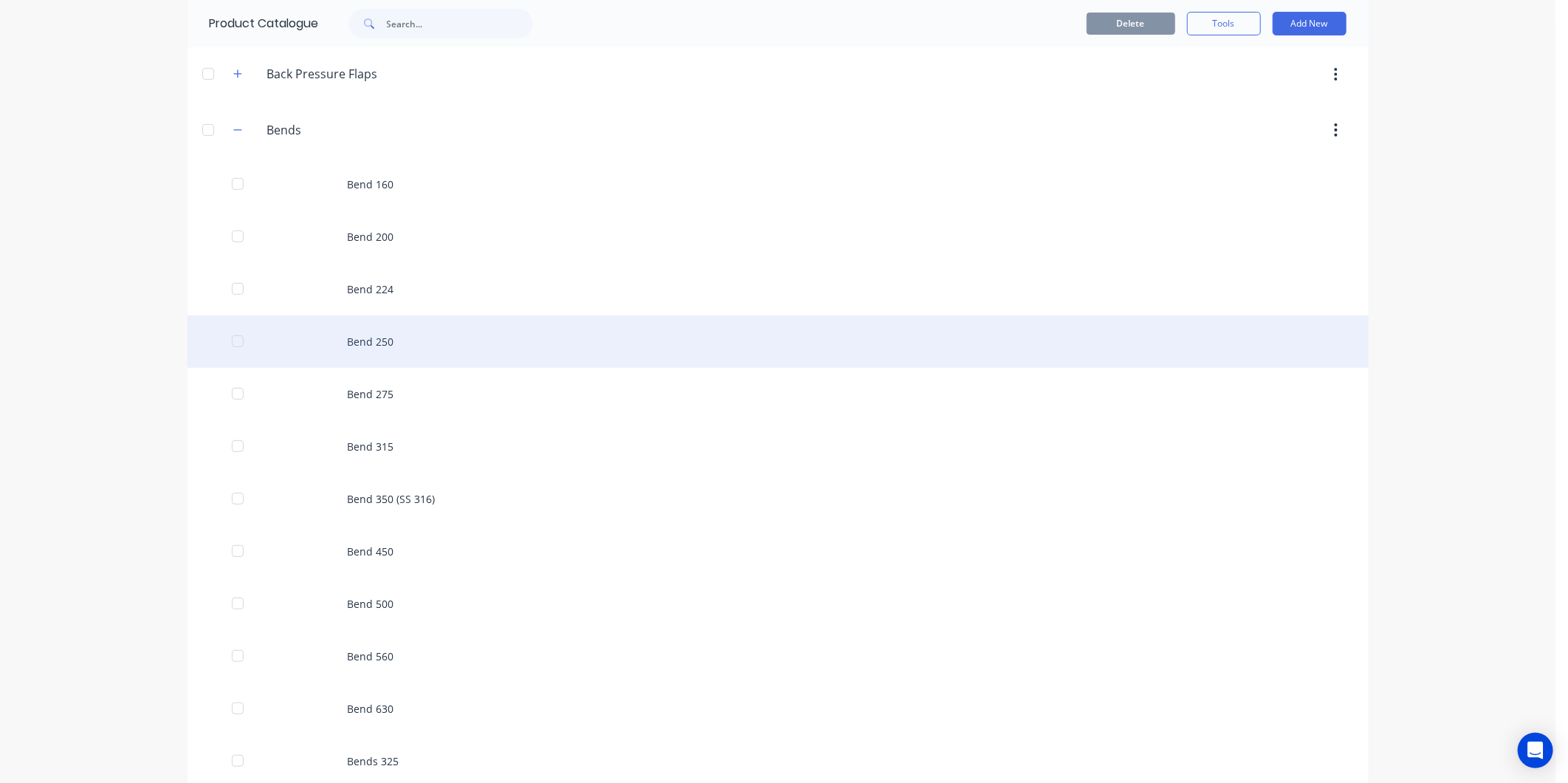
click at [382, 348] on div "Bend 250" at bounding box center [778, 342] width 1181 height 52
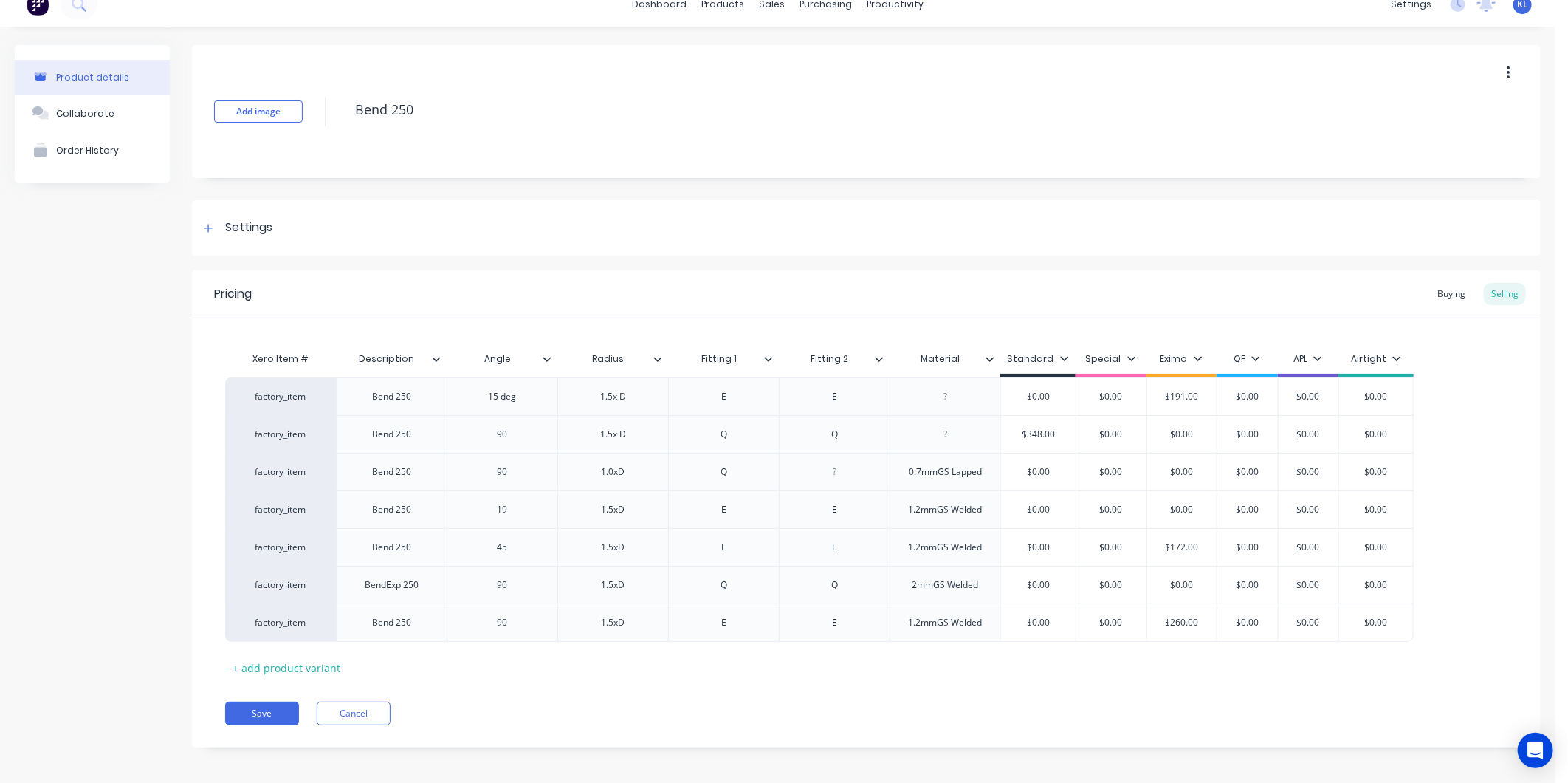
scroll to position [24, 0]
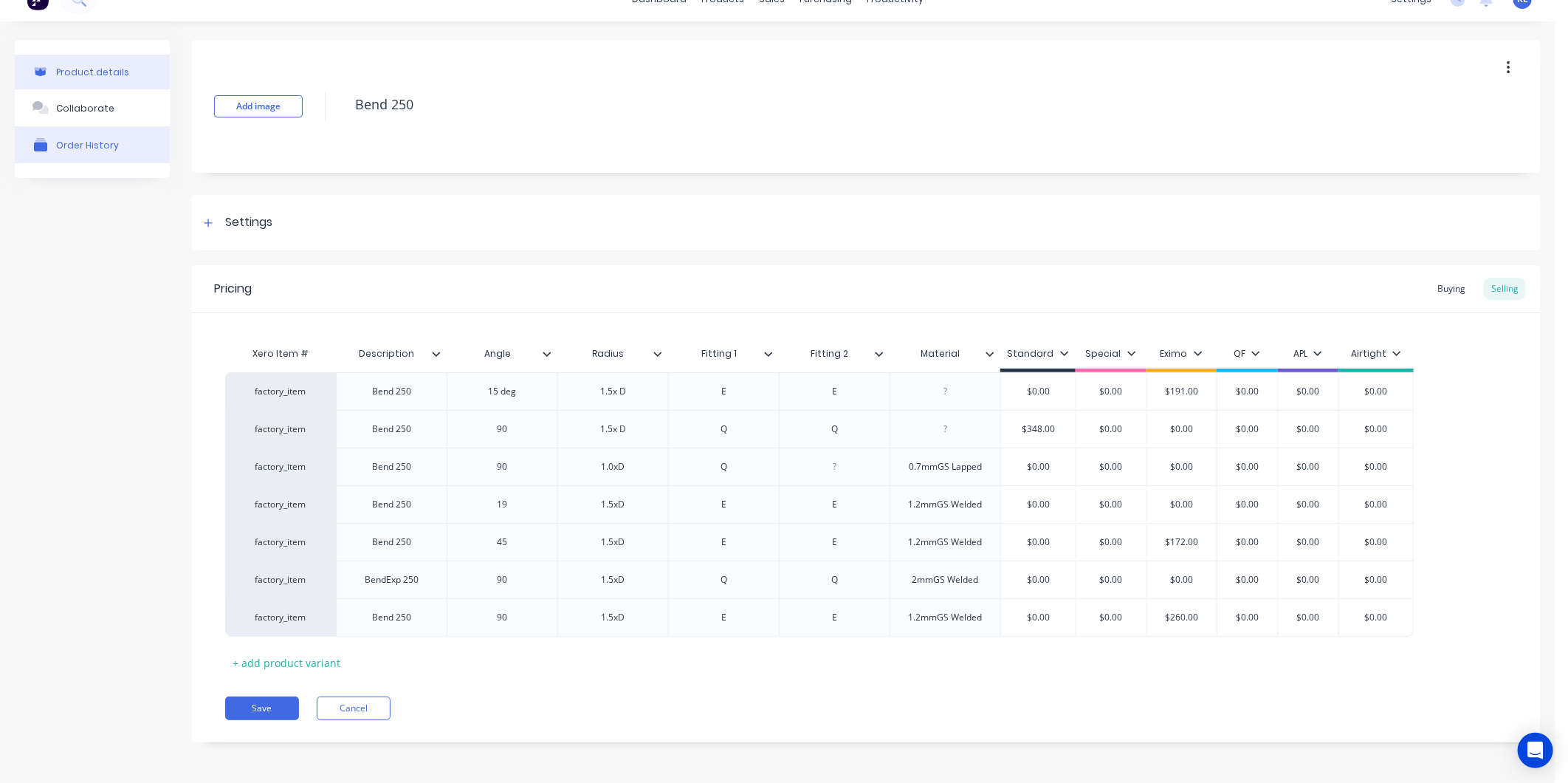
type textarea "x"
click at [91, 132] on button "Order History" at bounding box center [92, 145] width 155 height 37
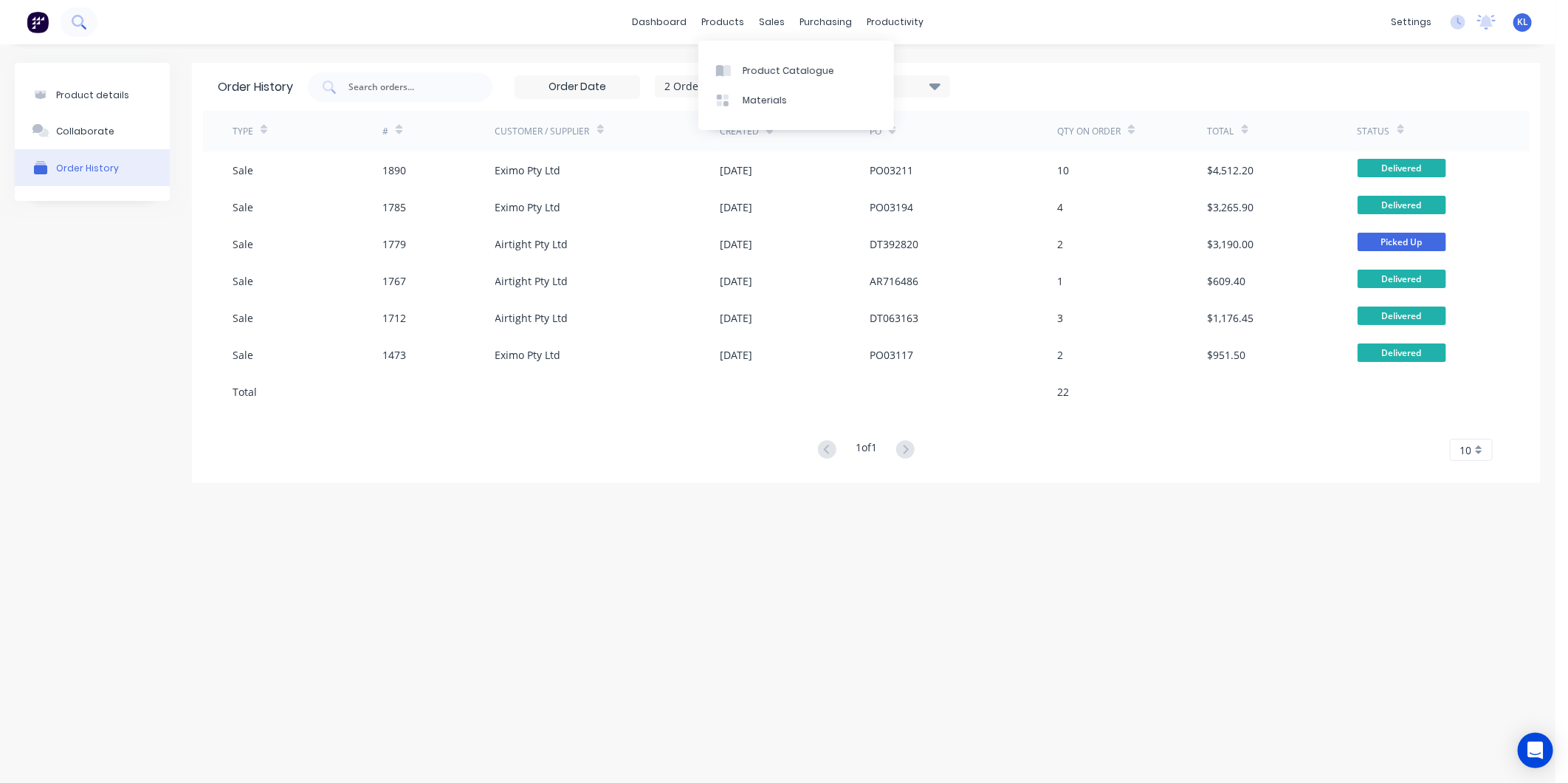
click at [83, 18] on icon at bounding box center [78, 21] width 14 height 14
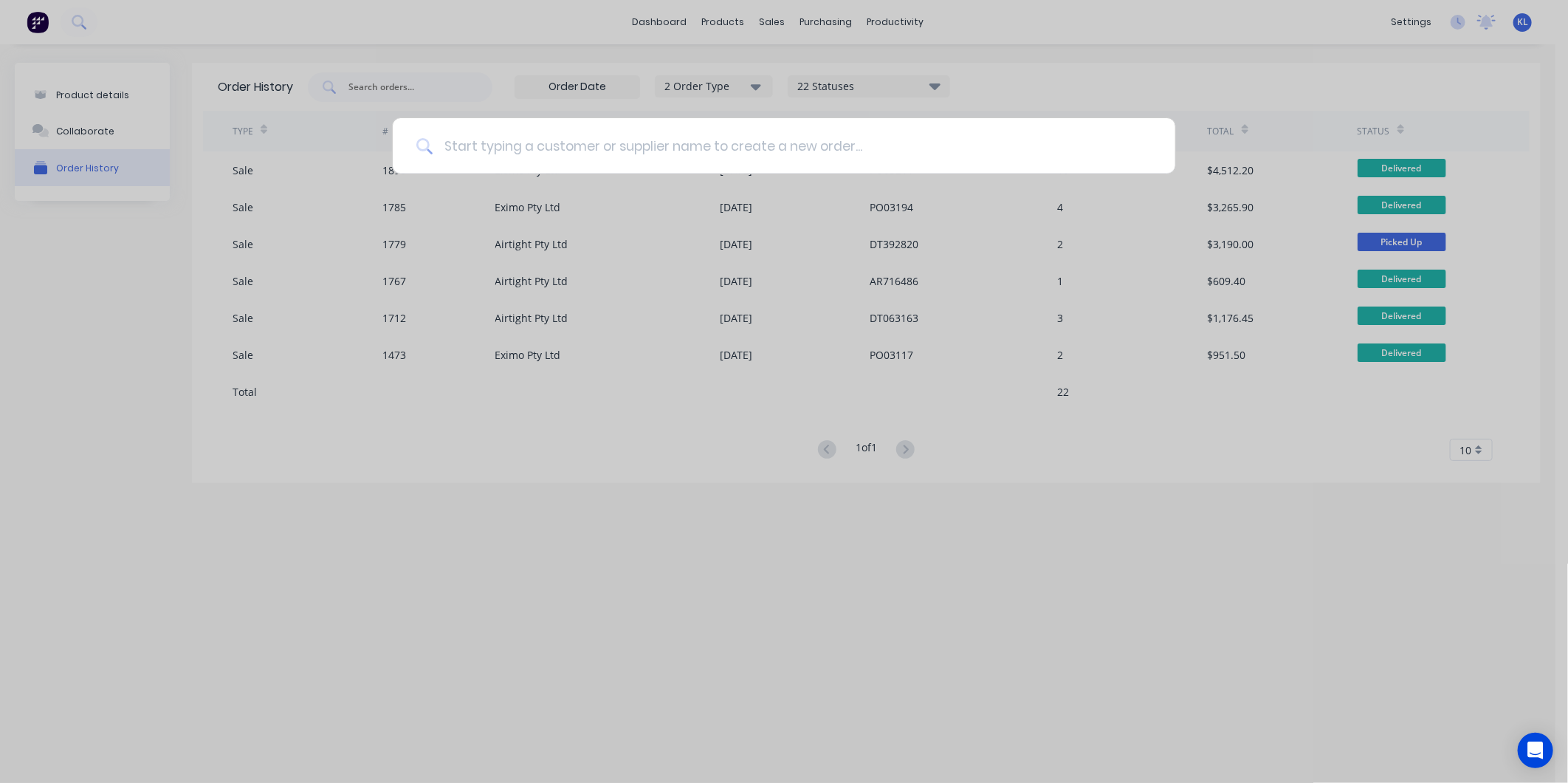
click at [506, 151] on input at bounding box center [792, 146] width 719 height 55
type input "stig"
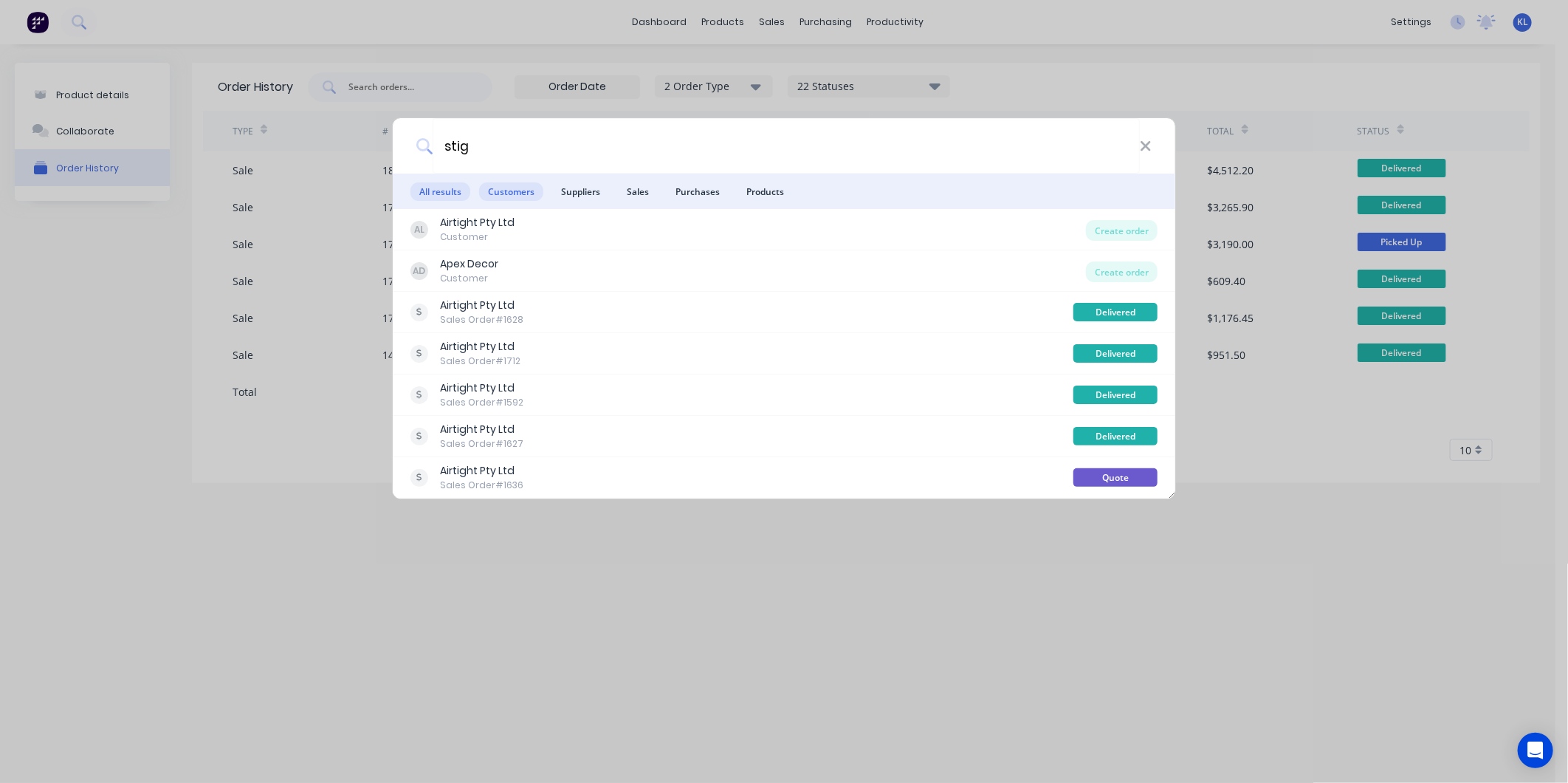
click at [507, 188] on span "Customers" at bounding box center [511, 192] width 64 height 18
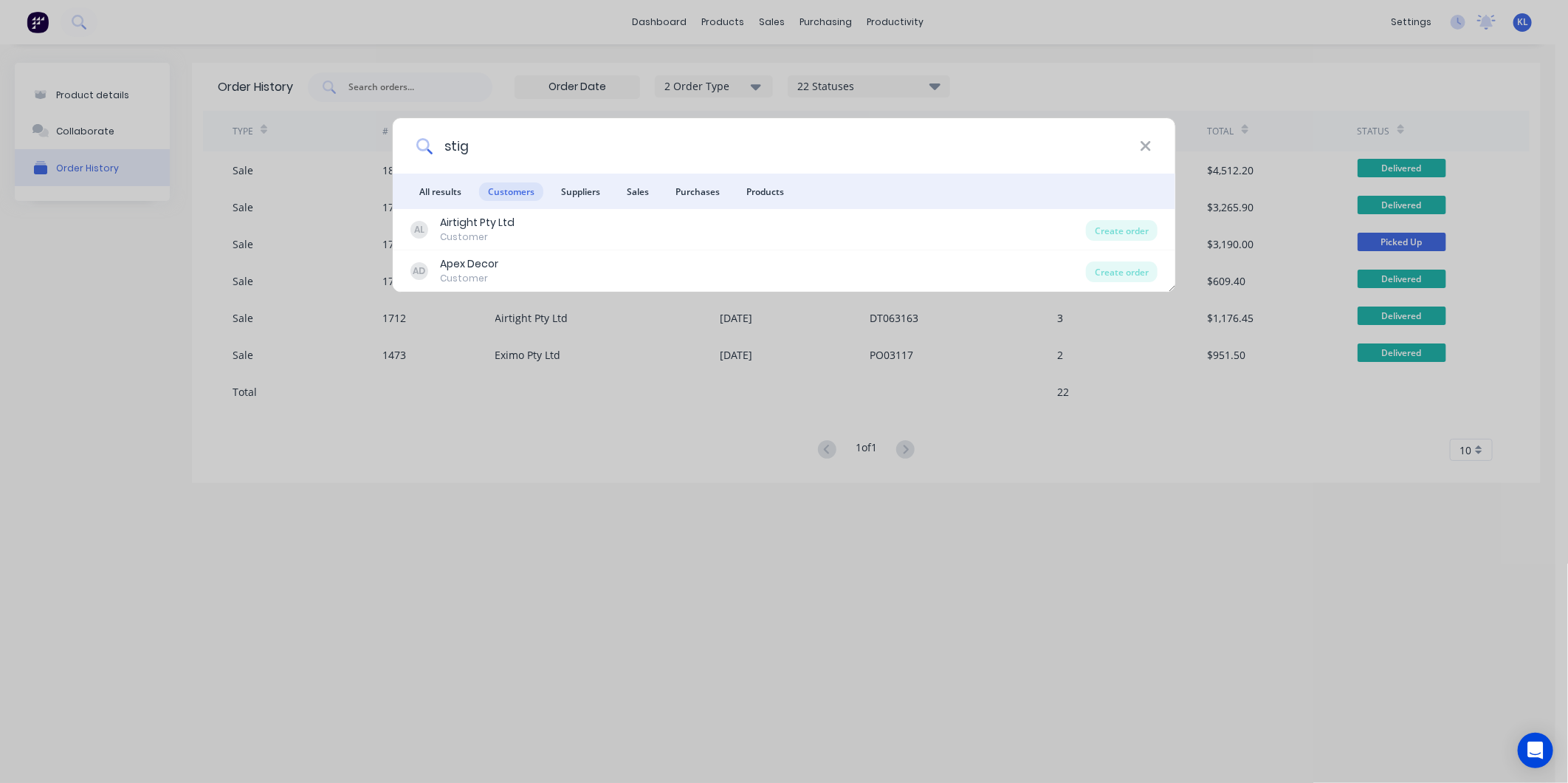
drag, startPoint x: 498, startPoint y: 132, endPoint x: 411, endPoint y: 123, distance: 87.5
click at [411, 123] on div "stig" at bounding box center [784, 146] width 783 height 55
click at [424, 77] on div "stig All results Customers Suppliers Sales Purchases Products AL Airtight Pty L…" at bounding box center [784, 392] width 1568 height 783
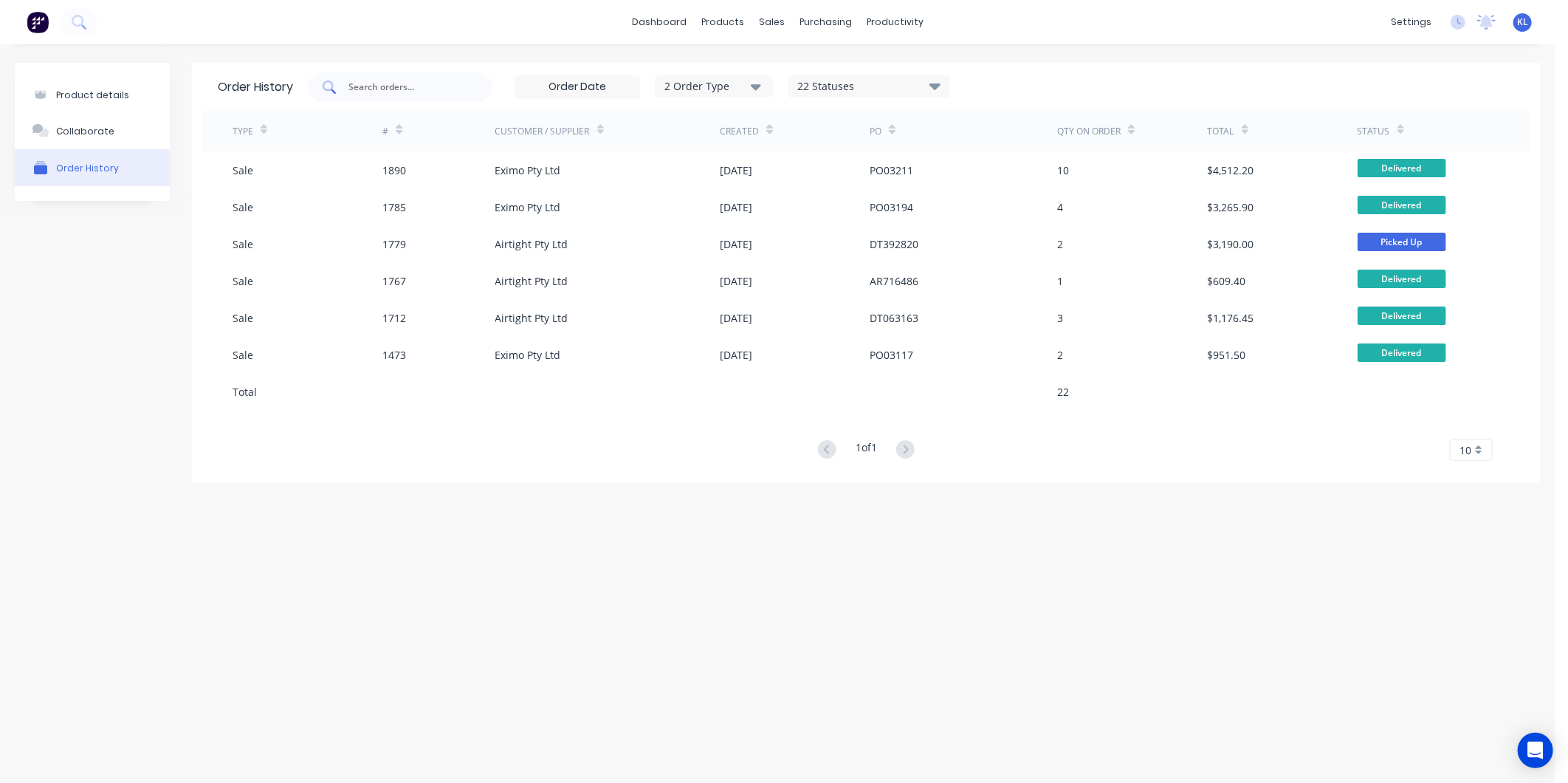
click at [415, 84] on input "text" at bounding box center [408, 87] width 123 height 15
click at [780, 18] on div "sales" at bounding box center [771, 21] width 41 height 22
click at [802, 65] on div "Sales Orders" at bounding box center [827, 70] width 61 height 13
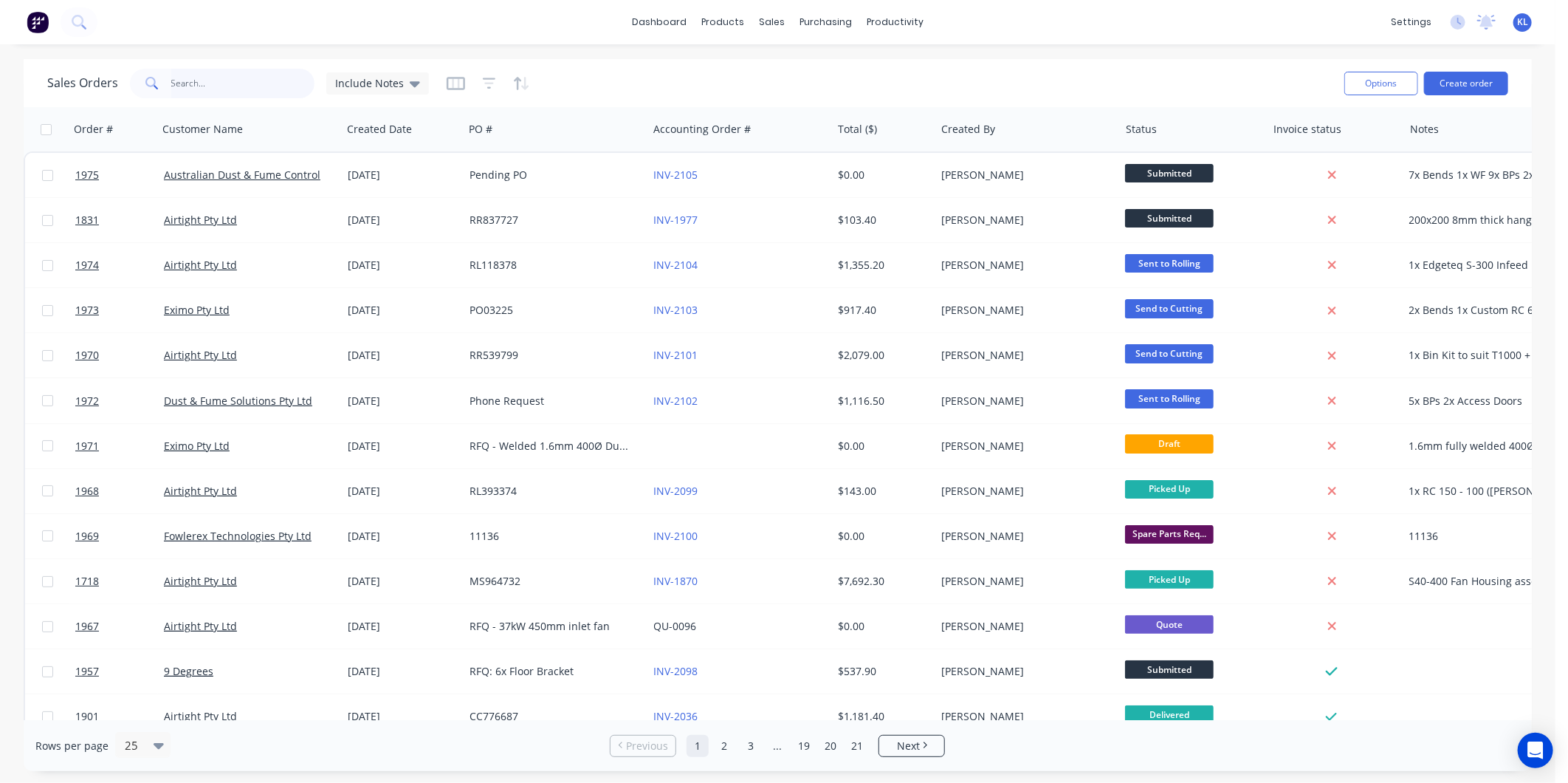
click at [201, 85] on input "text" at bounding box center [244, 84] width 144 height 30
type input "stig"
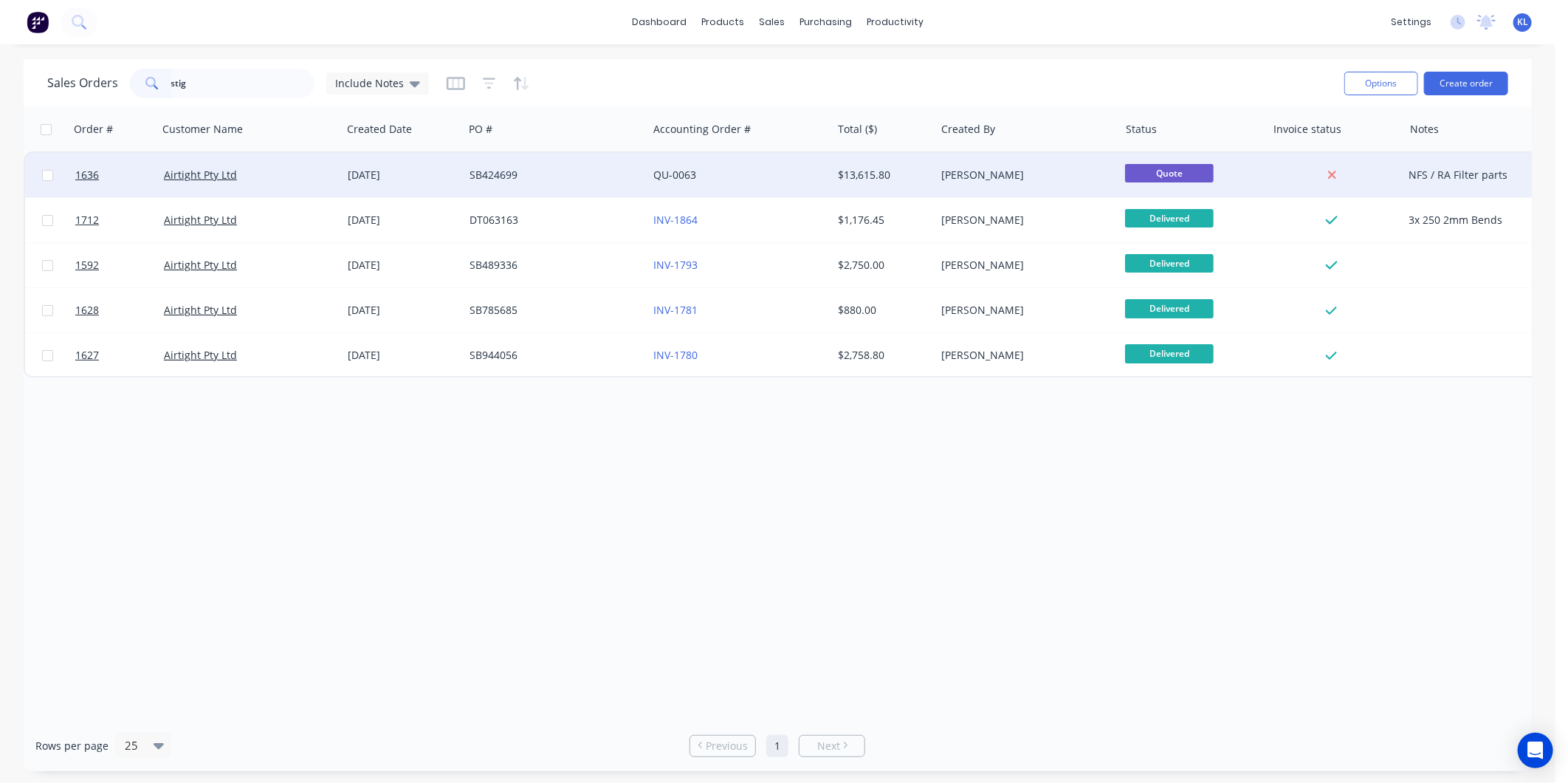
click at [416, 173] on div "[DATE]" at bounding box center [403, 175] width 110 height 15
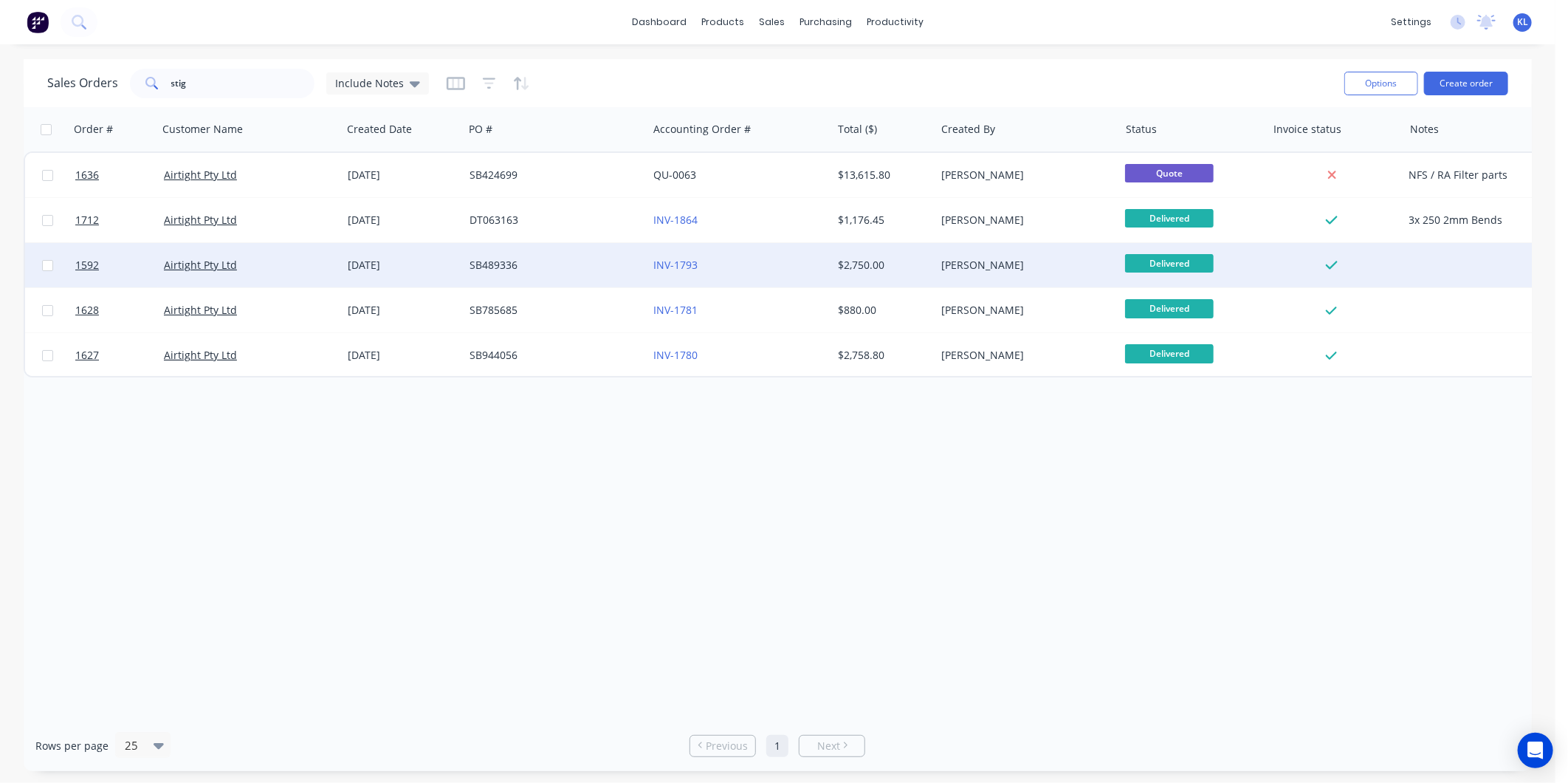
click at [458, 256] on div "[DATE]" at bounding box center [402, 265] width 122 height 44
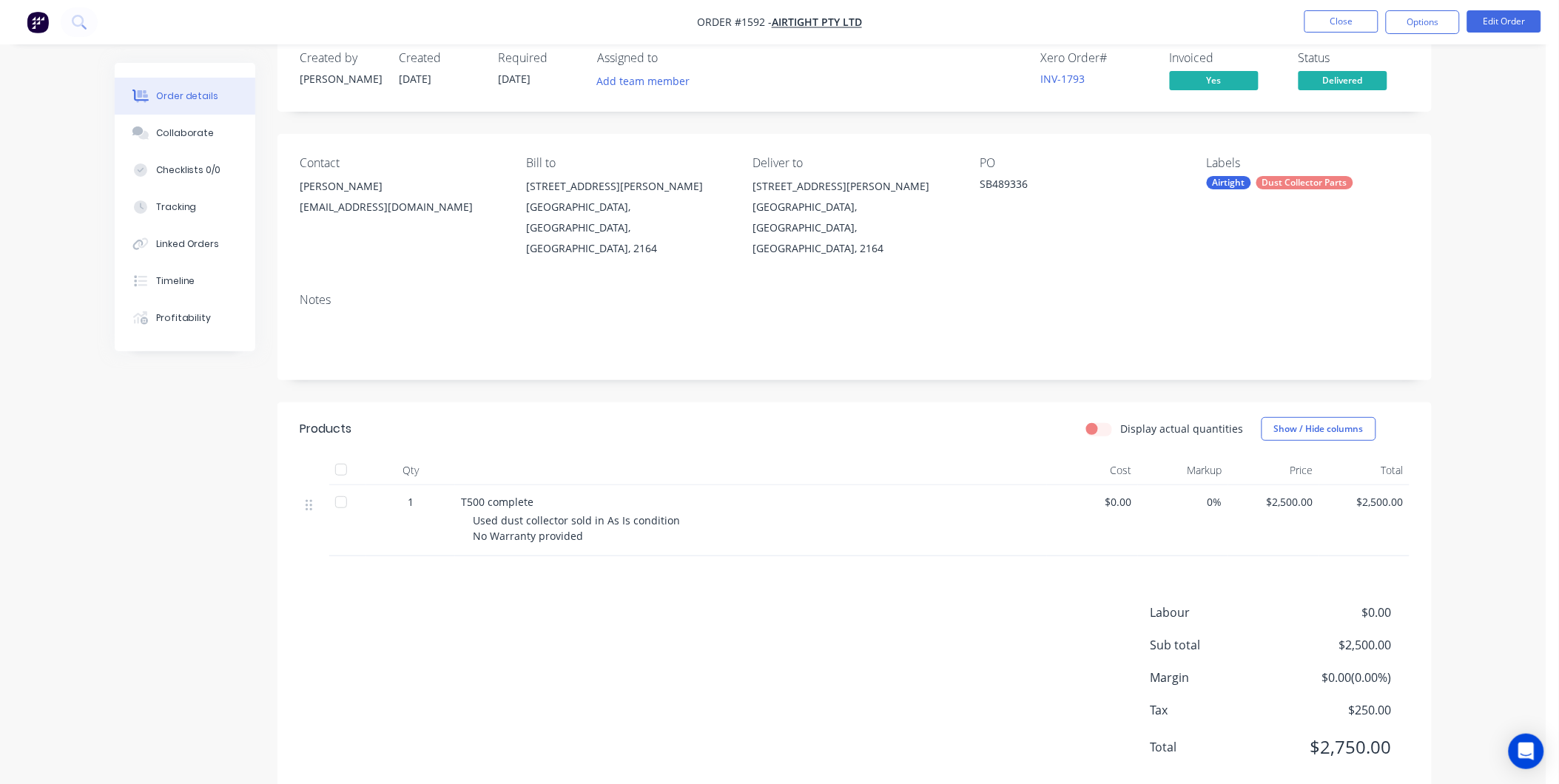
scroll to position [45, 0]
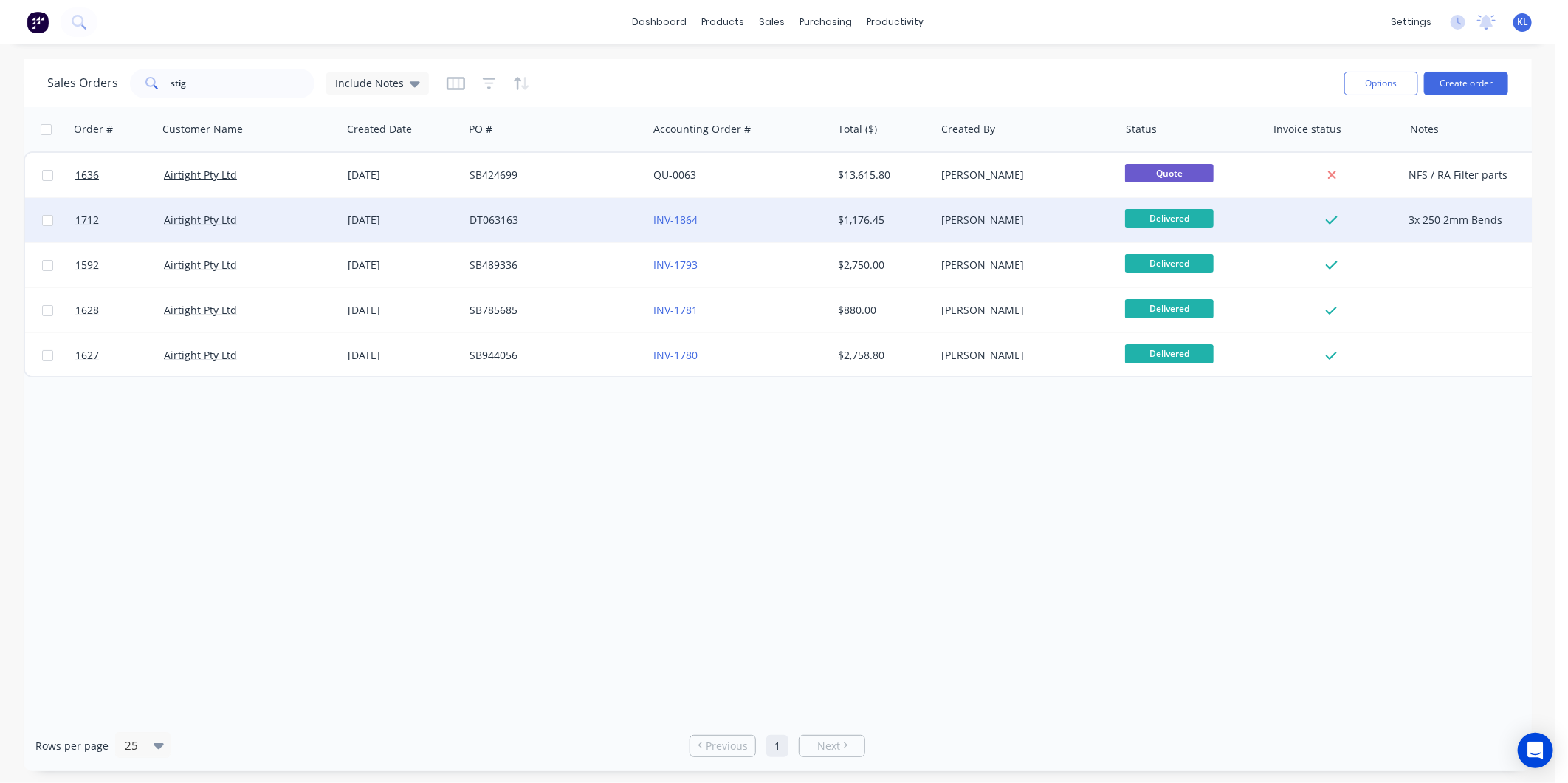
click at [388, 216] on div "[DATE]" at bounding box center [403, 220] width 110 height 15
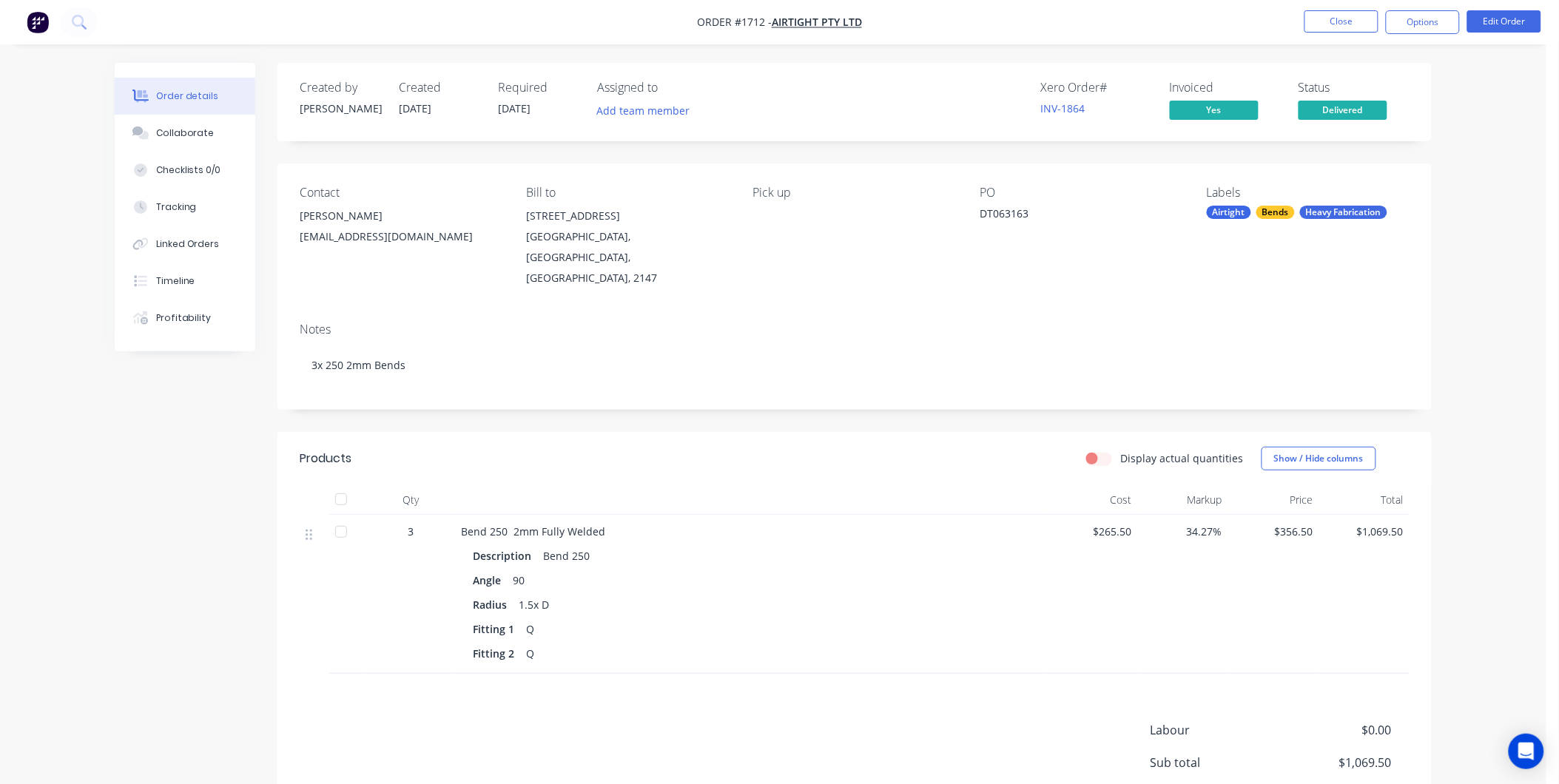
drag, startPoint x: 1307, startPoint y: 107, endPoint x: 1278, endPoint y: 113, distance: 29.6
click at [1308, 107] on span "Delivered" at bounding box center [1343, 110] width 89 height 18
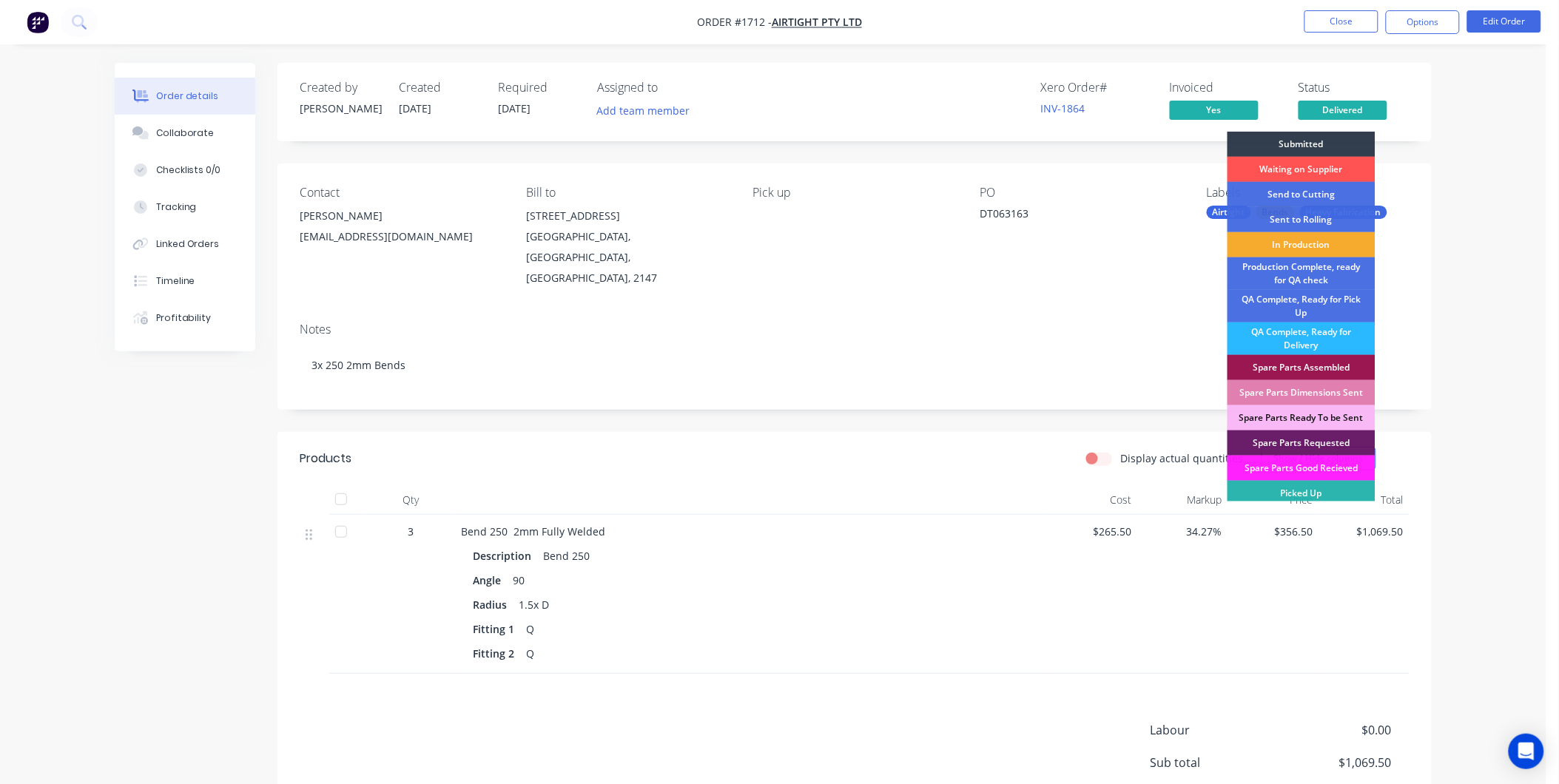
click at [1318, 246] on div "In Production" at bounding box center [1301, 245] width 148 height 25
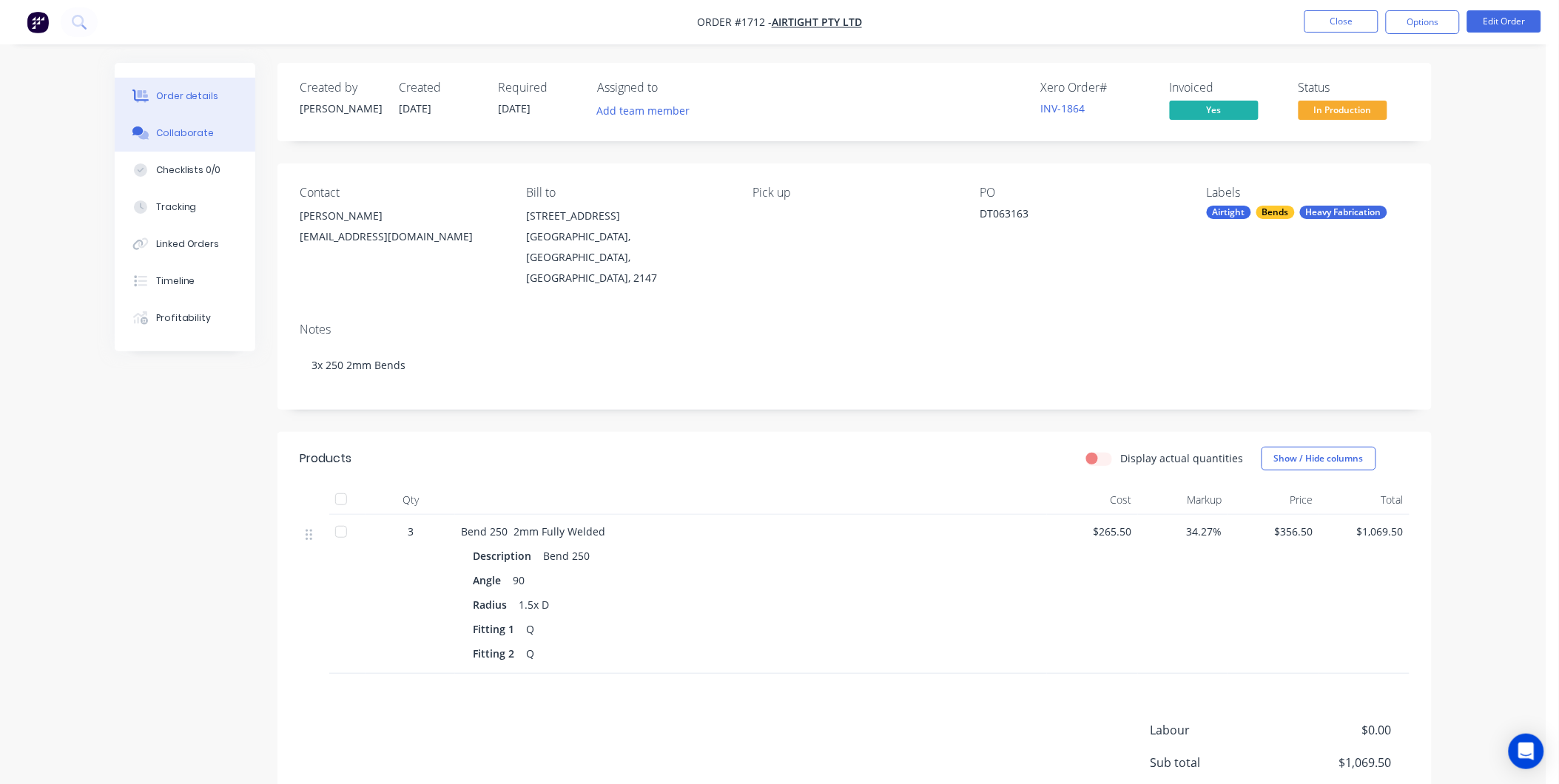
click at [153, 136] on button "Collaborate" at bounding box center [184, 133] width 140 height 37
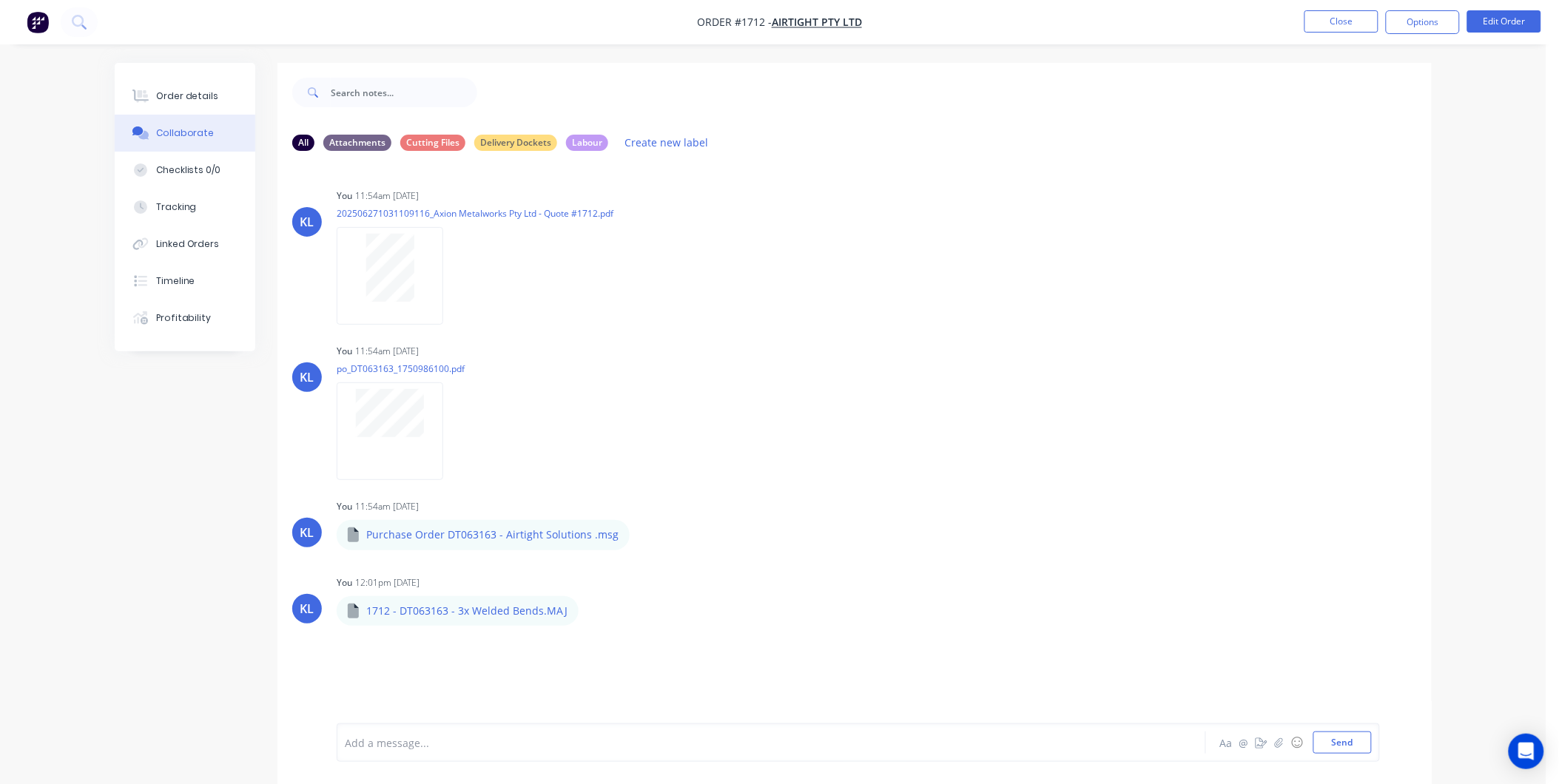
click at [454, 738] on div at bounding box center [730, 743] width 769 height 15
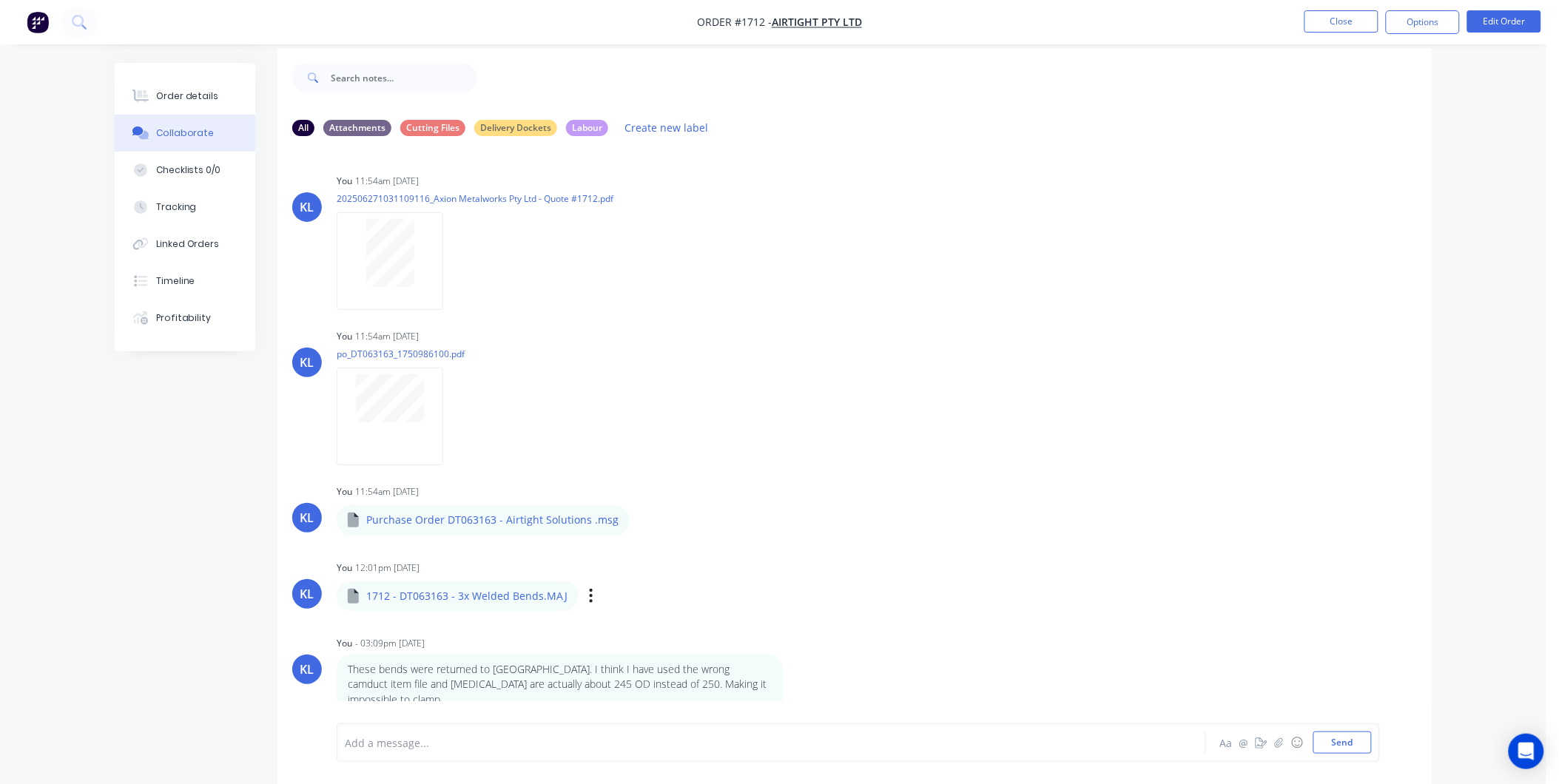
scroll to position [23, 0]
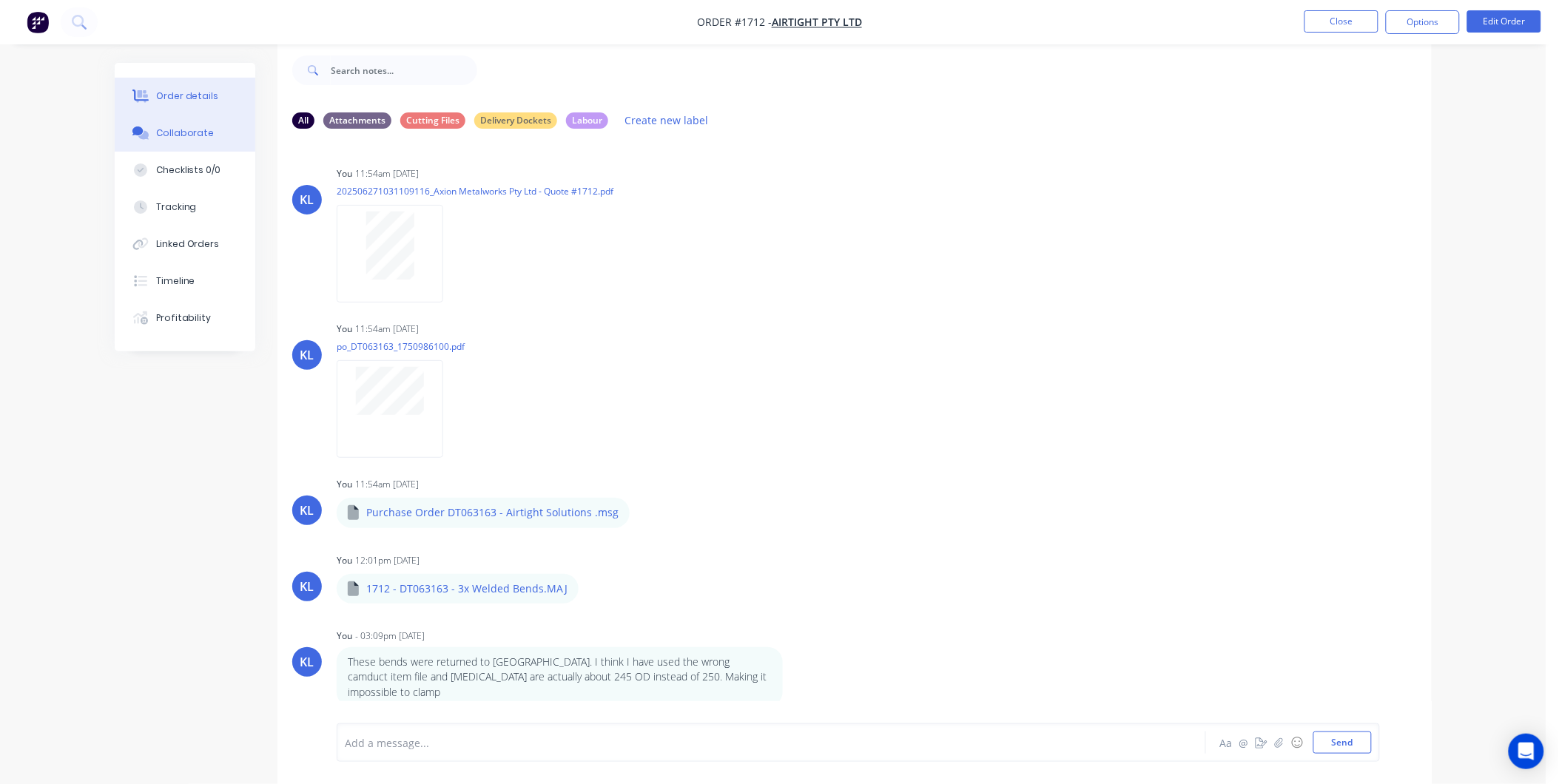
click at [198, 105] on button "Order details" at bounding box center [184, 96] width 140 height 37
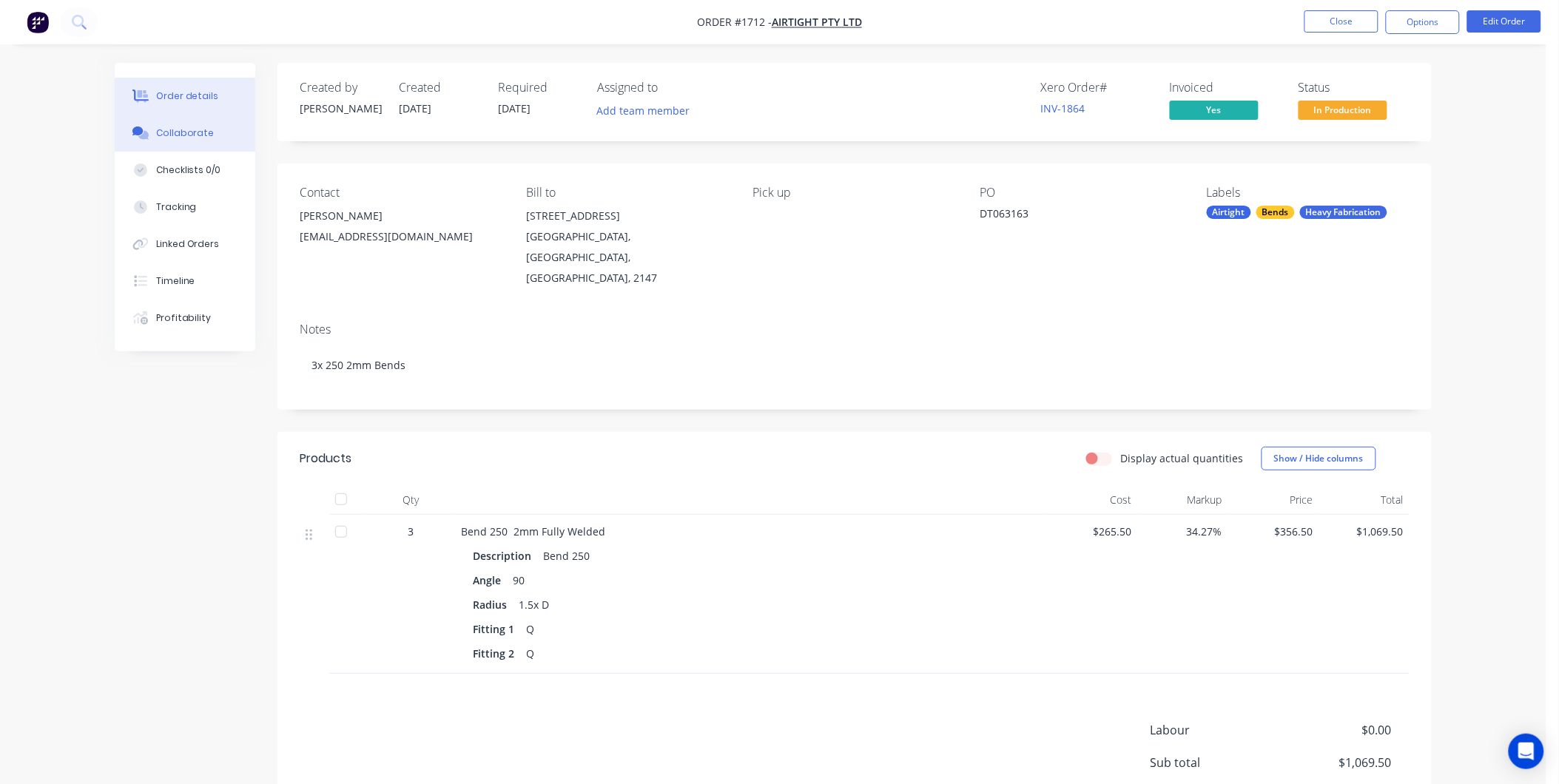
click at [163, 121] on button "Collaborate" at bounding box center [184, 133] width 140 height 37
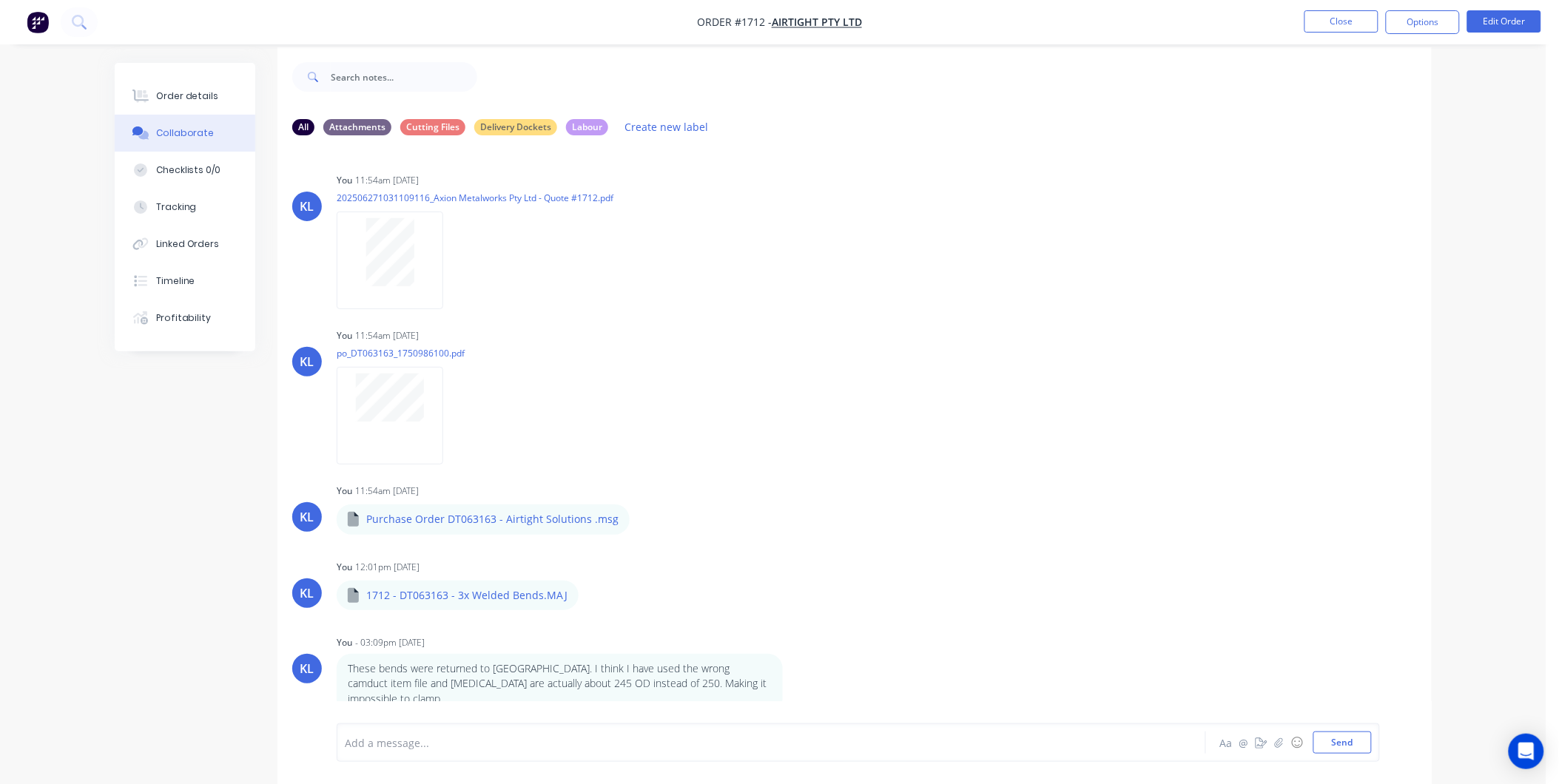
scroll to position [23, 0]
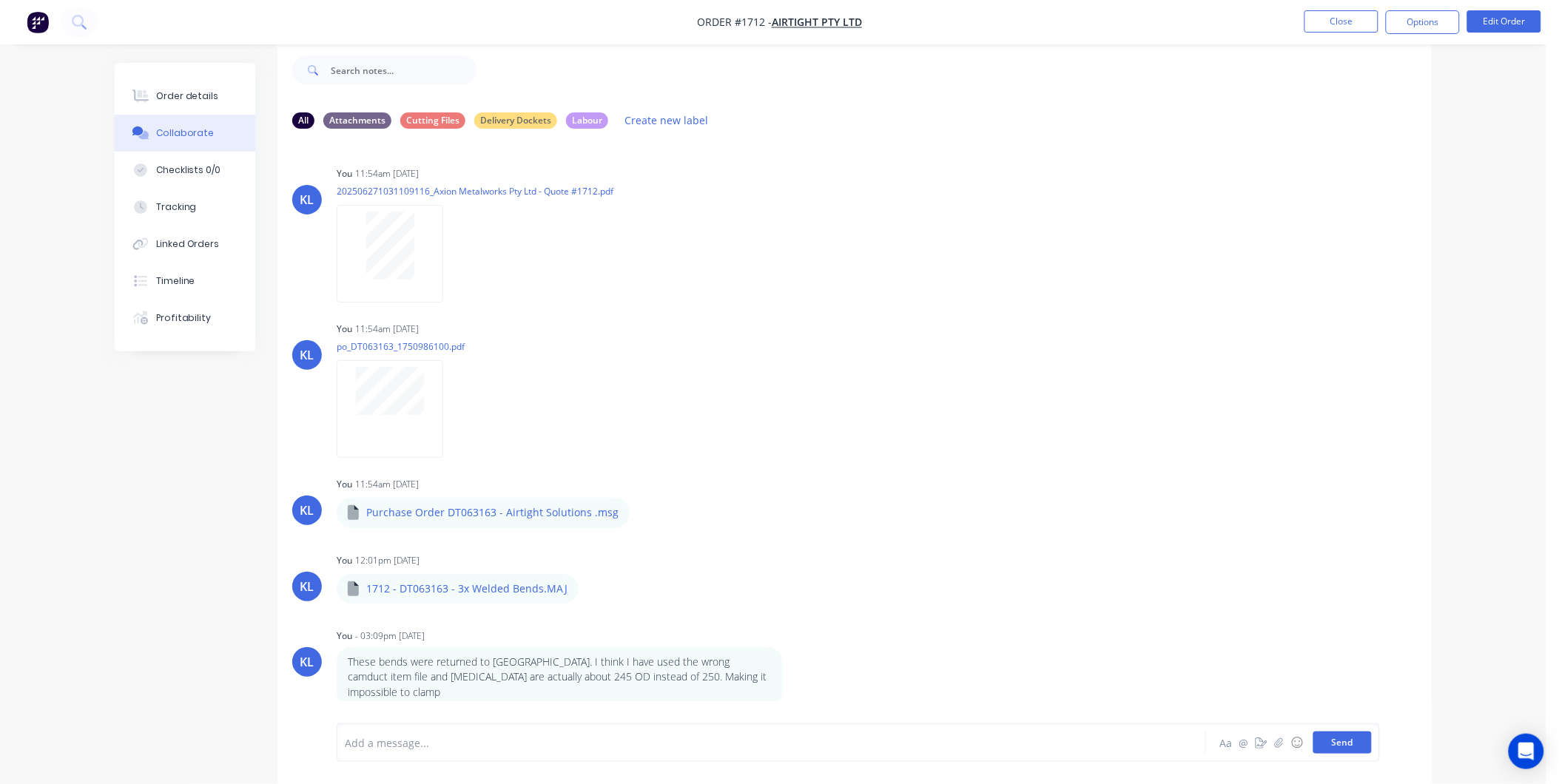
click at [1334, 734] on button "Send" at bounding box center [1343, 742] width 58 height 22
drag, startPoint x: 659, startPoint y: 730, endPoint x: 0, endPoint y: 655, distance: 663.3
click at [652, 731] on div "Add a message..." at bounding box center [729, 742] width 770 height 22
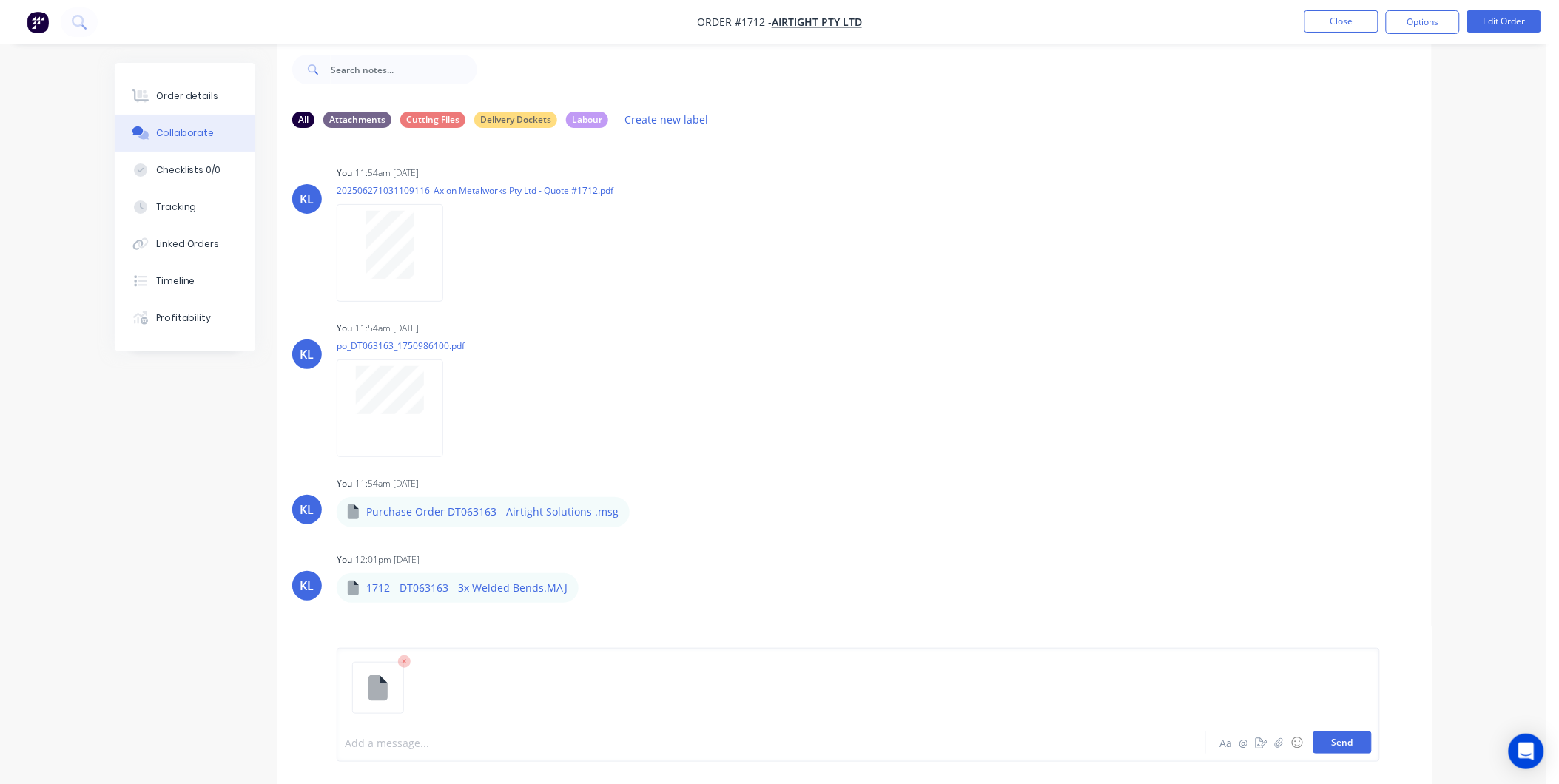
click at [1325, 741] on button "Send" at bounding box center [1343, 742] width 58 height 22
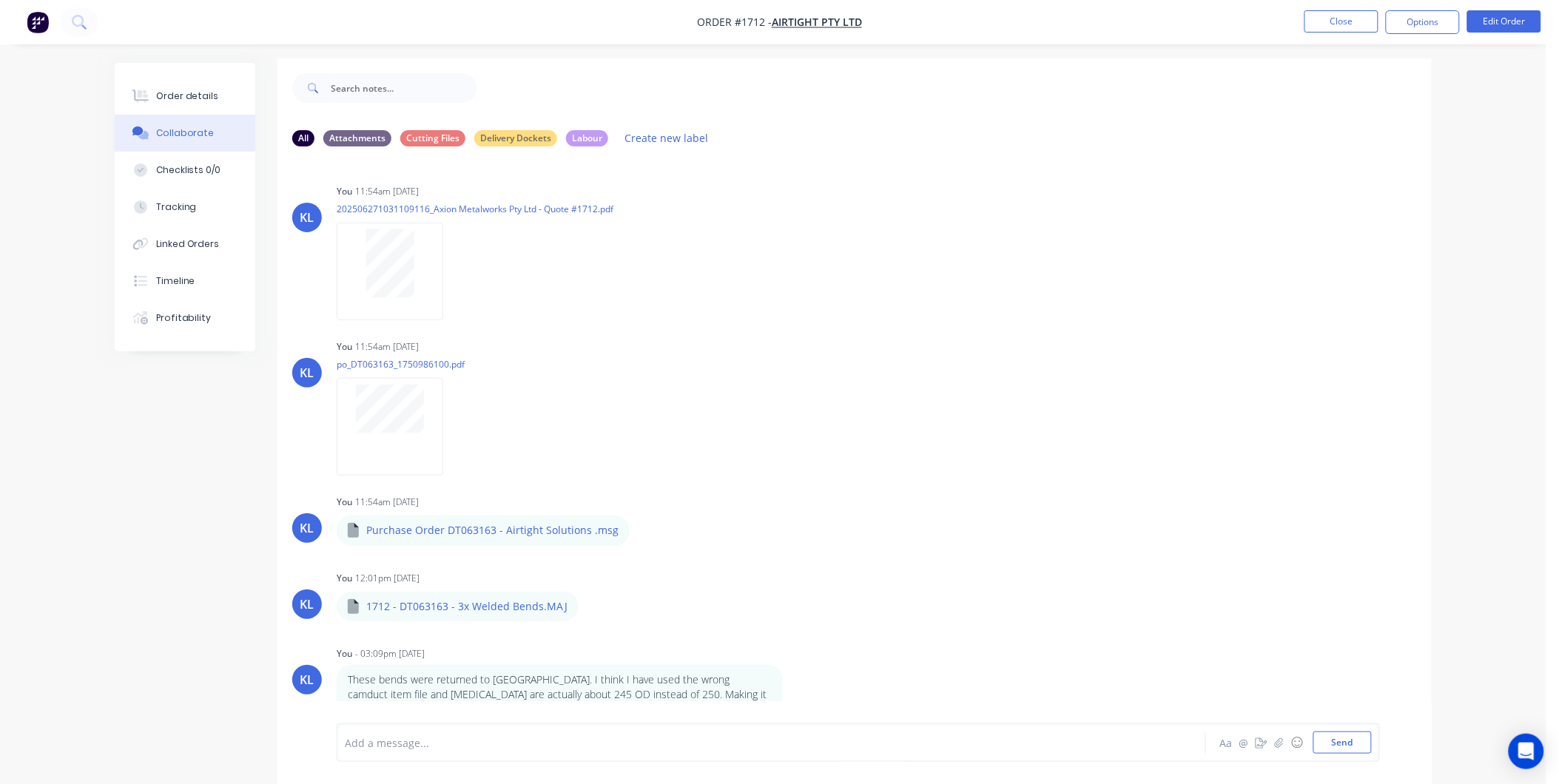
scroll to position [0, 0]
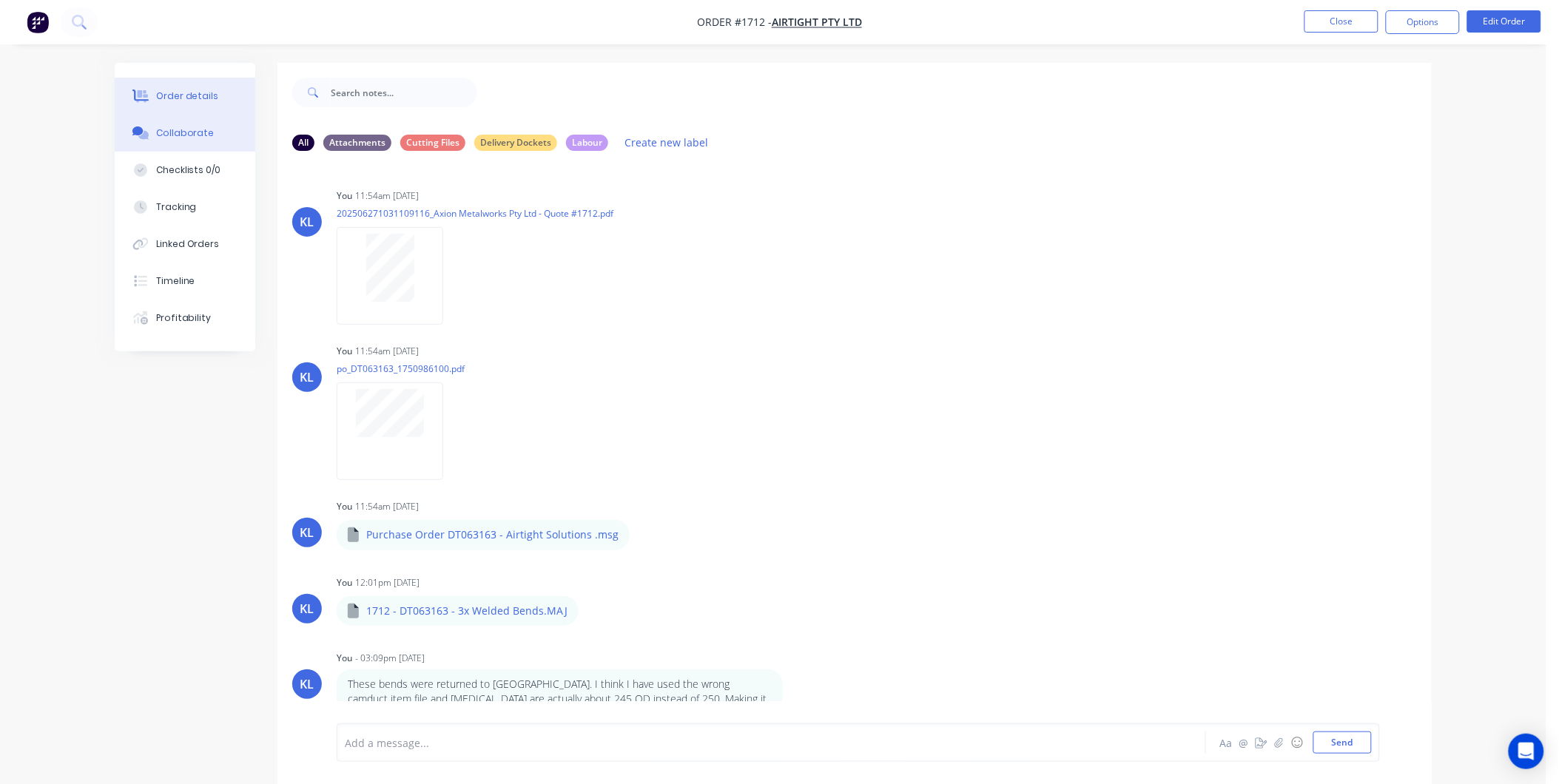
click at [206, 100] on div "Order details" at bounding box center [187, 96] width 63 height 13
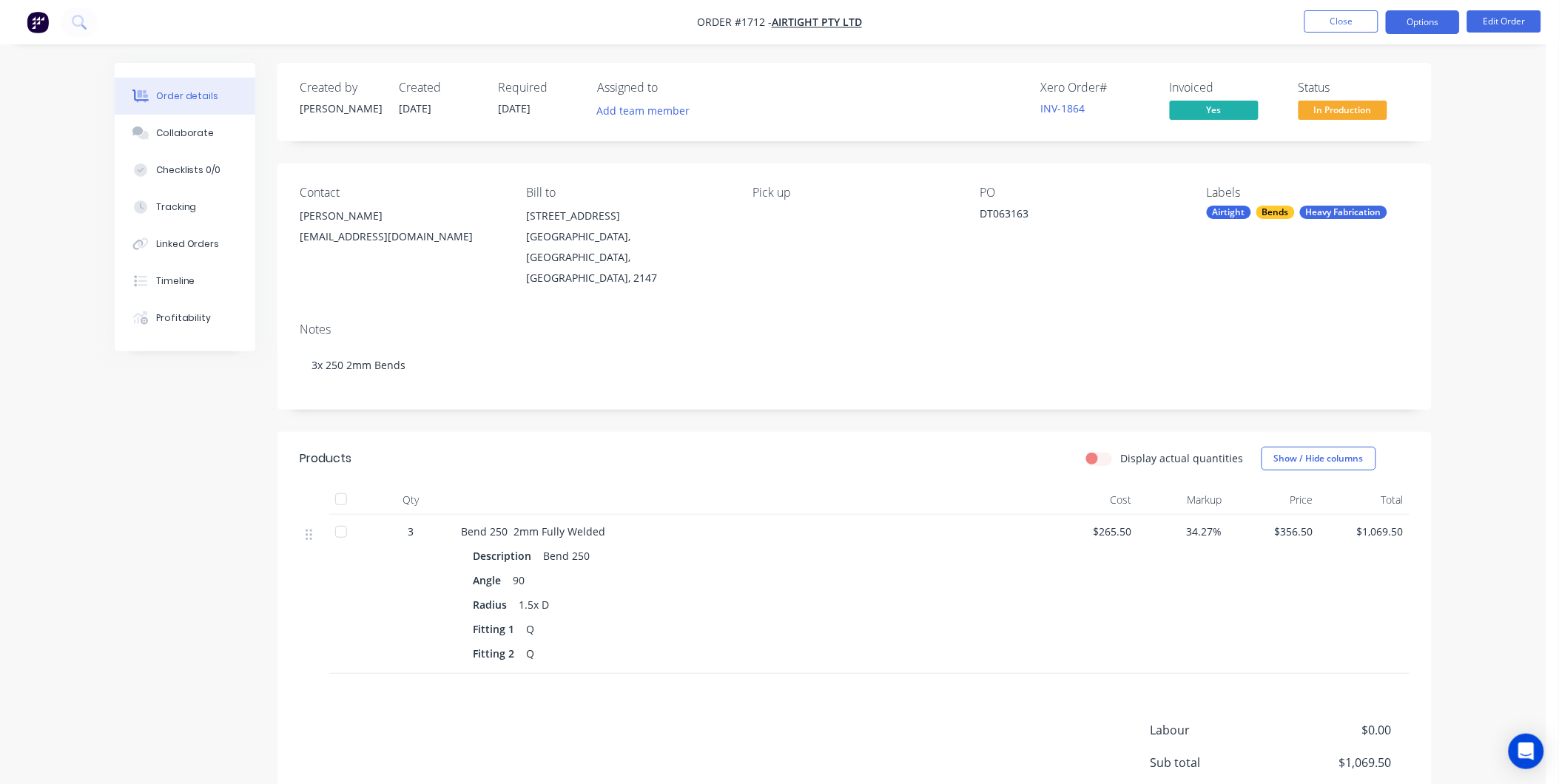
click at [1409, 18] on button "Options" at bounding box center [1422, 21] width 74 height 24
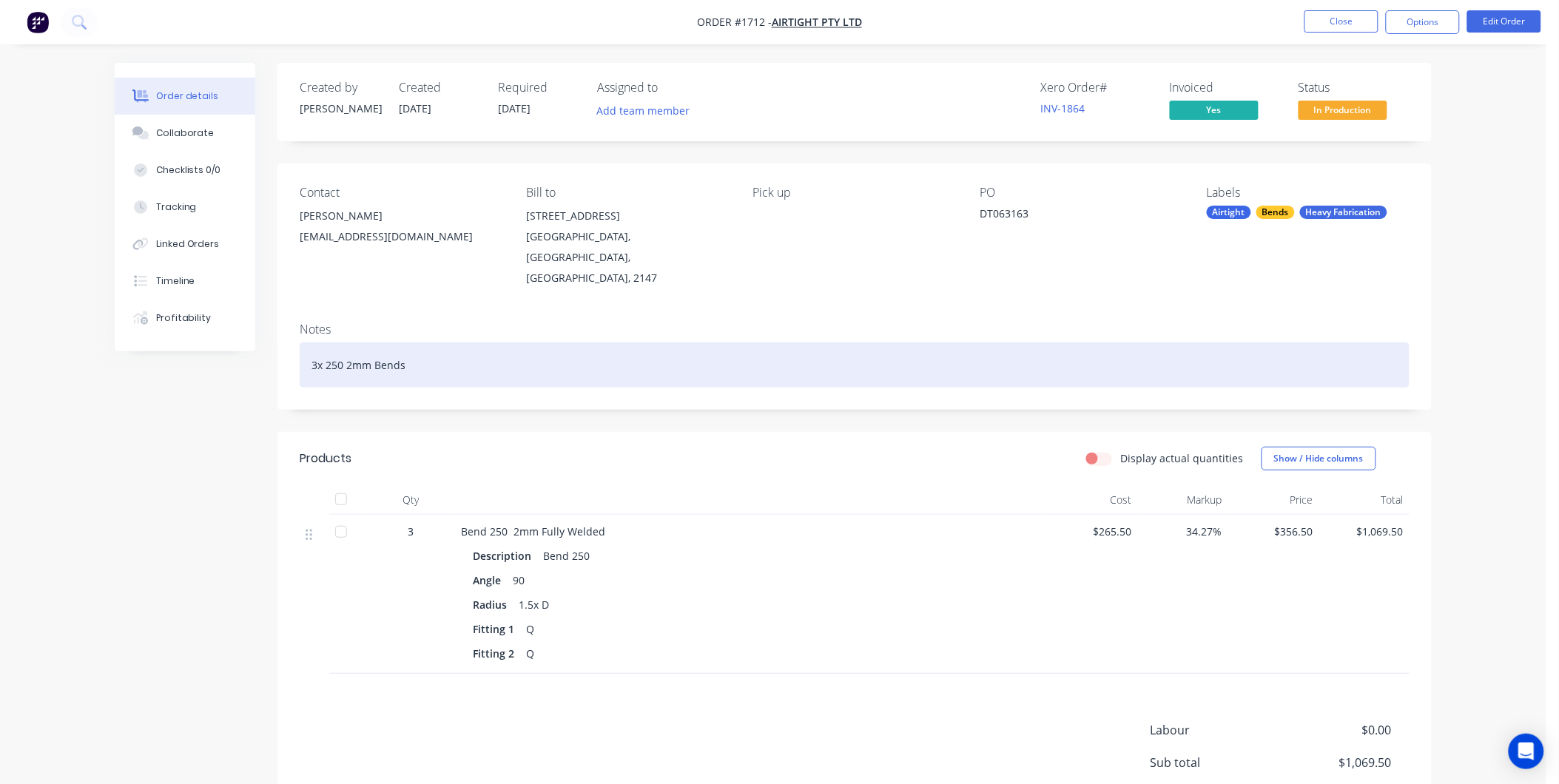
click at [826, 358] on div "3x 250 2mm Bends" at bounding box center [854, 364] width 1110 height 45
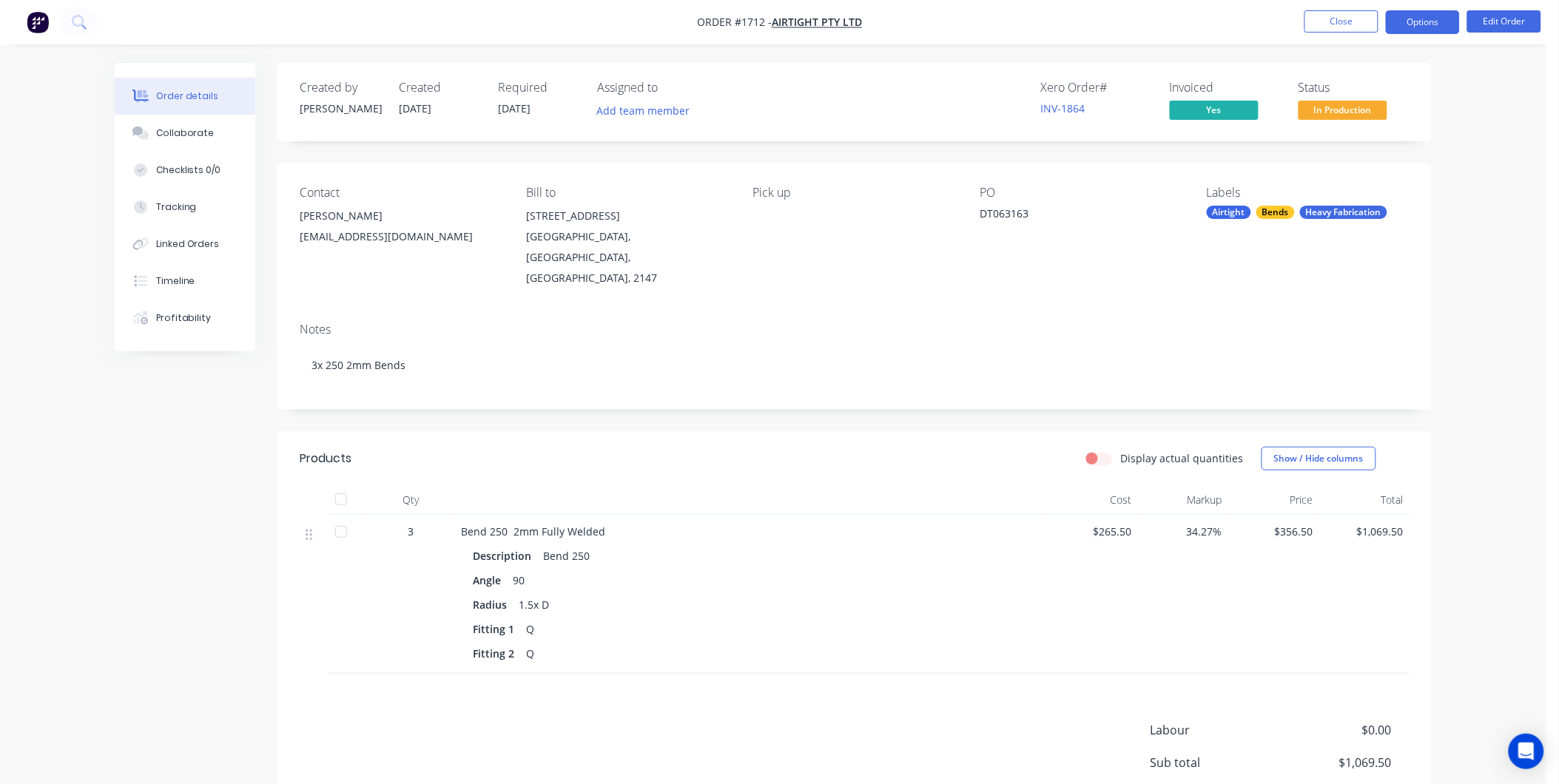
click at [1406, 11] on button "Options" at bounding box center [1422, 21] width 74 height 24
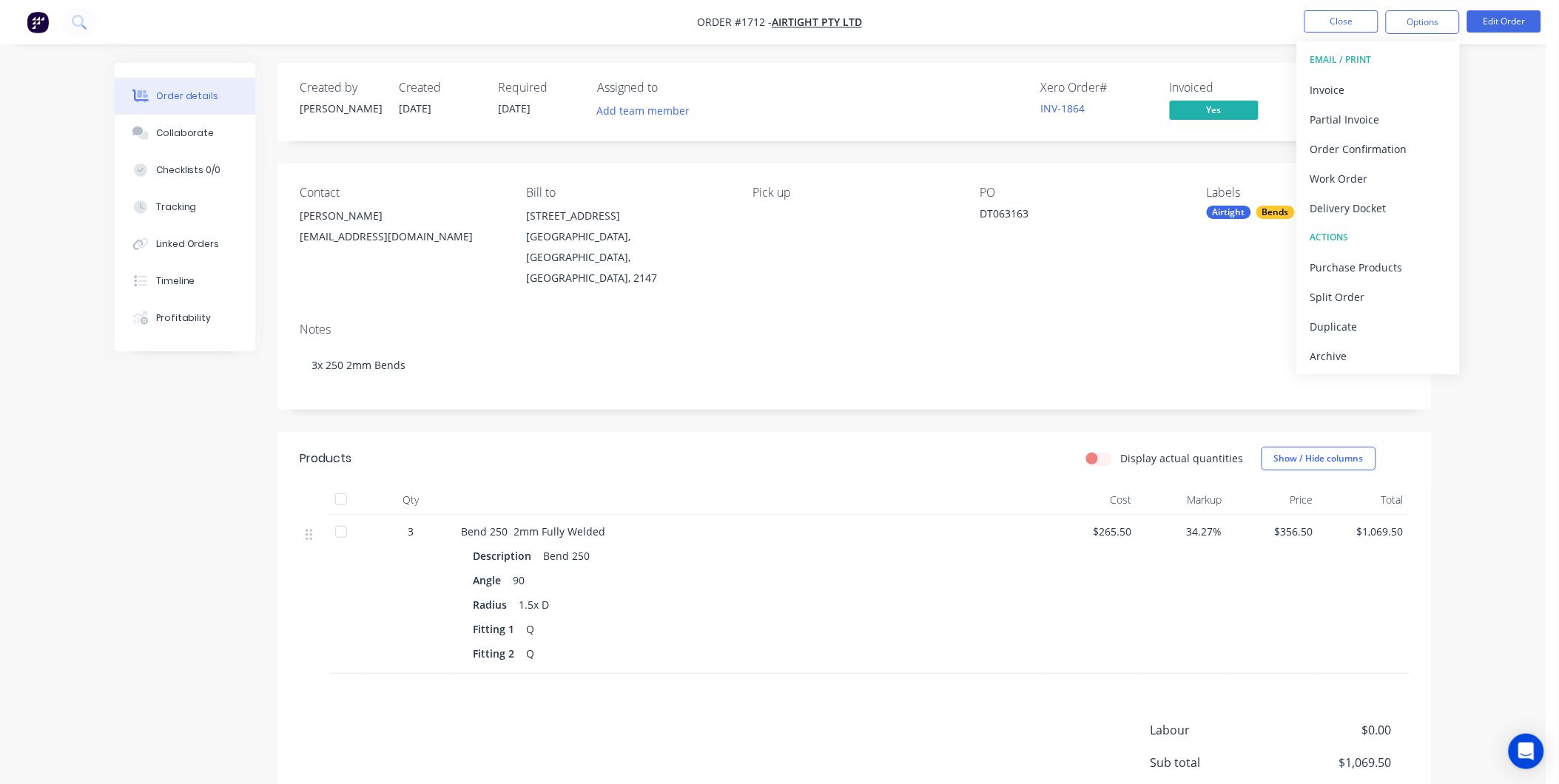
click at [1518, 84] on div "Order details Collaborate Checklists 0/0 Tracking Linked Orders Timeline Profit…" at bounding box center [773, 468] width 1546 height 937
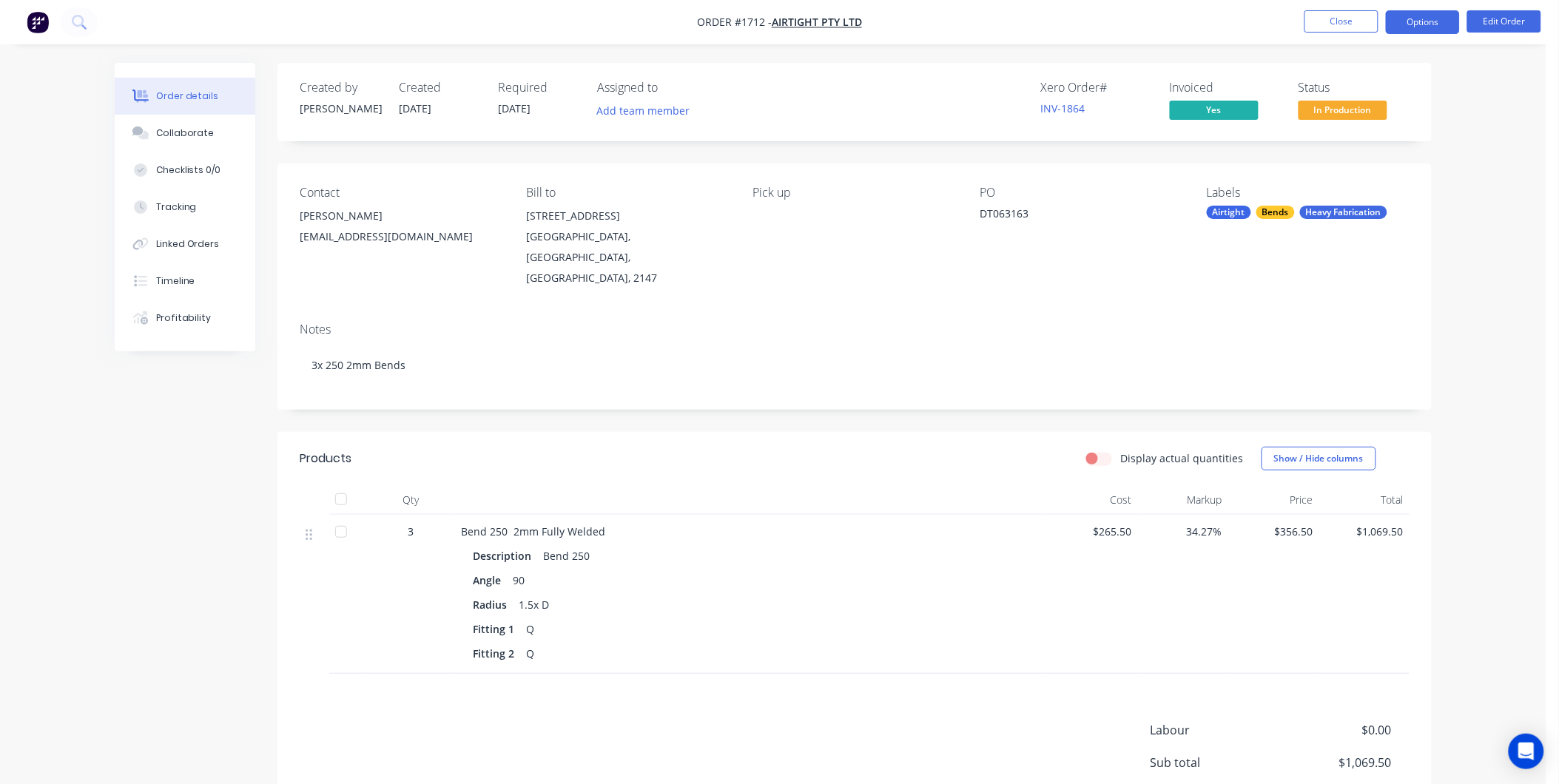
click at [1420, 26] on button "Options" at bounding box center [1422, 21] width 74 height 24
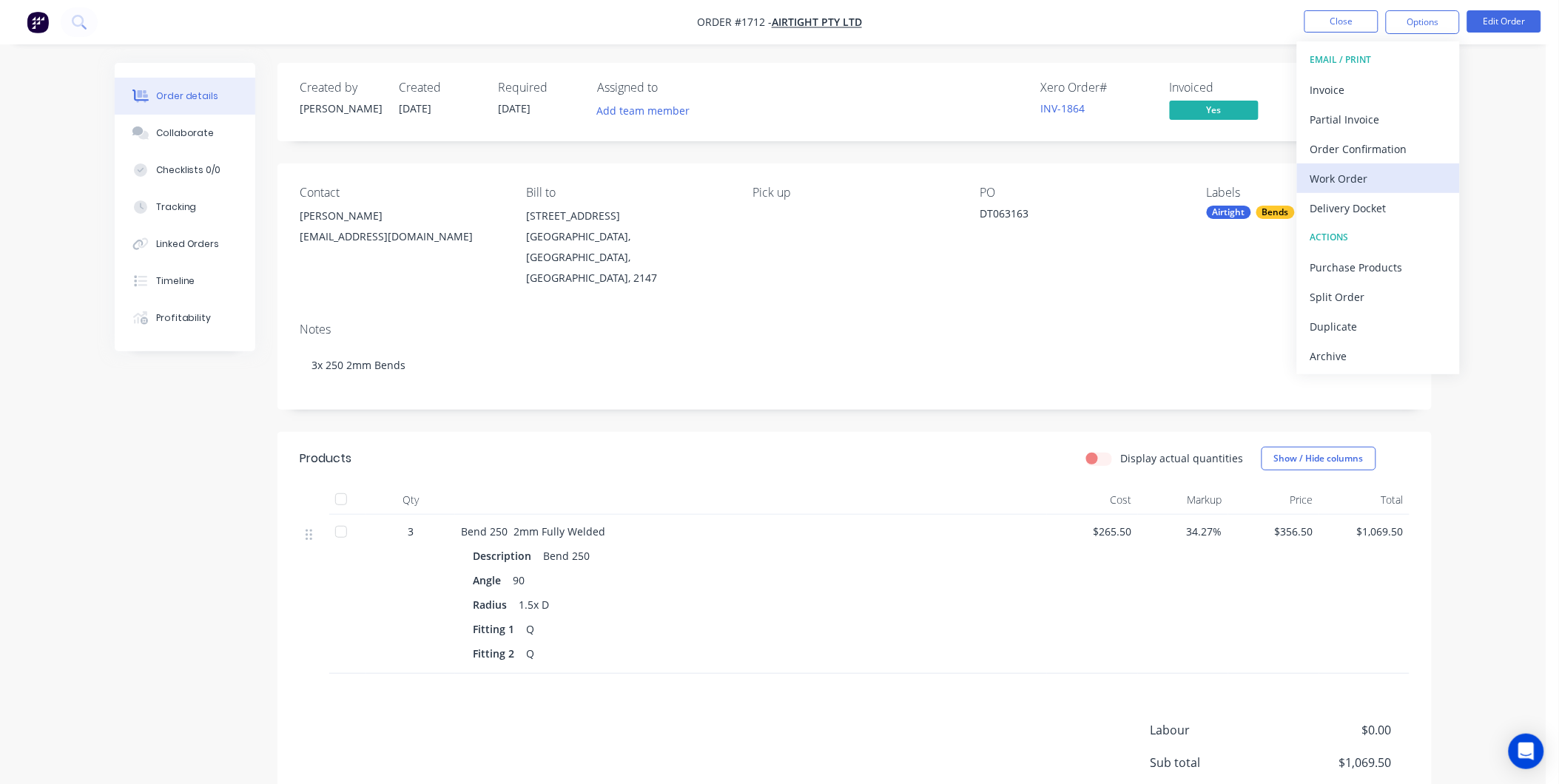
click at [1349, 173] on div "Work Order" at bounding box center [1378, 179] width 136 height 21
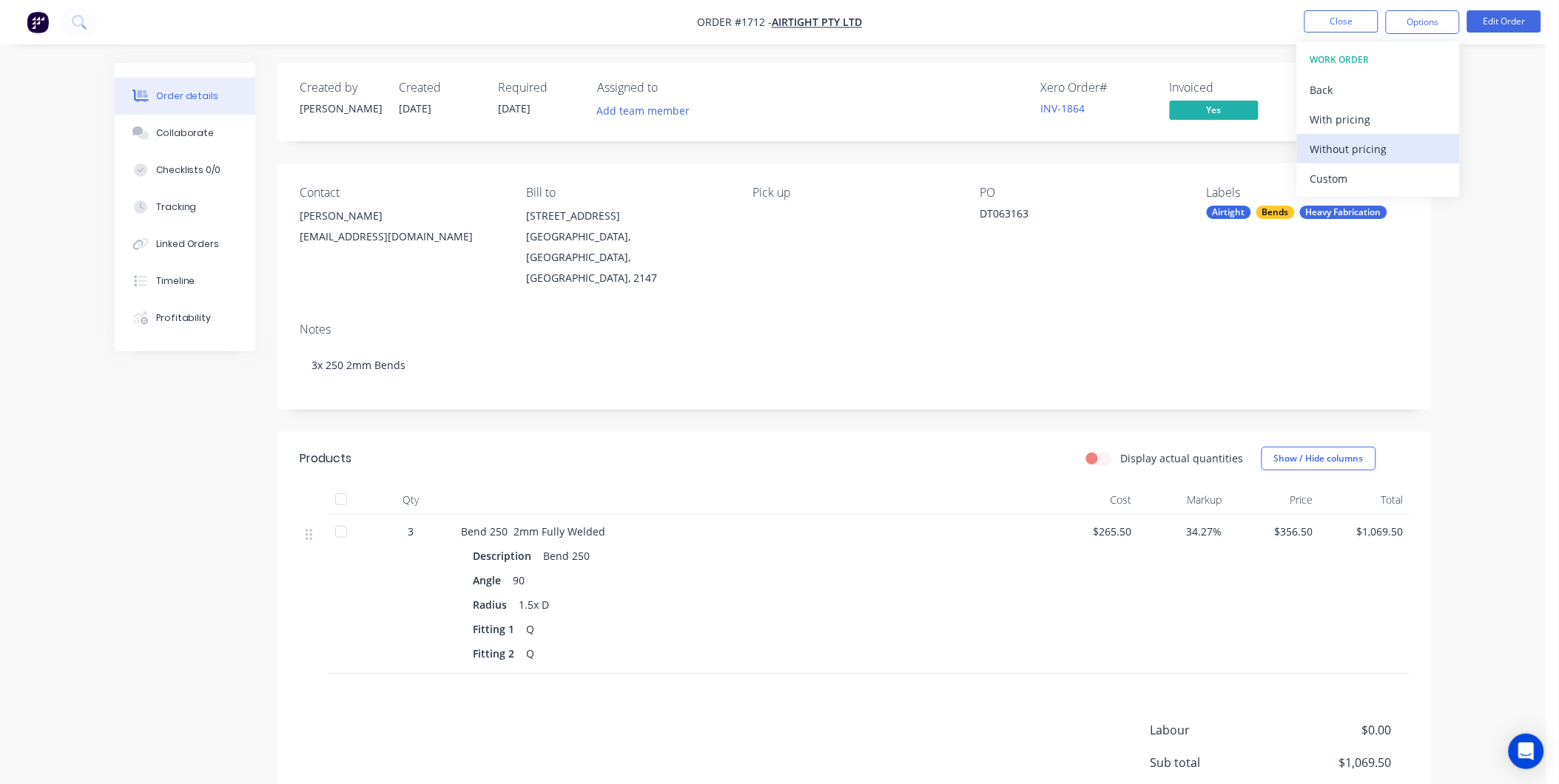
click at [1339, 153] on div "Without pricing" at bounding box center [1378, 149] width 136 height 21
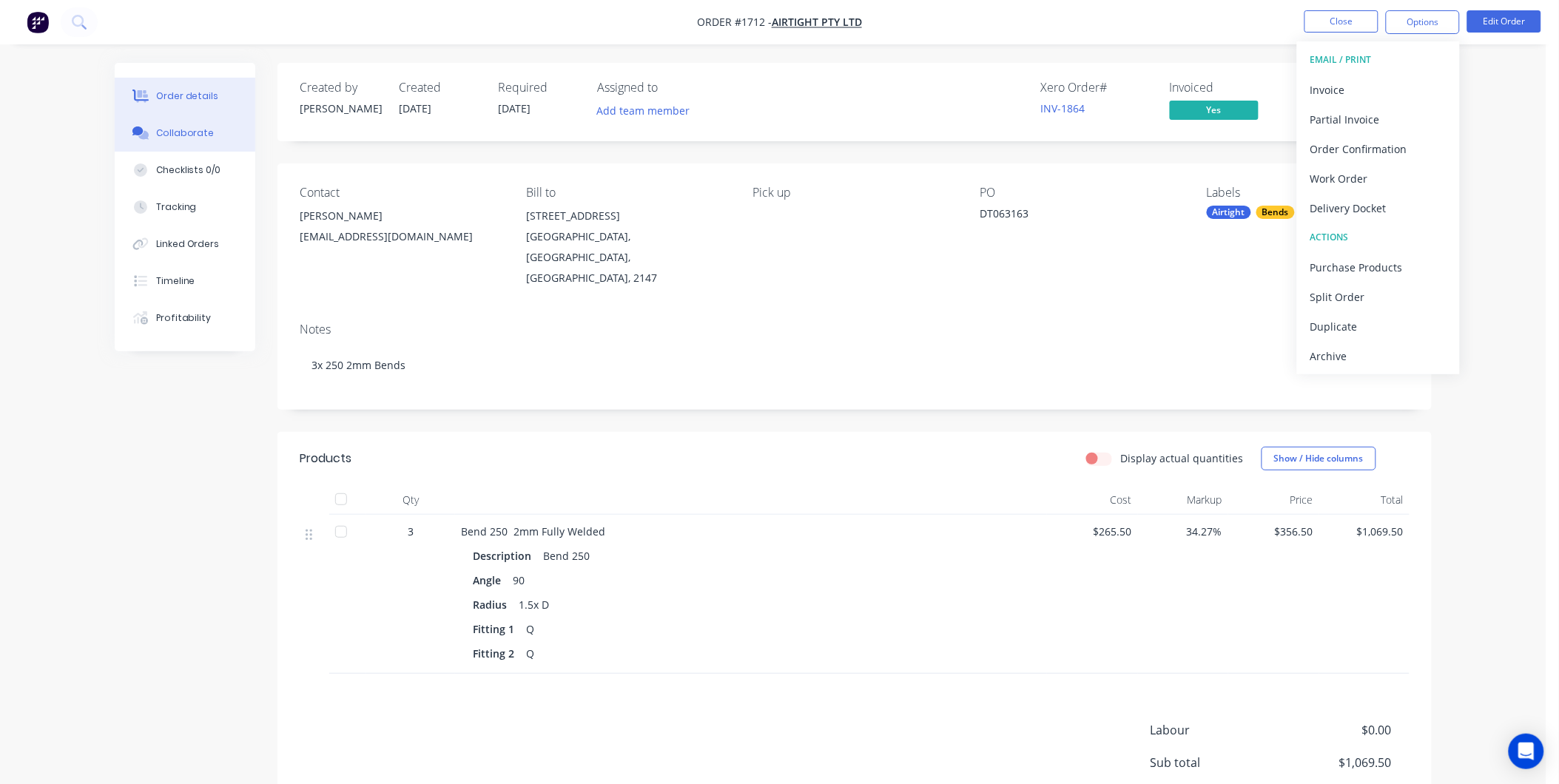
click at [195, 138] on div "Collaborate" at bounding box center [185, 133] width 58 height 13
